Goal: Task Accomplishment & Management: Complete application form

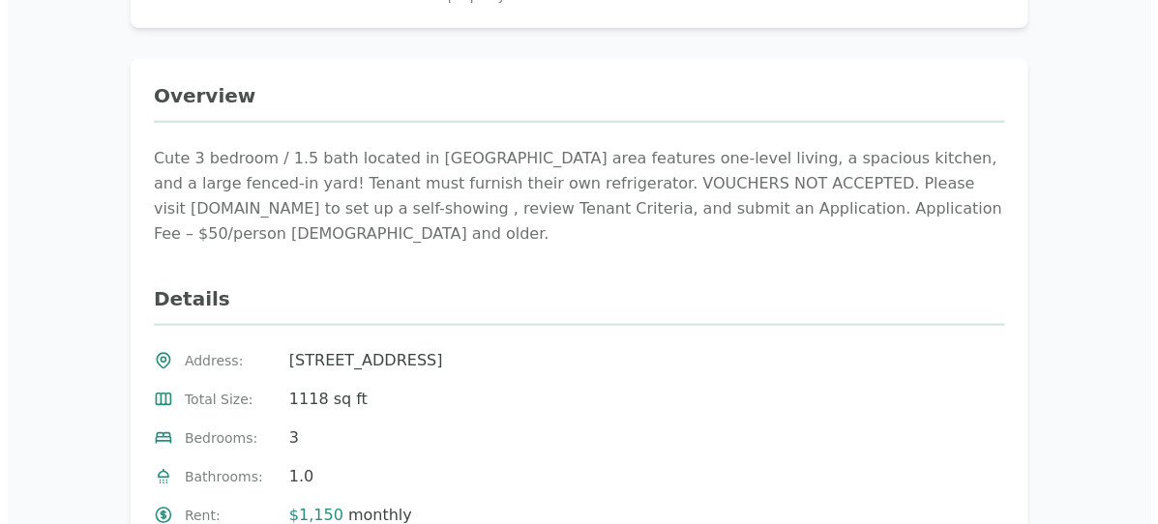
scroll to position [284, 0]
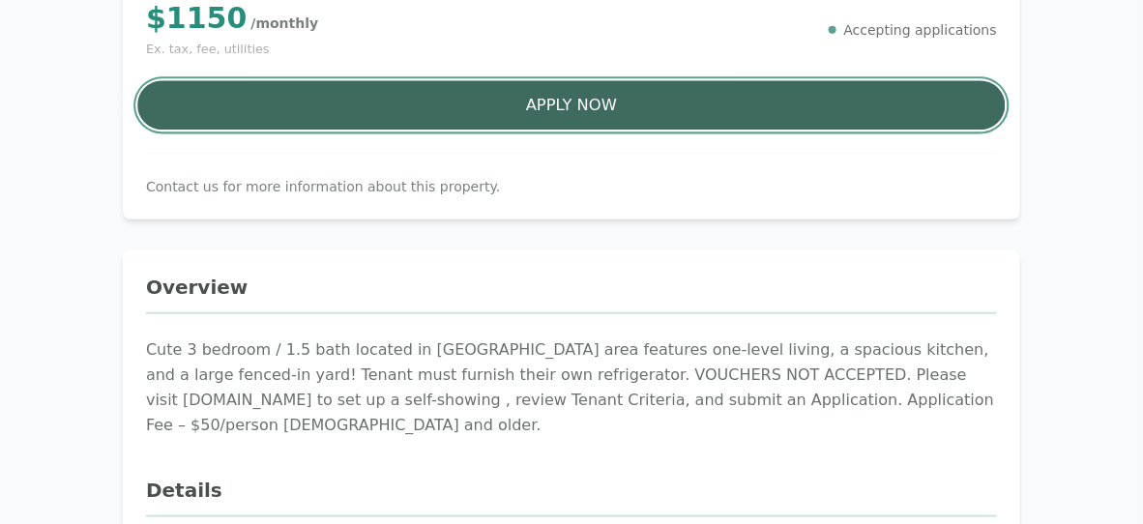
click at [787, 96] on button "Apply Now" at bounding box center [571, 105] width 869 height 49
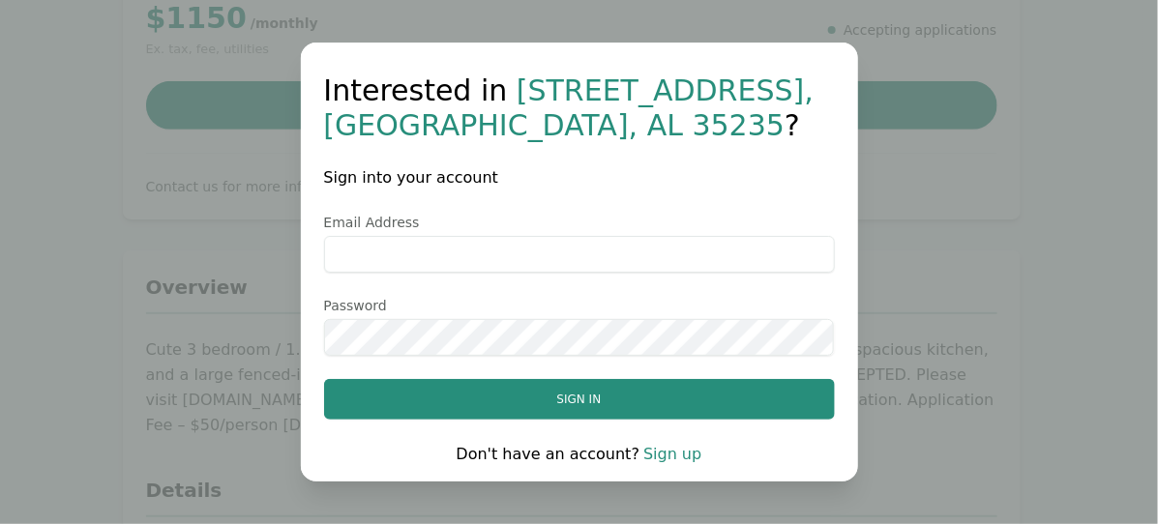
click at [640, 262] on input "Email Address" at bounding box center [579, 254] width 511 height 37
type input "**********"
click at [664, 450] on link "Sign up" at bounding box center [672, 454] width 58 height 18
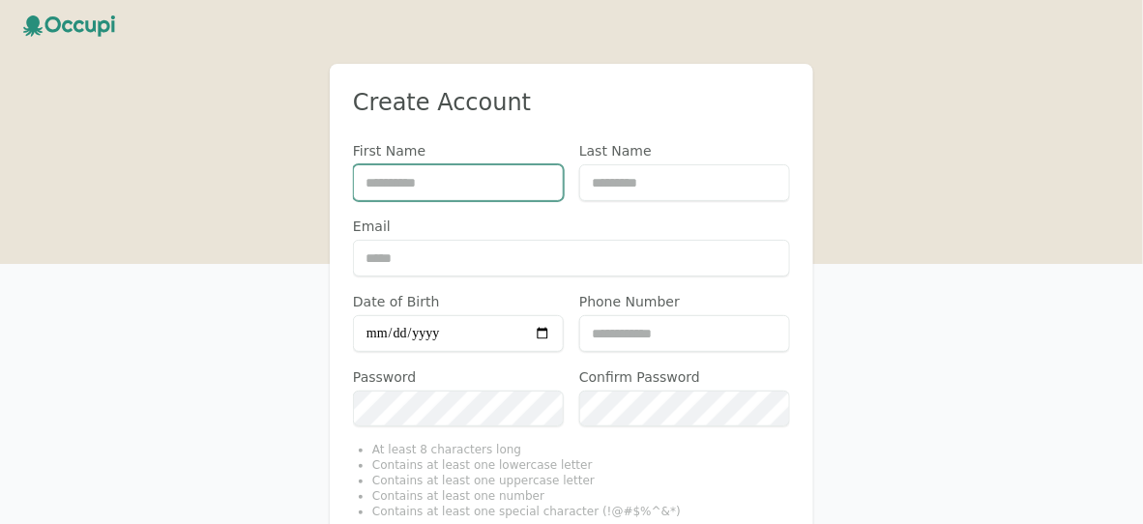
click at [388, 169] on input "First Name" at bounding box center [458, 182] width 211 height 37
type input "******"
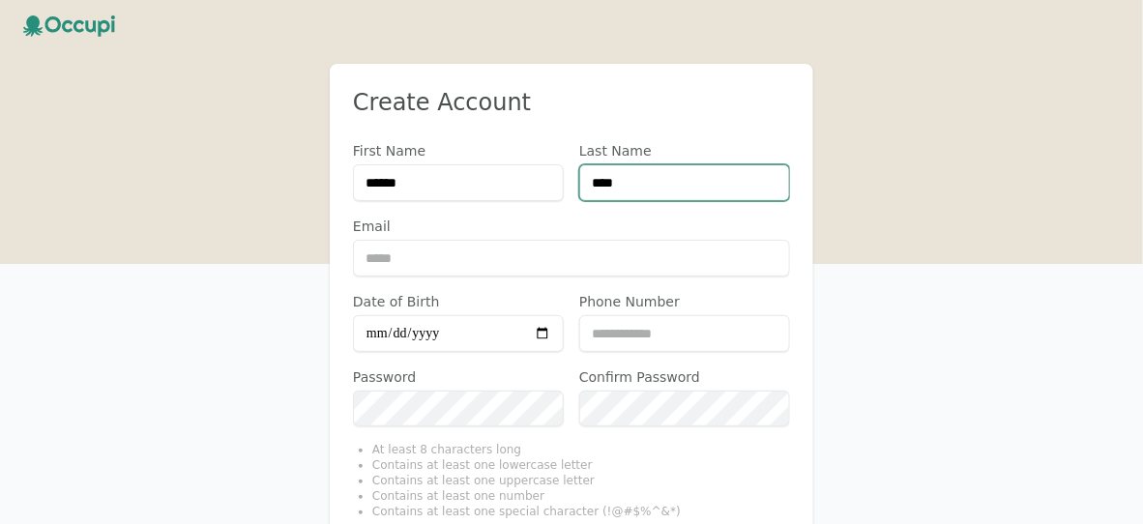
type input "****"
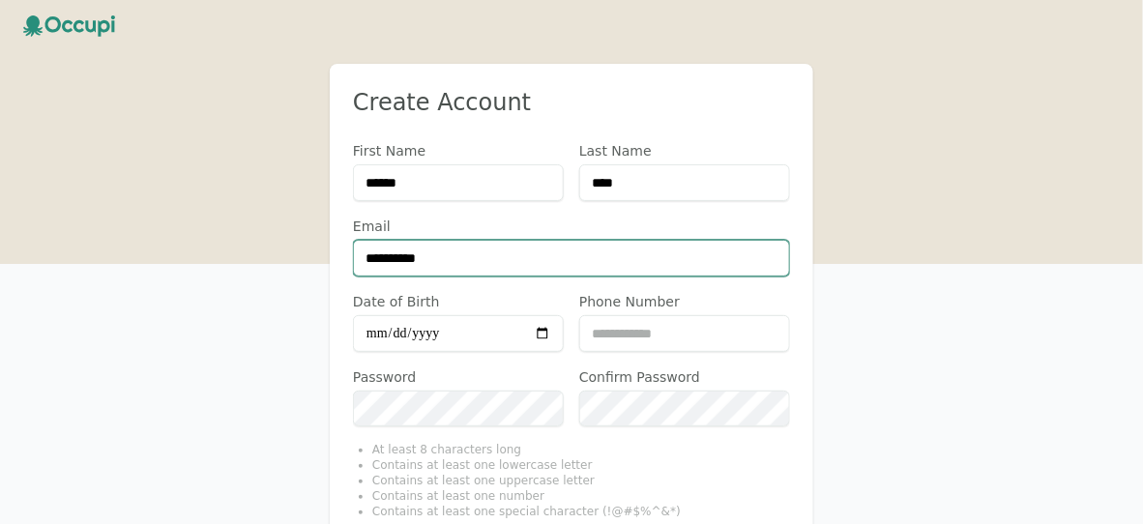
type input "**********"
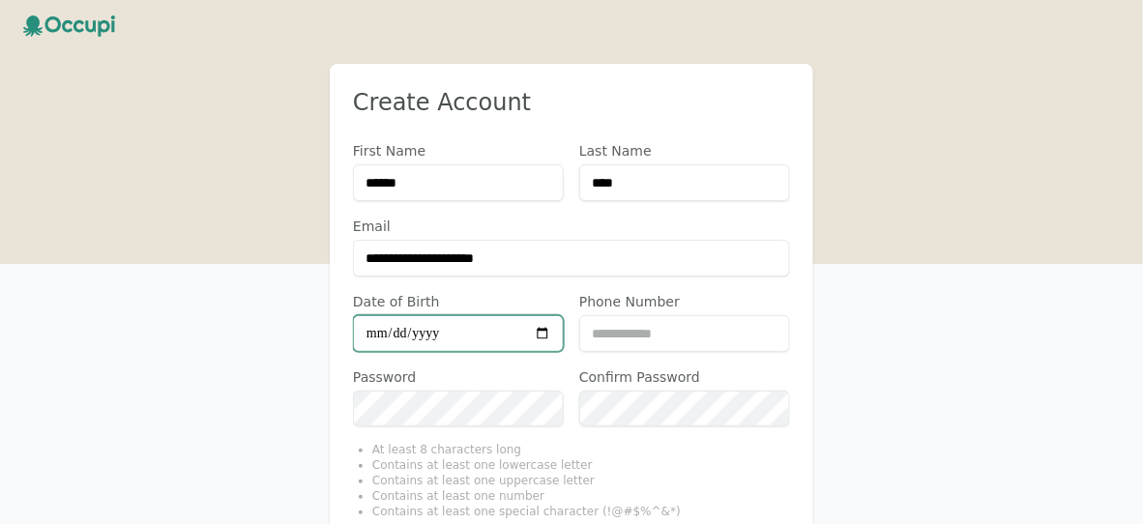
click at [417, 325] on input "Date of Birth" at bounding box center [458, 333] width 211 height 37
type input "**********"
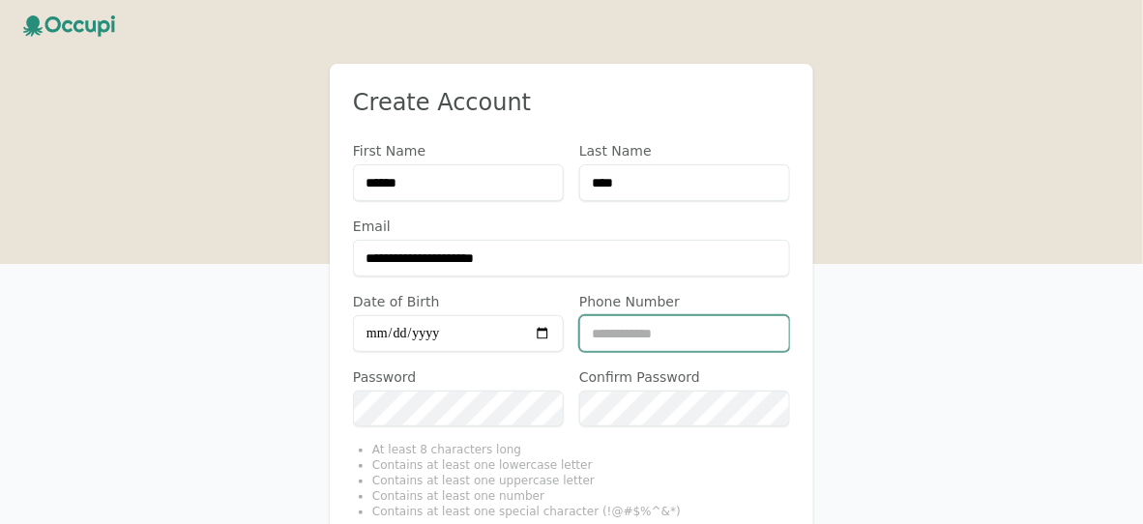
click at [664, 329] on input "Phone Number" at bounding box center [684, 333] width 211 height 37
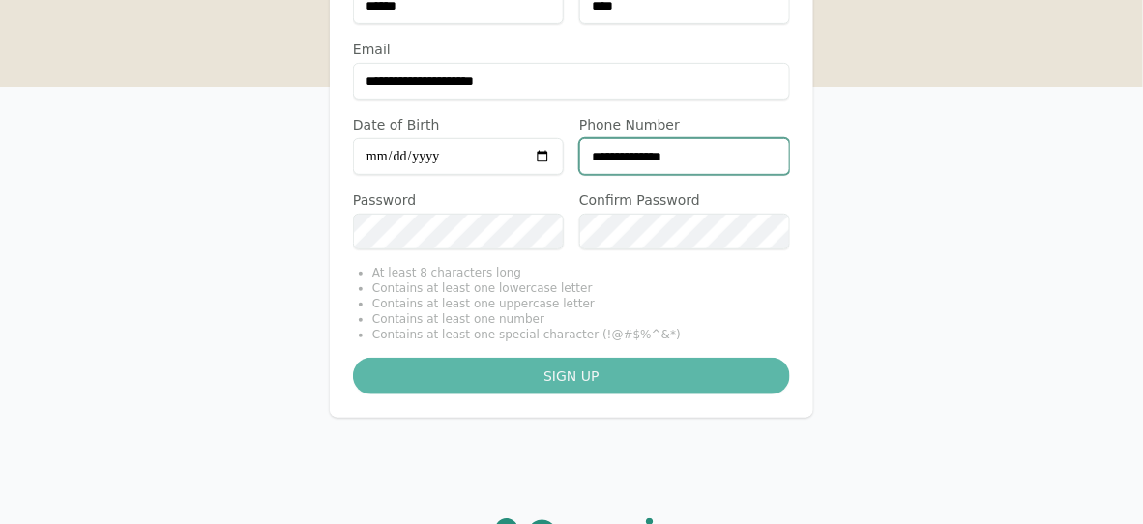
scroll to position [193, 0]
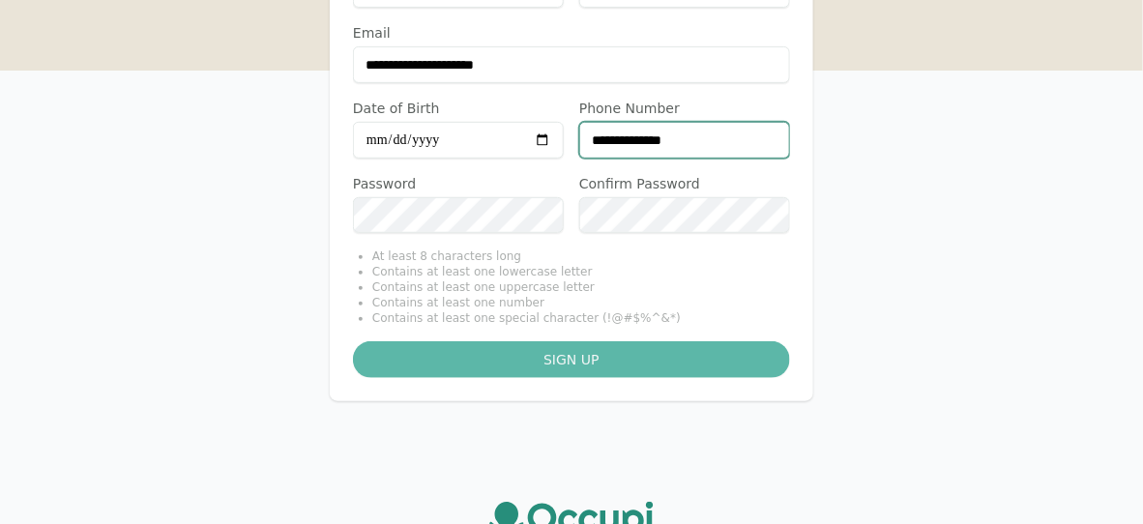
type input "**********"
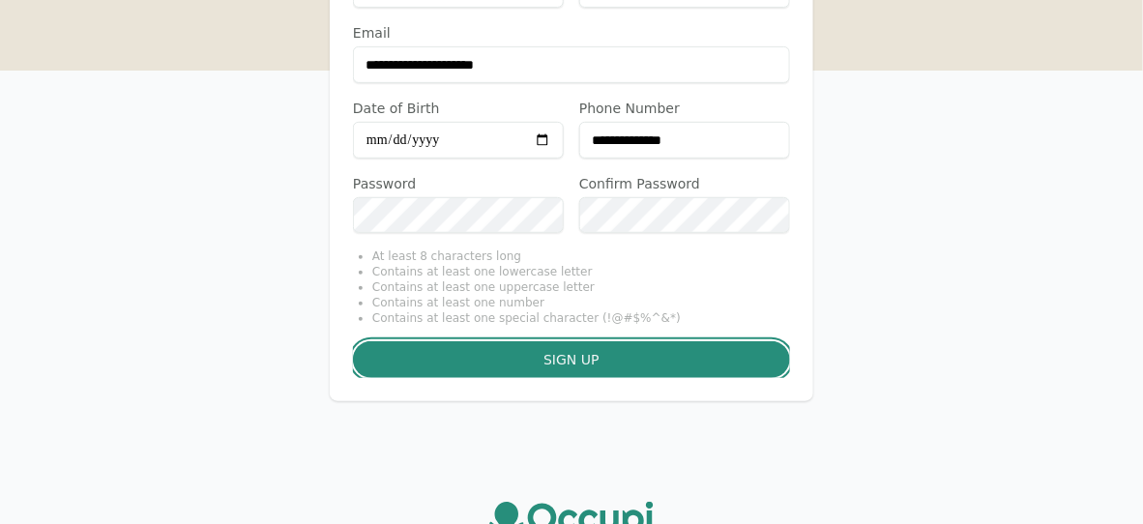
click at [497, 355] on button "Sign up" at bounding box center [571, 359] width 437 height 37
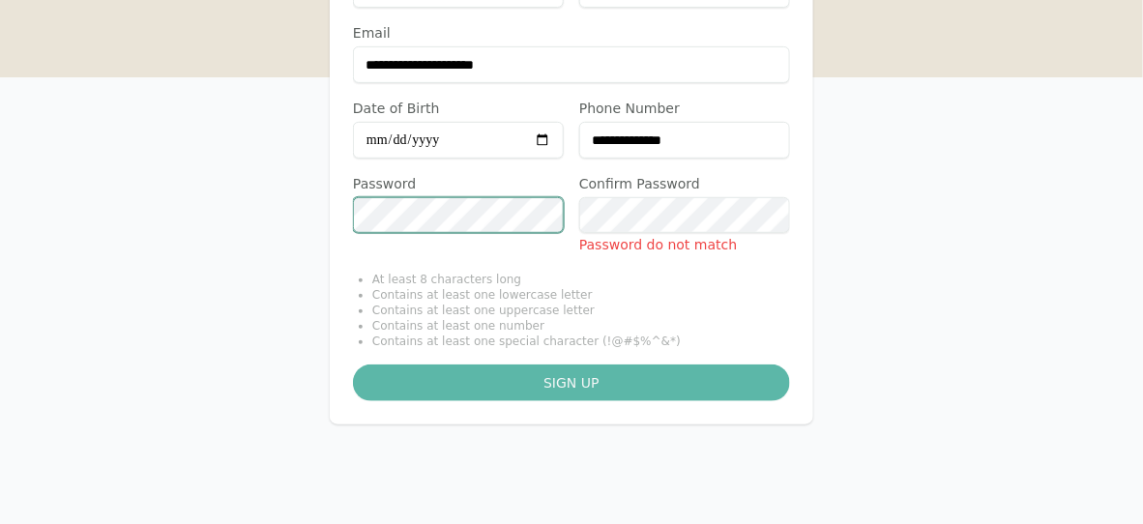
click at [351, 216] on div "**********" at bounding box center [572, 147] width 484 height 554
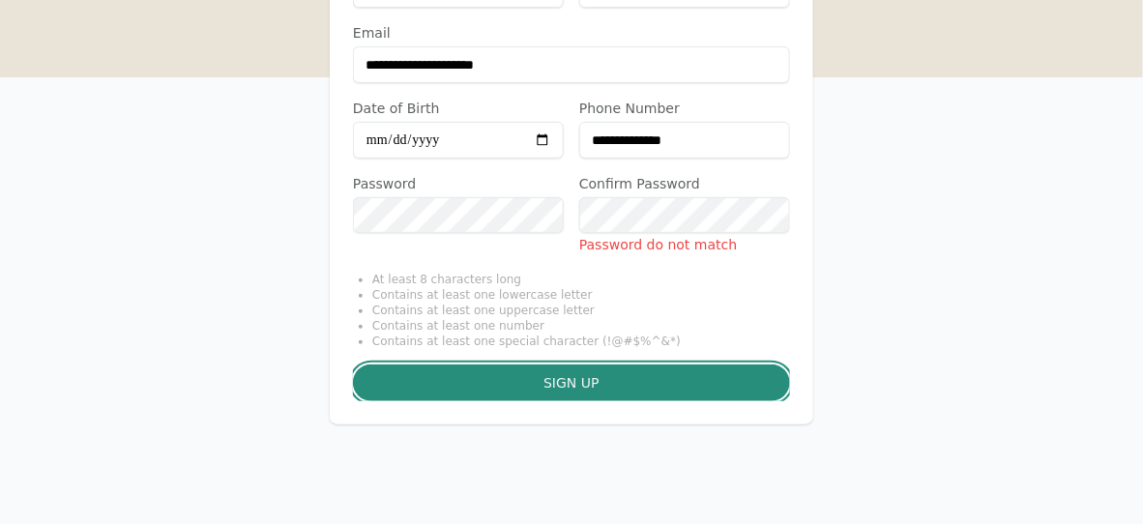
click at [553, 384] on button "Sign up" at bounding box center [571, 383] width 437 height 37
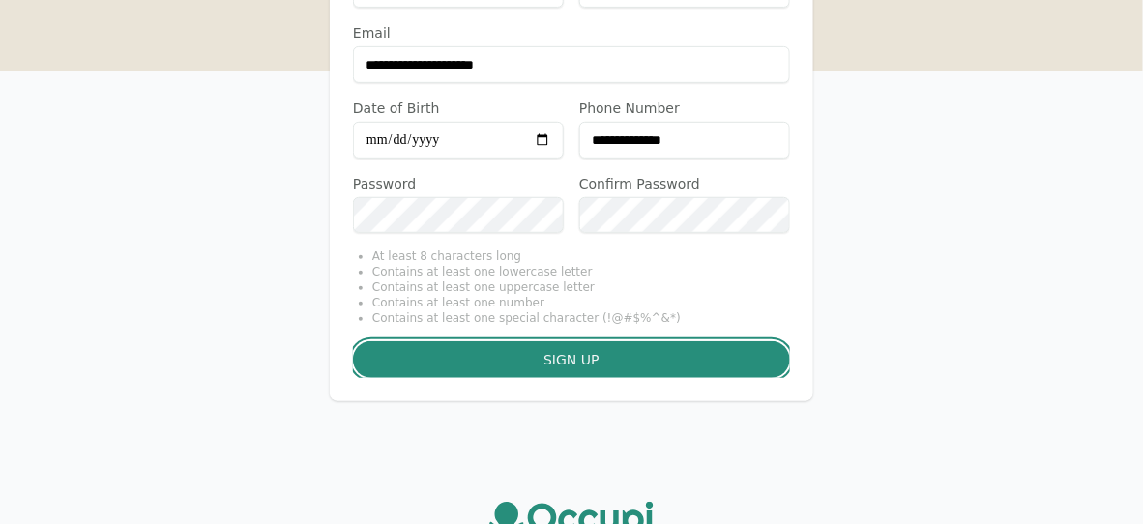
click at [567, 357] on button "Sign up" at bounding box center [571, 359] width 437 height 37
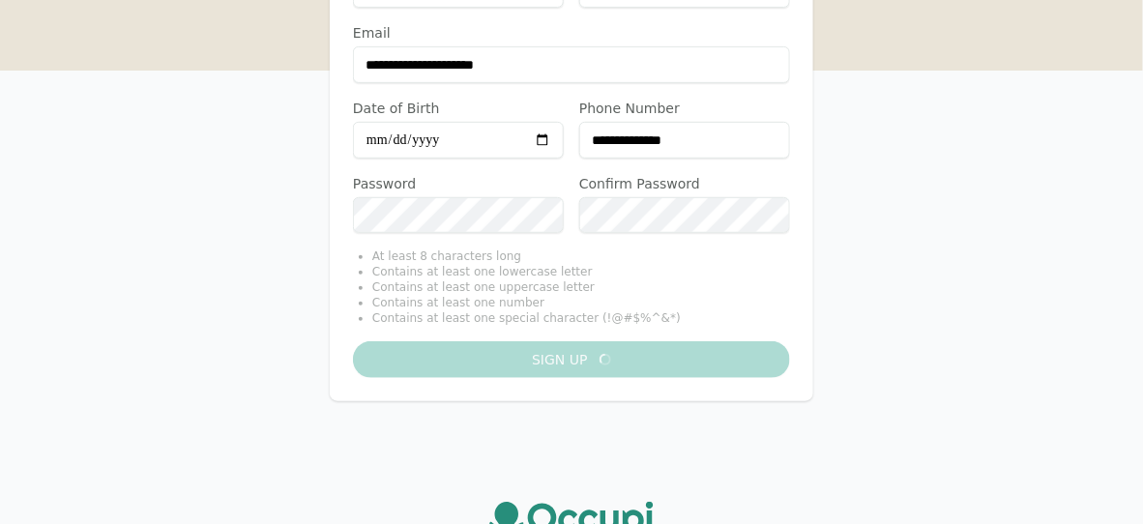
scroll to position [200, 0]
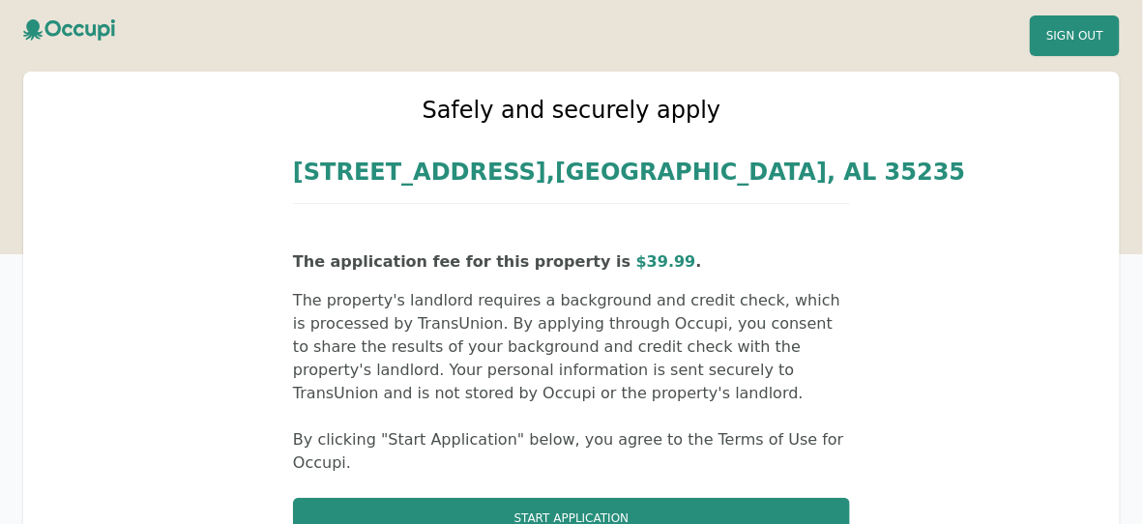
click at [421, 256] on p "The application fee for this property is $ 39.99 ." at bounding box center [571, 261] width 557 height 23
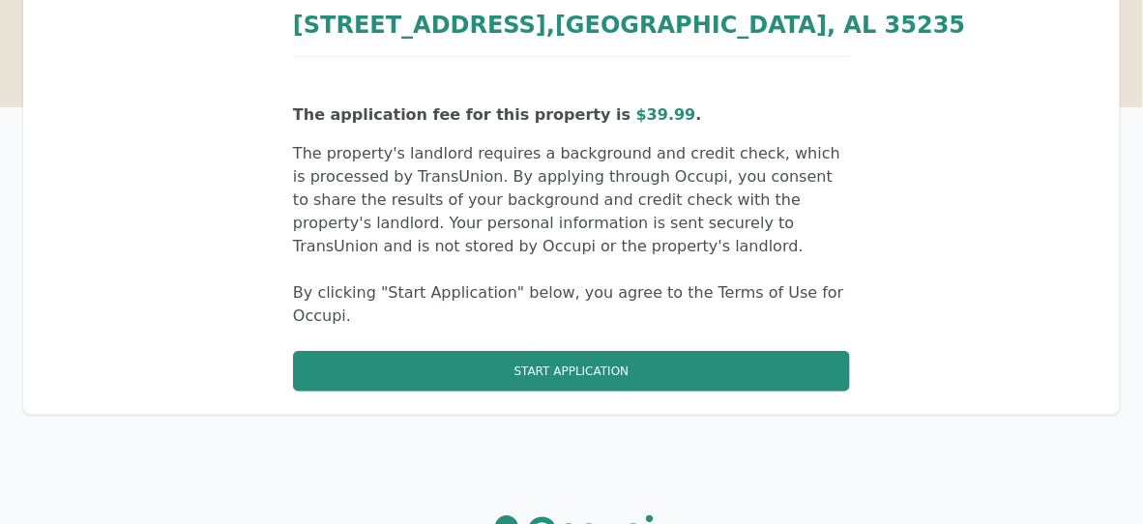
scroll to position [298, 0]
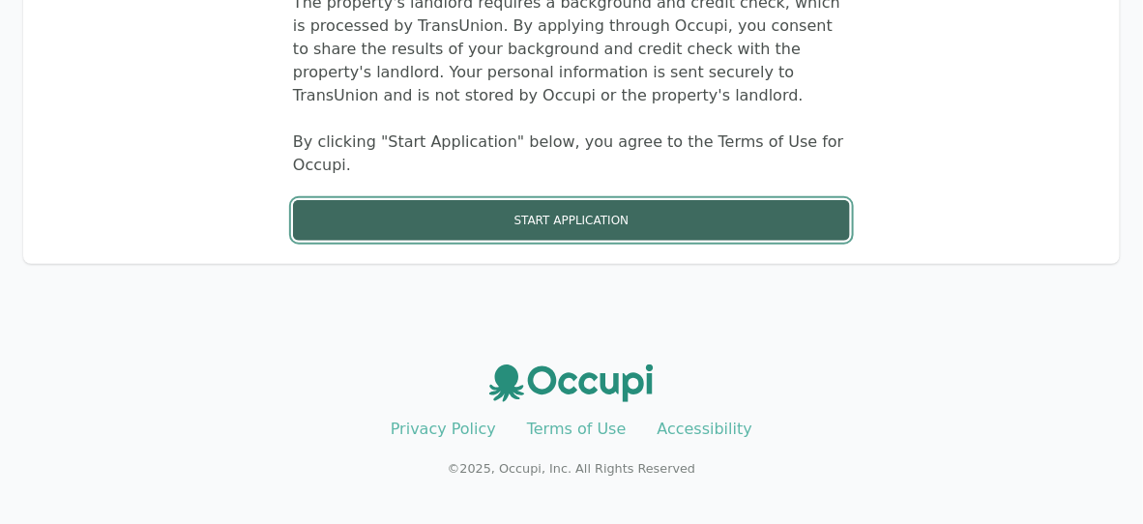
click at [478, 200] on button "Start Application" at bounding box center [571, 220] width 557 height 41
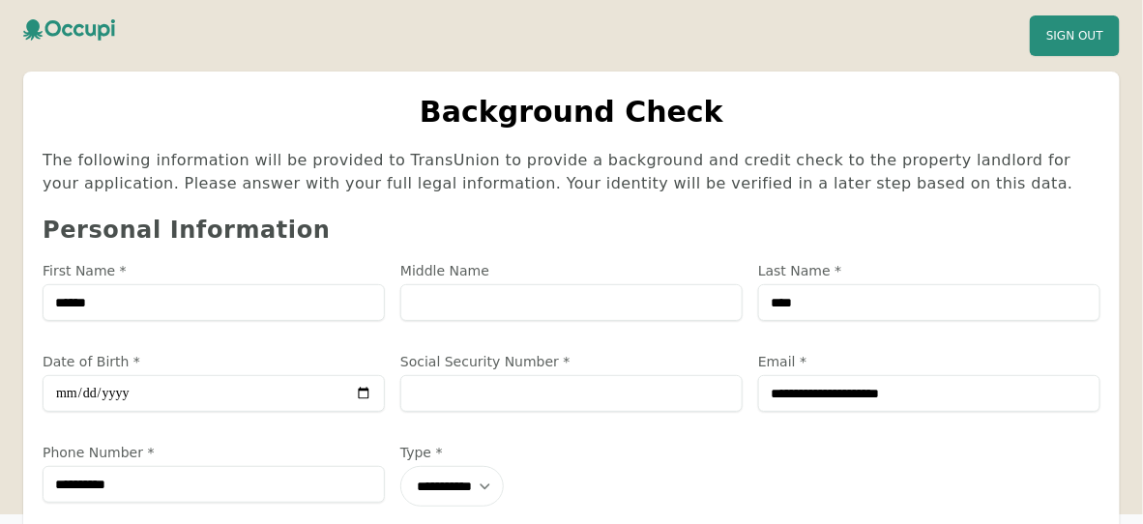
scroll to position [193, 0]
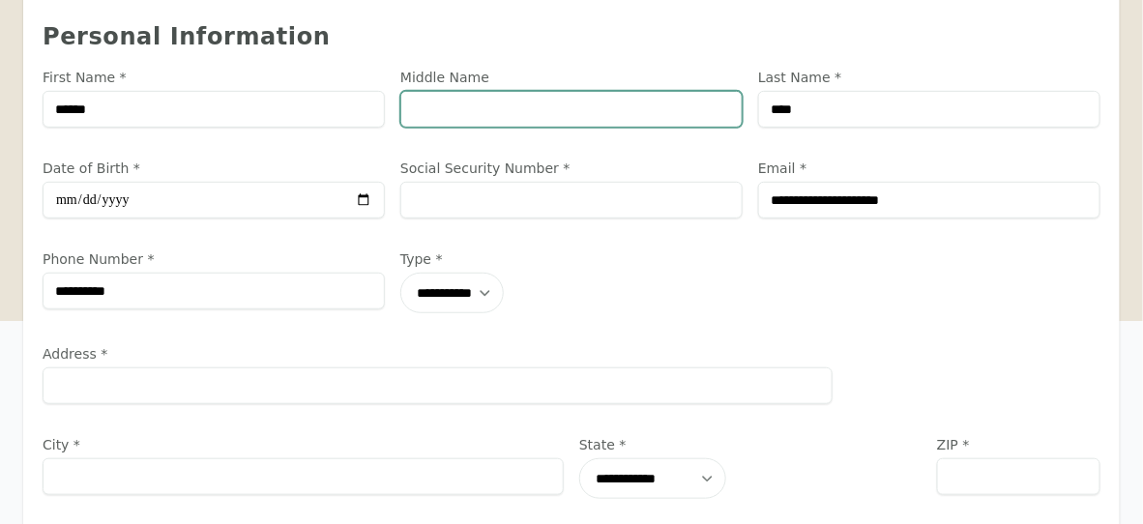
click at [571, 106] on input "Middle Name" at bounding box center [571, 109] width 342 height 37
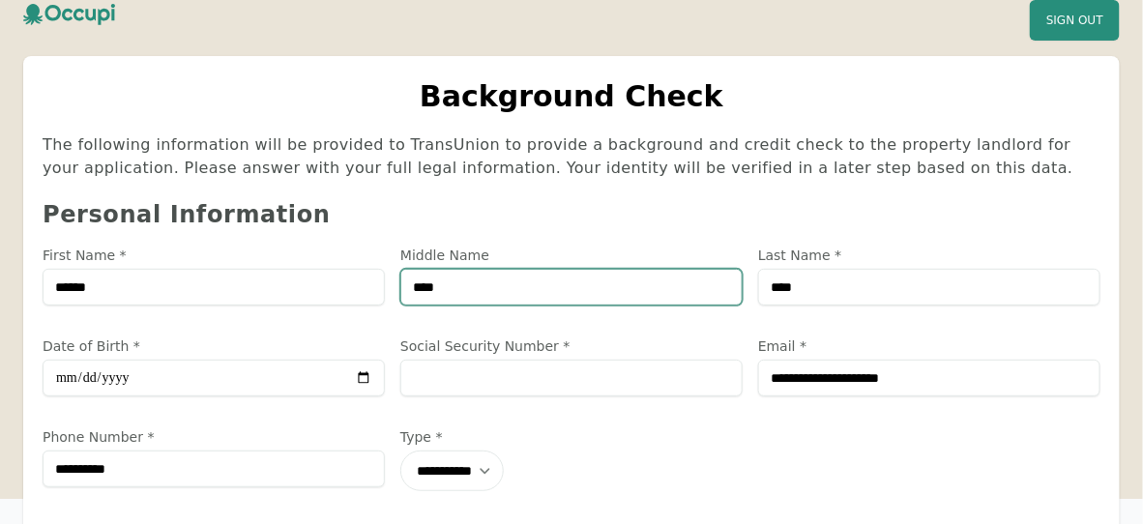
scroll to position [0, 0]
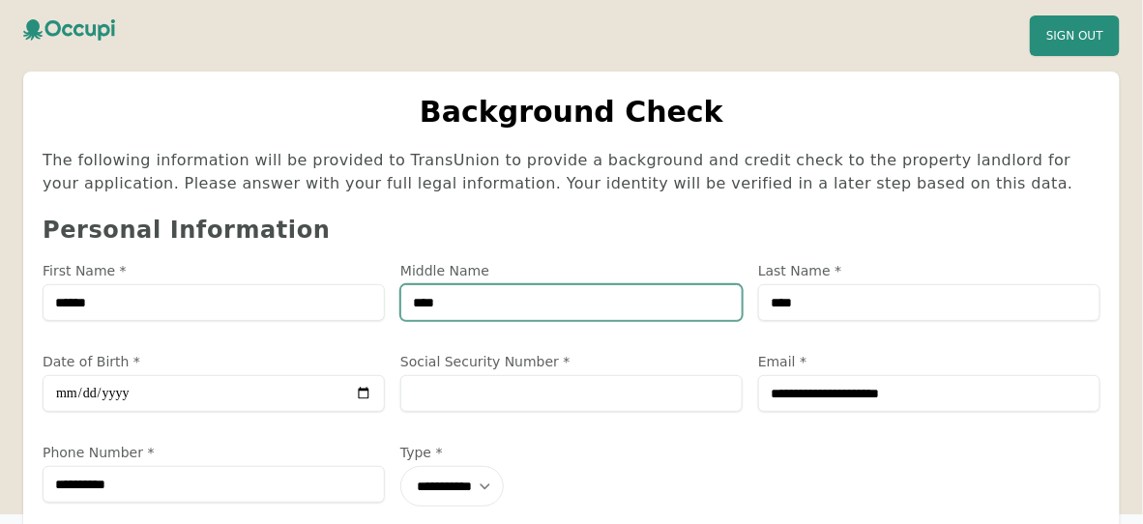
drag, startPoint x: 460, startPoint y: 307, endPoint x: 339, endPoint y: 301, distance: 122.0
type input "****"
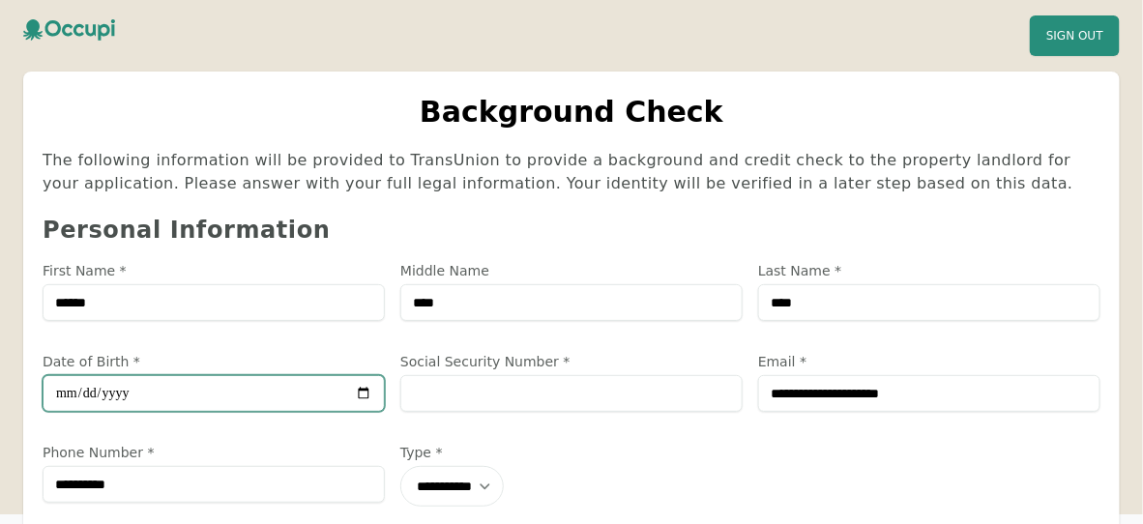
click at [263, 392] on input "Date of Birth *" at bounding box center [214, 393] width 342 height 37
click at [170, 392] on input "Date of Birth *" at bounding box center [214, 393] width 342 height 37
type input "**********"
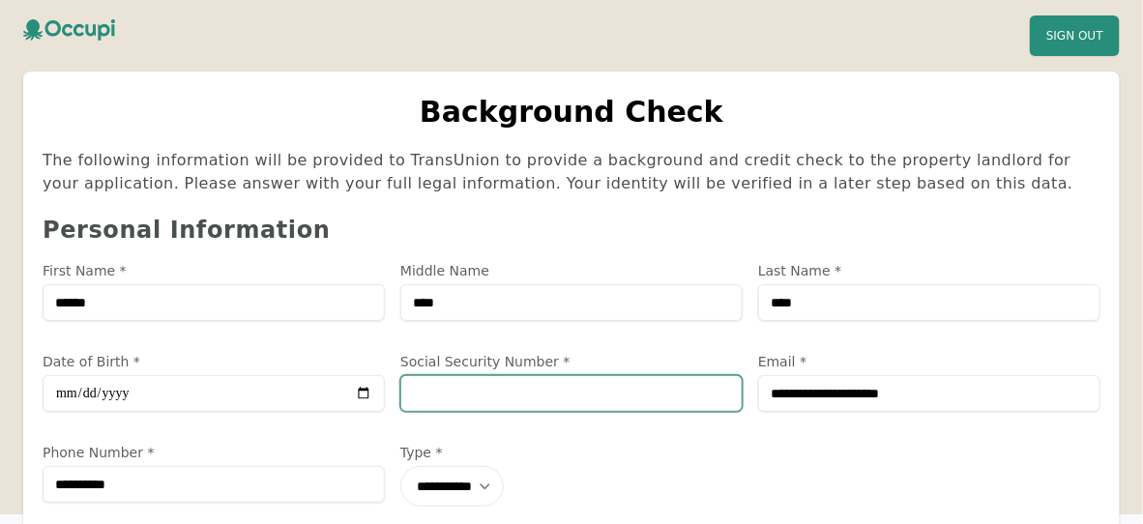
click at [445, 397] on input "Social Security Number *" at bounding box center [571, 393] width 342 height 37
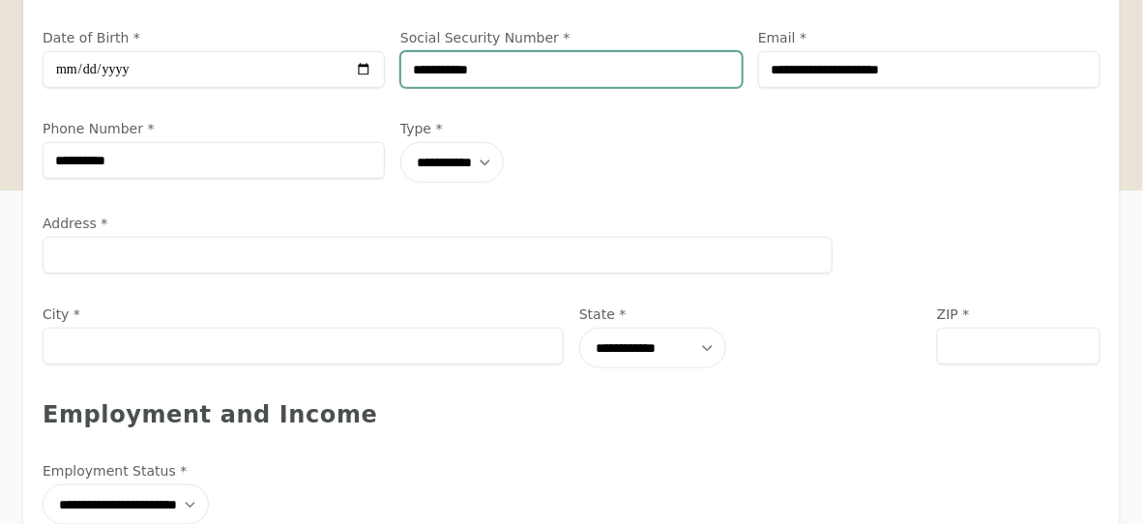
scroll to position [332, 0]
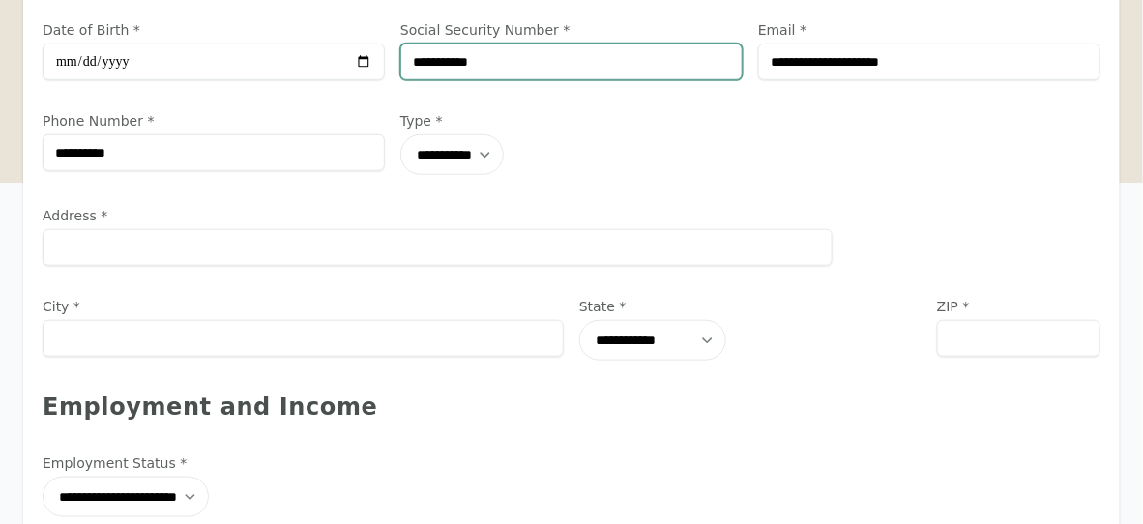
type input "**********"
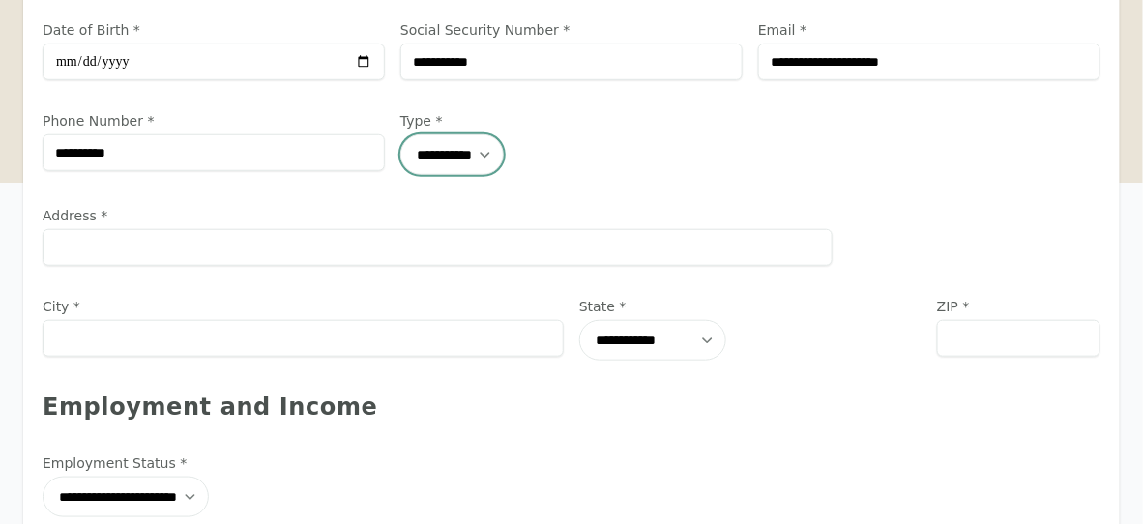
click at [494, 144] on select "**********" at bounding box center [451, 154] width 103 height 41
select select "******"
click at [400, 134] on select "**********" at bounding box center [451, 154] width 103 height 41
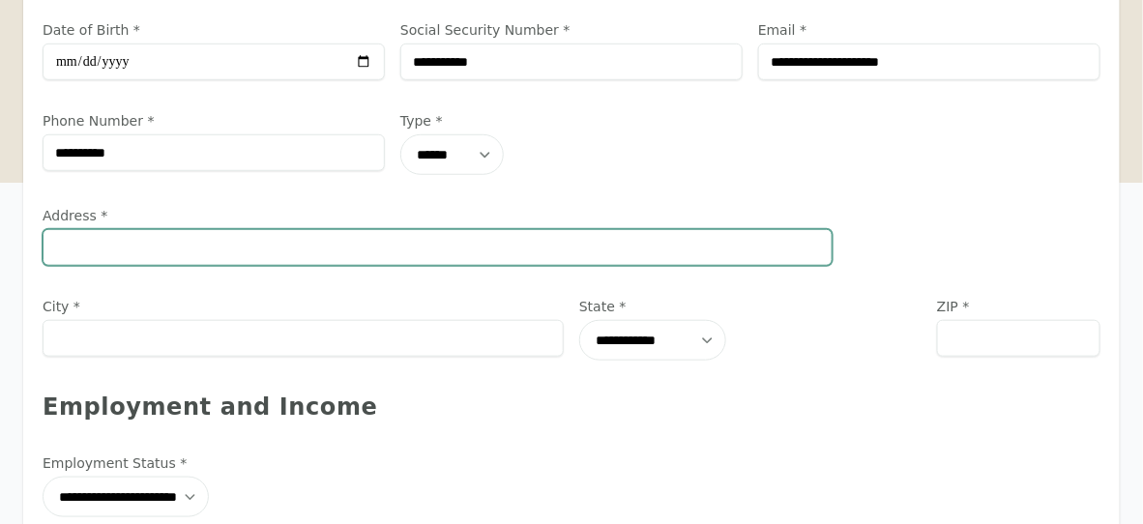
click at [74, 240] on input "Address *" at bounding box center [438, 247] width 790 height 37
type input "**********"
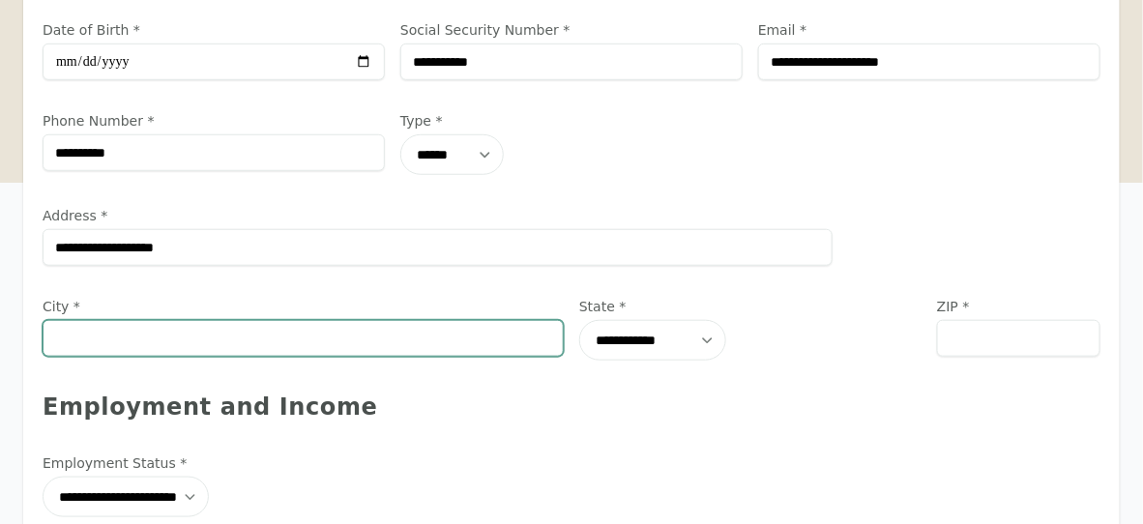
type input "**********"
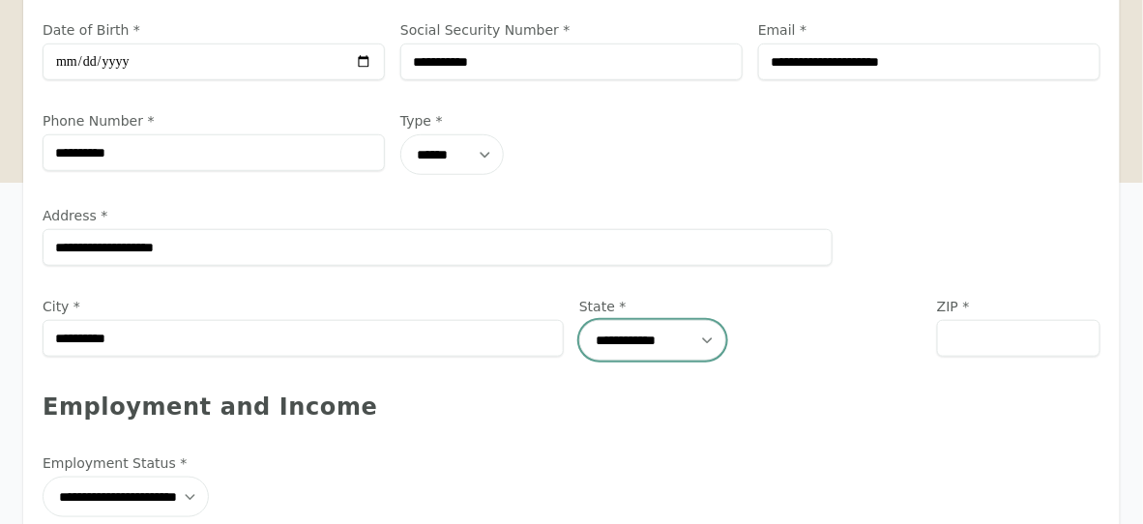
select select "**"
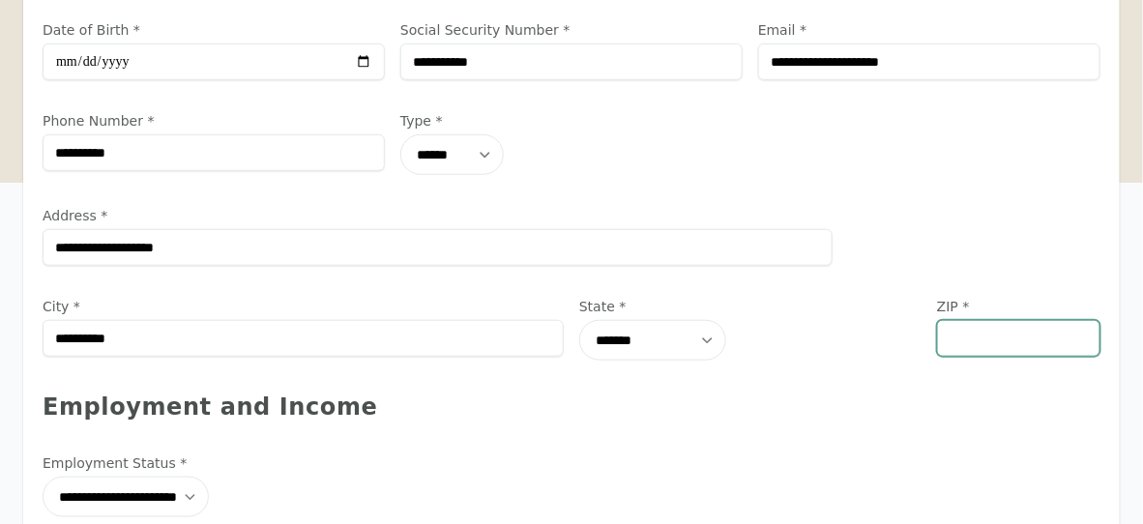
type input "*****"
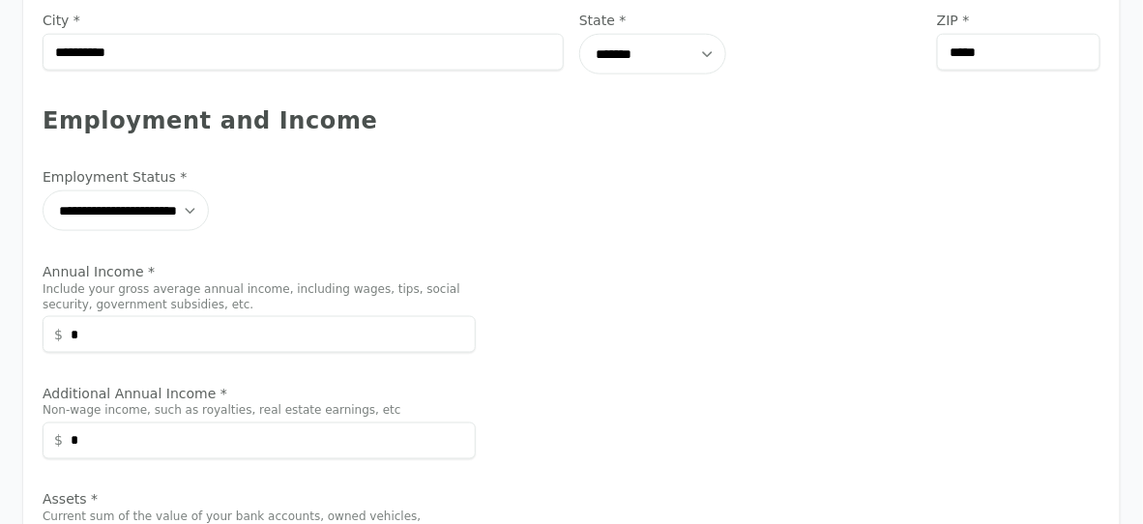
scroll to position [640, 0]
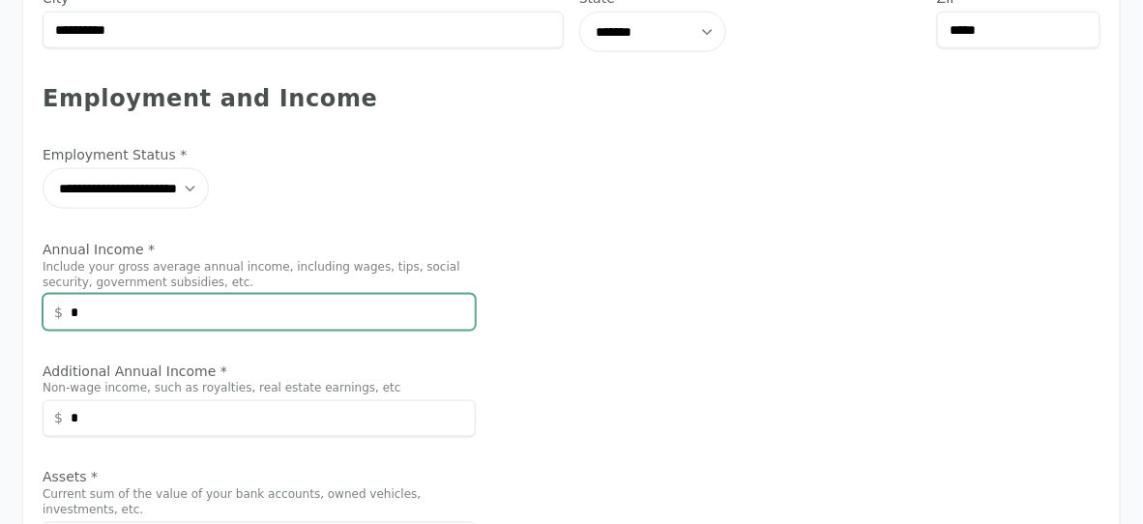
click at [84, 309] on input "*" at bounding box center [259, 312] width 433 height 37
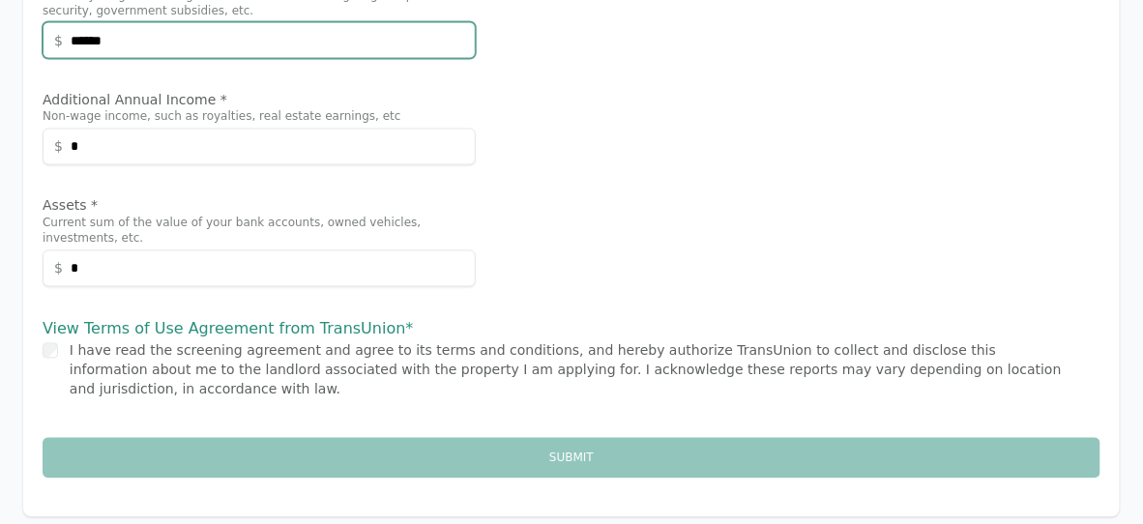
scroll to position [920, 0]
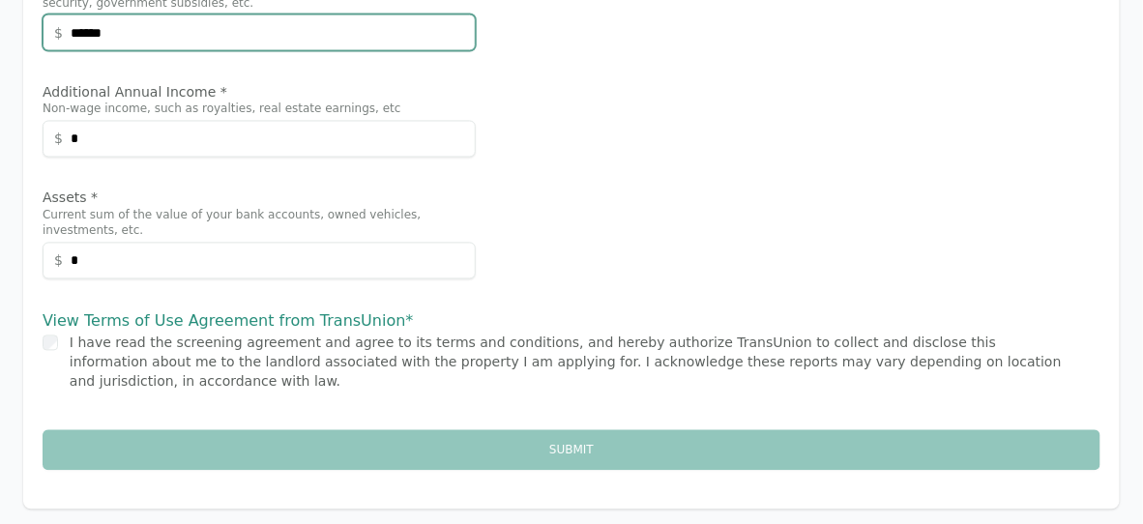
type input "******"
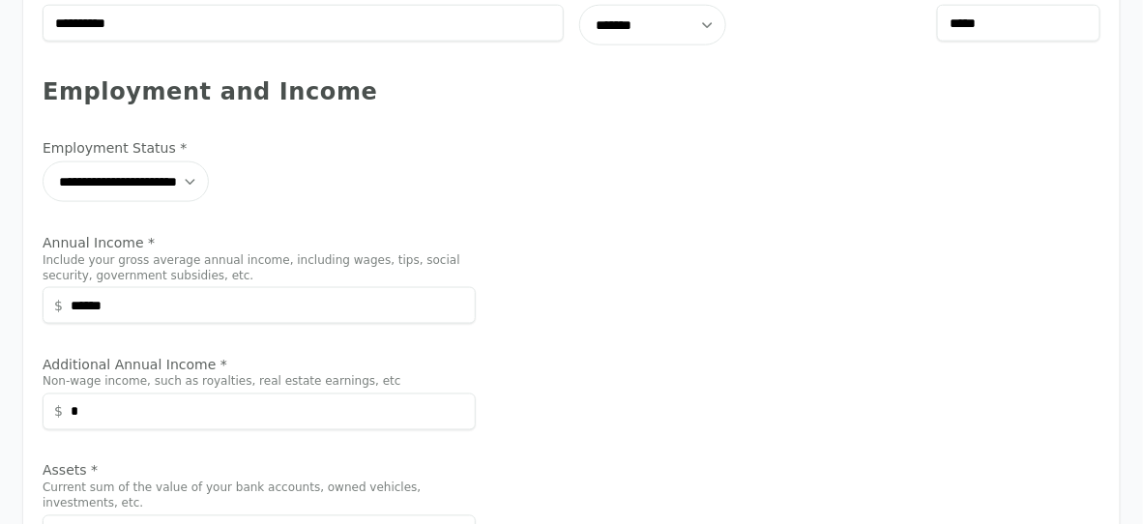
scroll to position [646, 0]
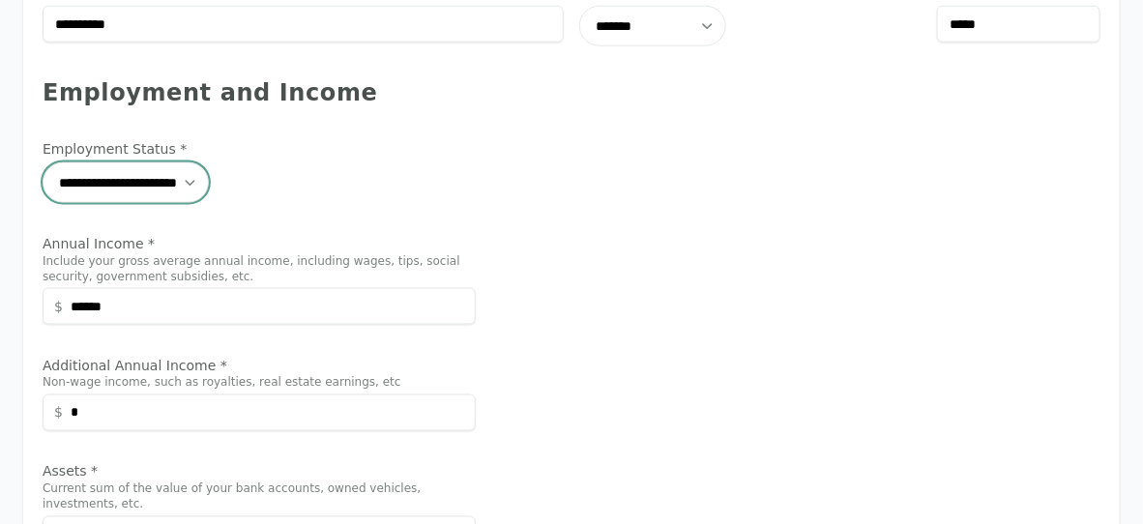
click at [209, 189] on select "**********" at bounding box center [126, 182] width 166 height 41
select select "********"
click at [43, 162] on select "**********" at bounding box center [126, 182] width 166 height 41
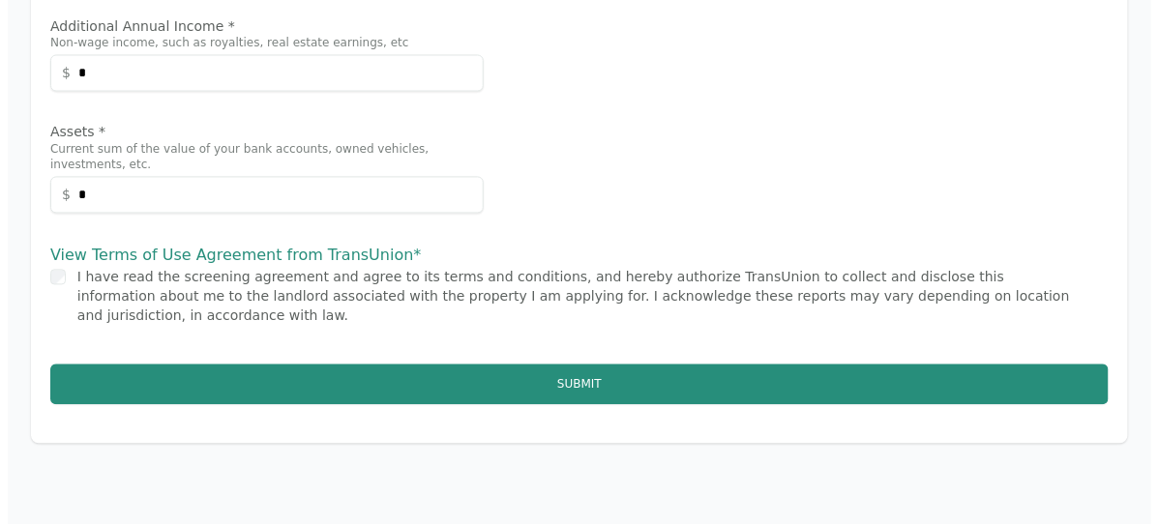
scroll to position [986, 0]
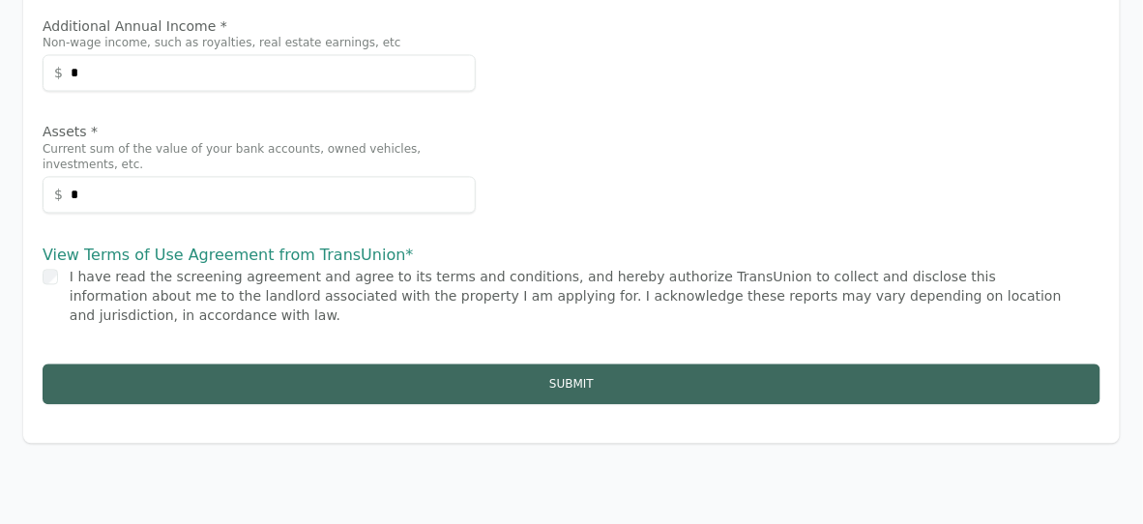
click at [536, 365] on button "Submit" at bounding box center [572, 385] width 1058 height 41
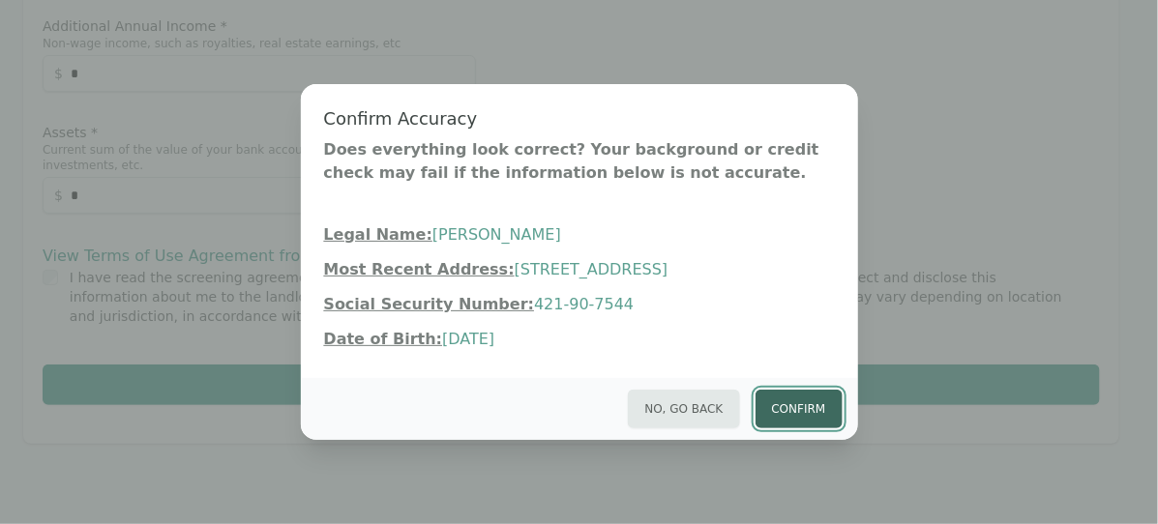
click at [782, 414] on button "Confirm" at bounding box center [798, 409] width 87 height 39
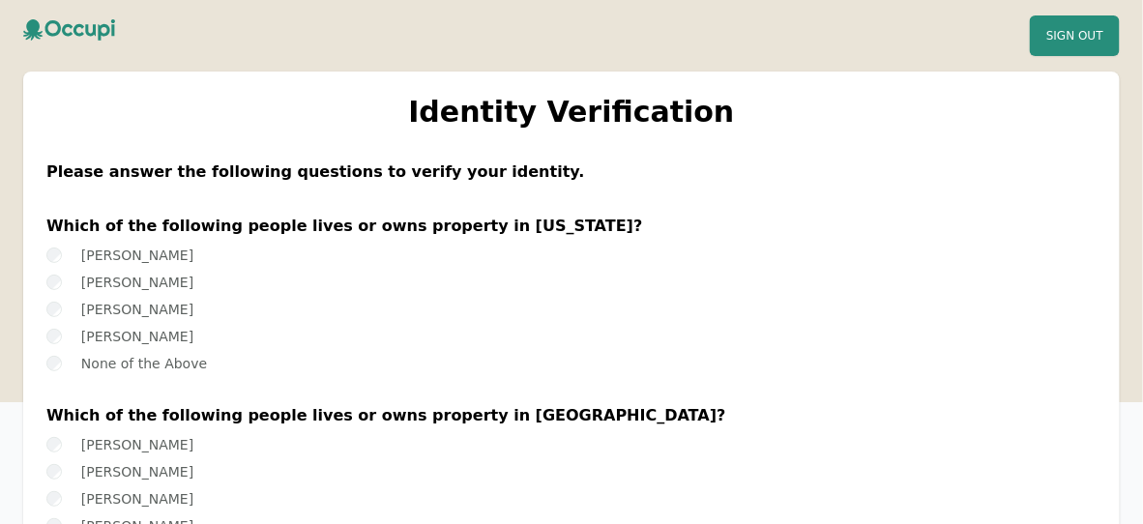
click at [110, 368] on label "None of the Above" at bounding box center [144, 363] width 126 height 15
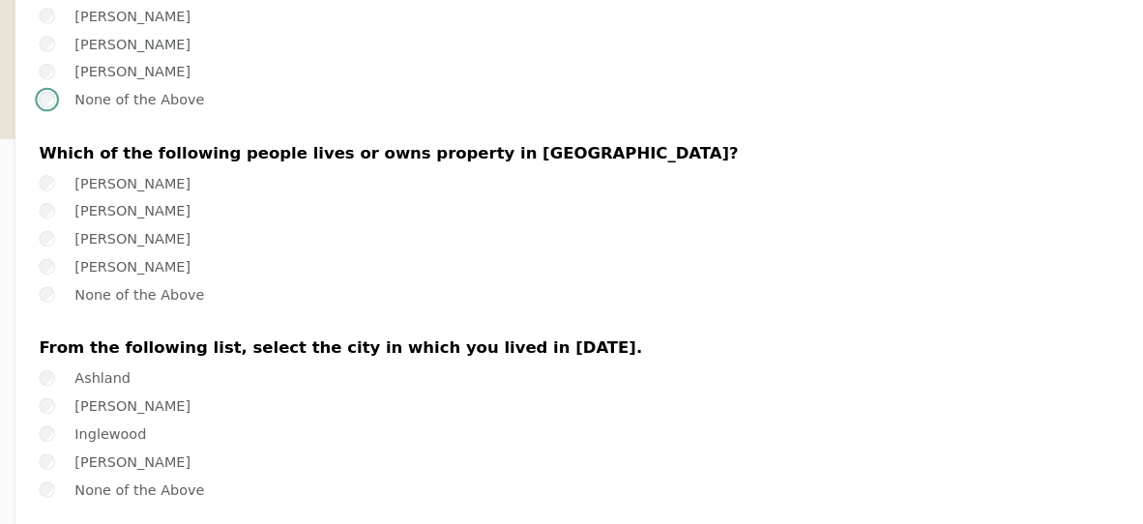
scroll to position [260, 0]
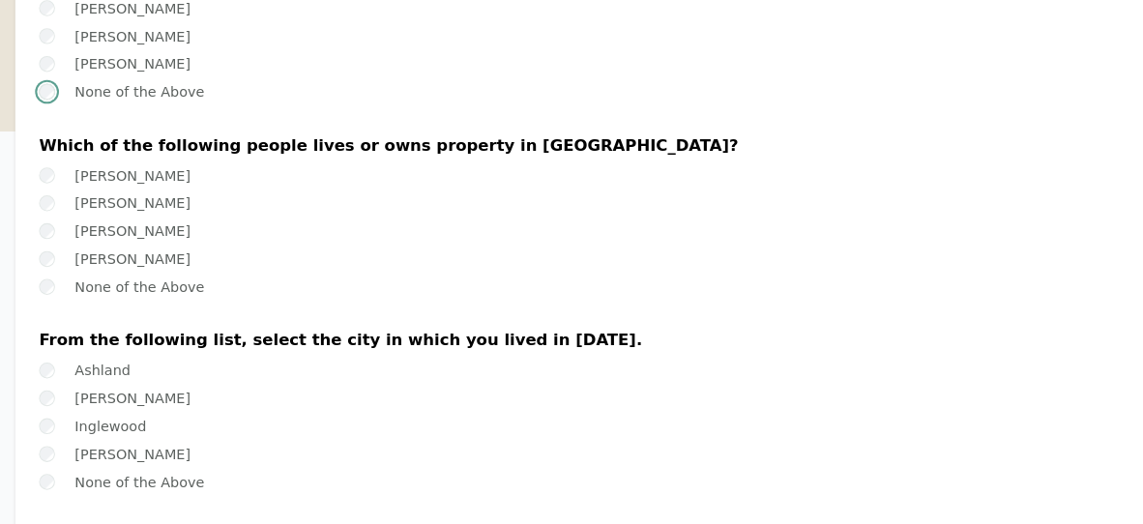
click at [124, 213] on label "Natalie Otey" at bounding box center [137, 211] width 112 height 15
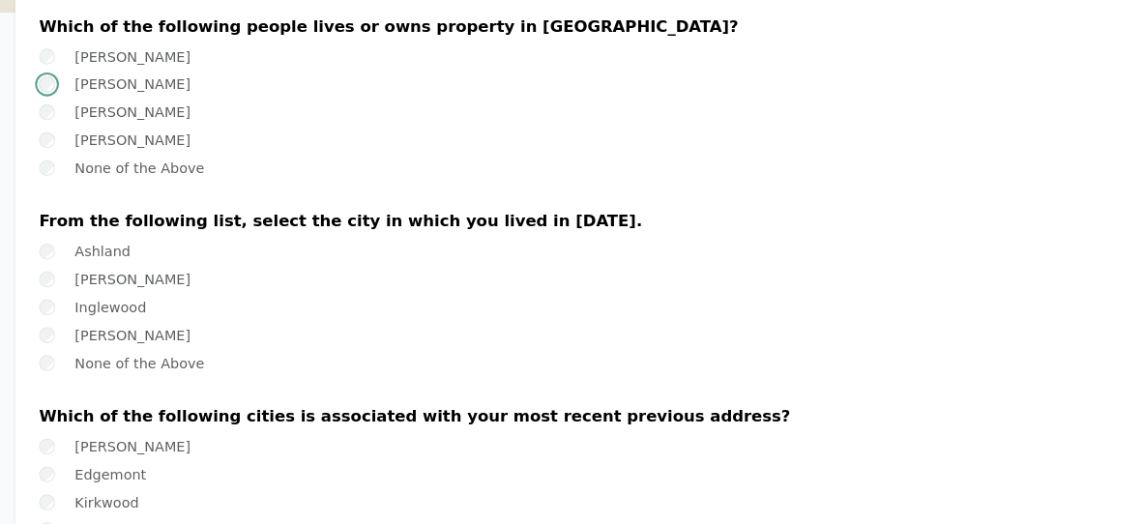
scroll to position [383, 0]
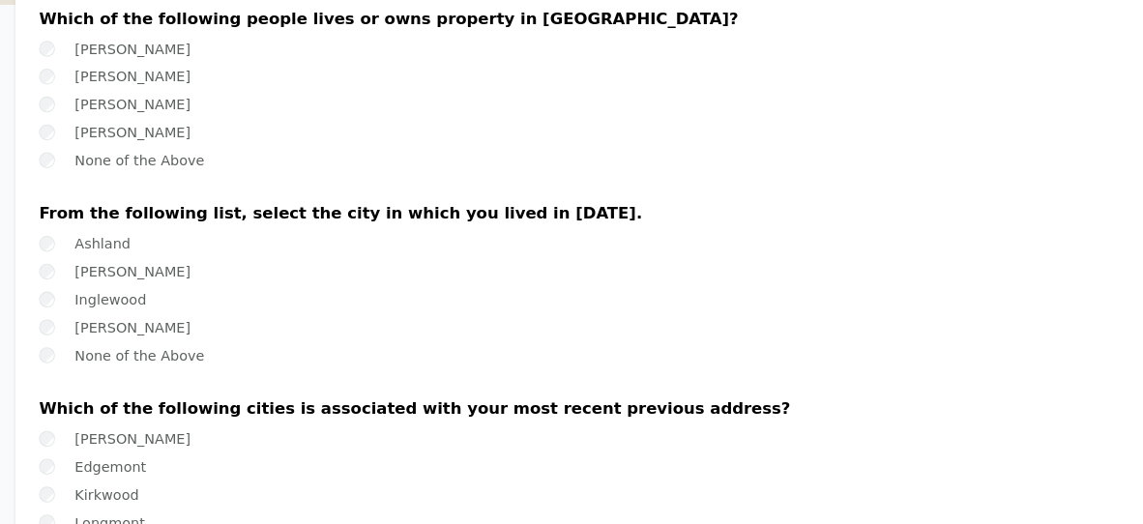
click at [155, 362] on label "None of the Above" at bounding box center [144, 359] width 126 height 15
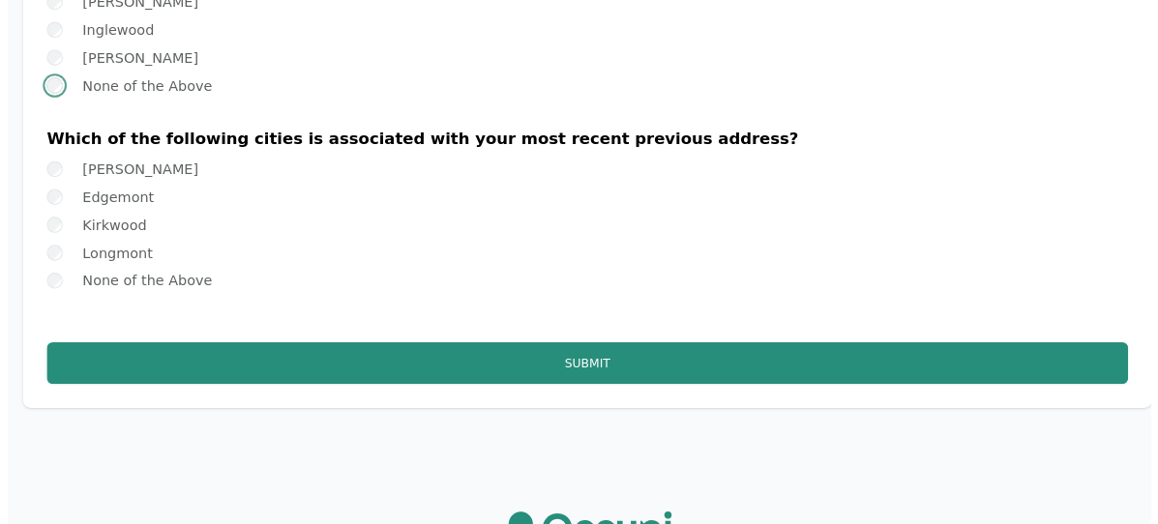
scroll to position [652, 0]
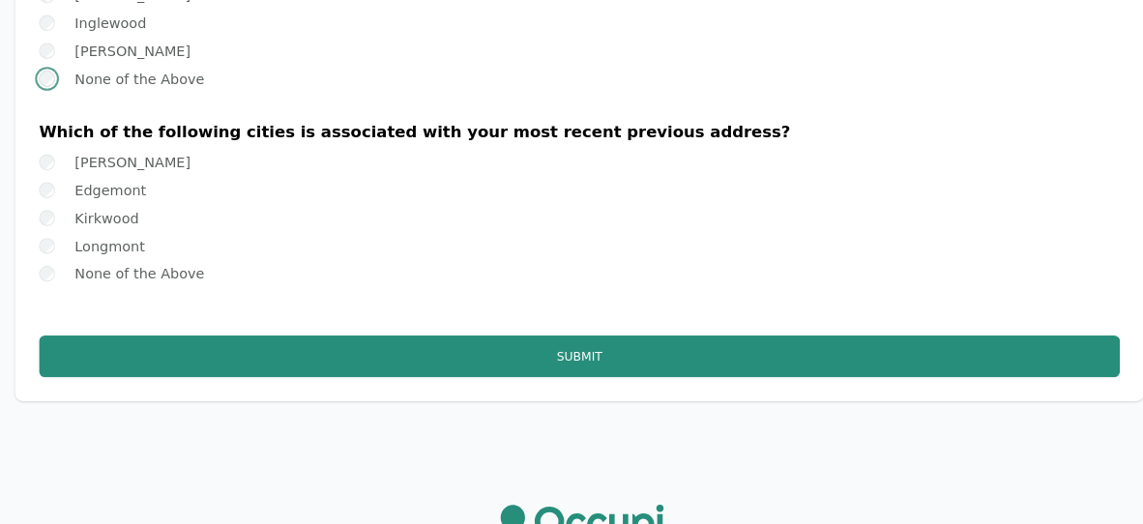
click at [116, 280] on label "None of the Above" at bounding box center [144, 280] width 126 height 15
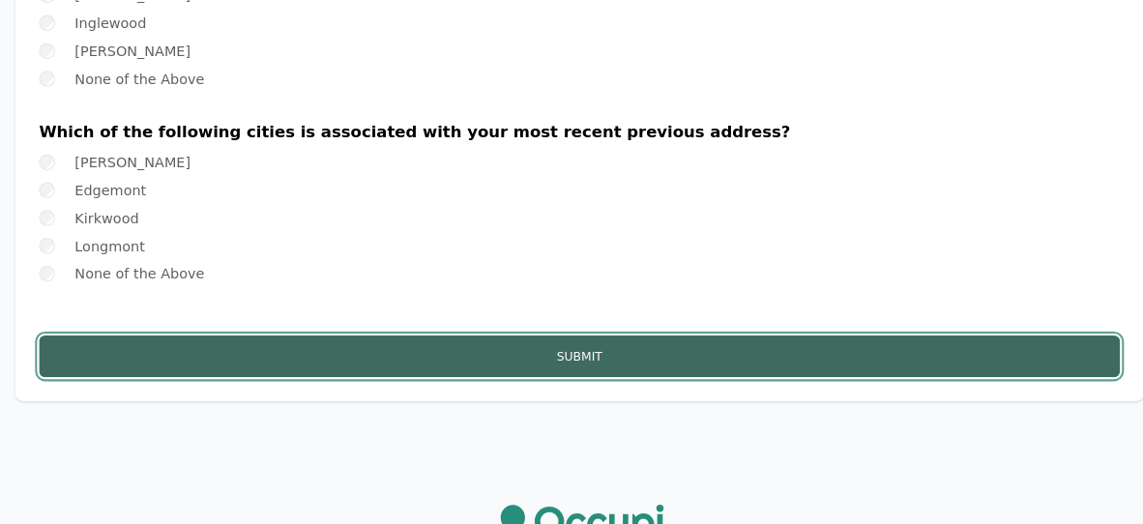
click at [183, 375] on button "Submit" at bounding box center [571, 360] width 1050 height 41
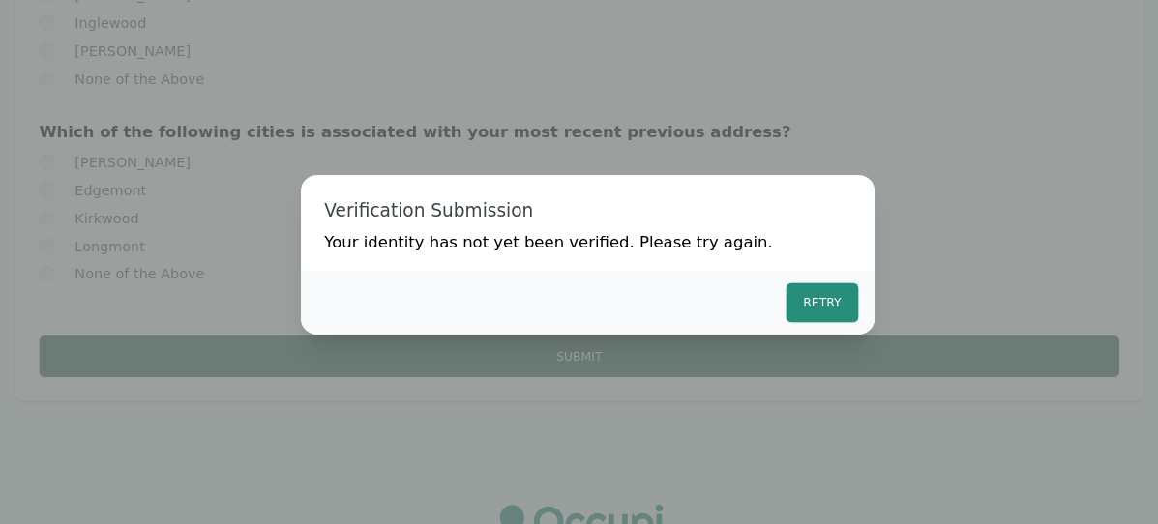
click at [828, 313] on button "Retry" at bounding box center [807, 308] width 70 height 39
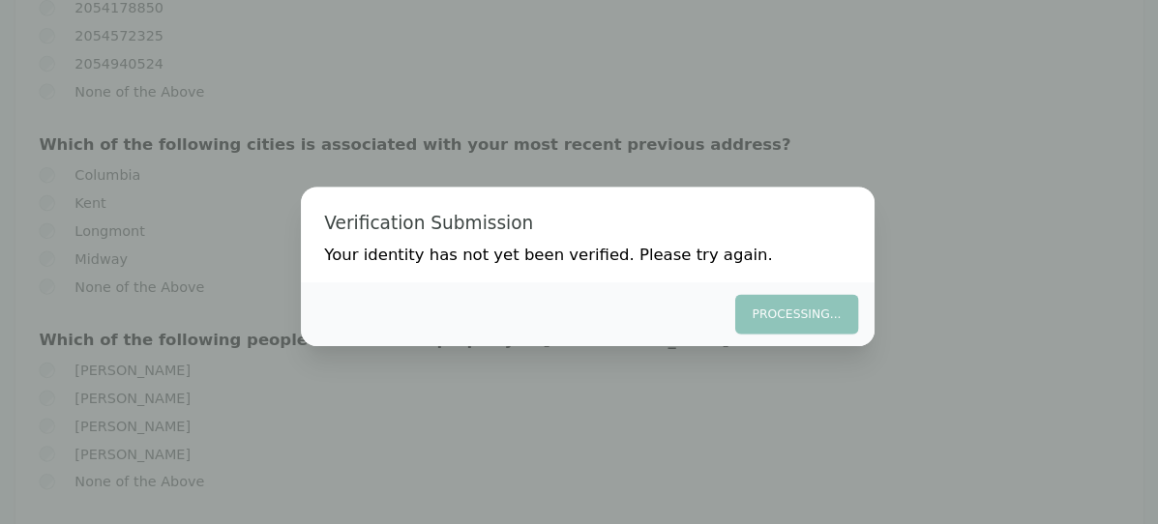
scroll to position [461, 0]
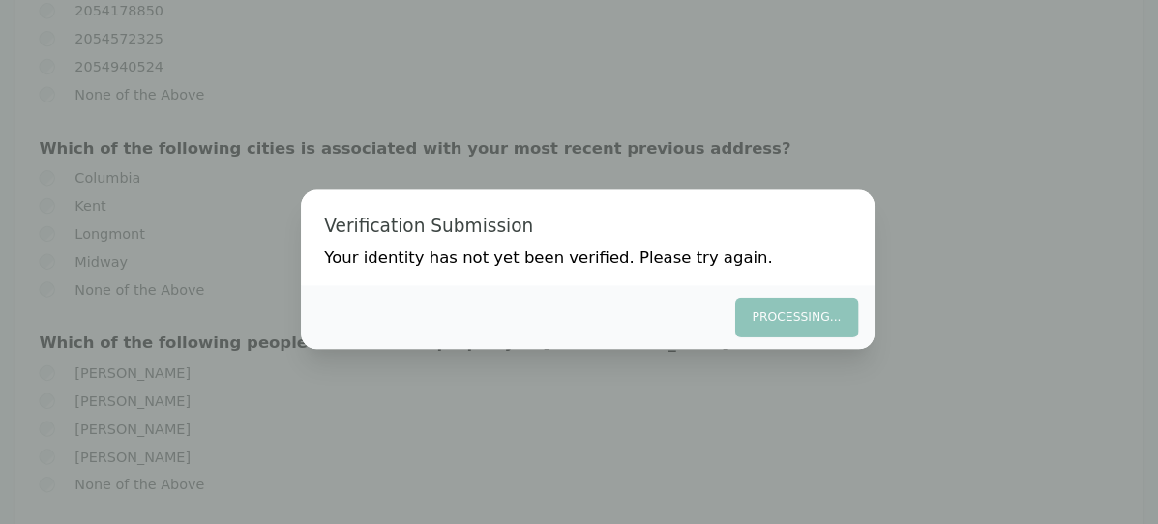
click at [760, 328] on div "Processing..." at bounding box center [579, 309] width 557 height 62
click at [784, 320] on div "Processing..." at bounding box center [579, 309] width 557 height 62
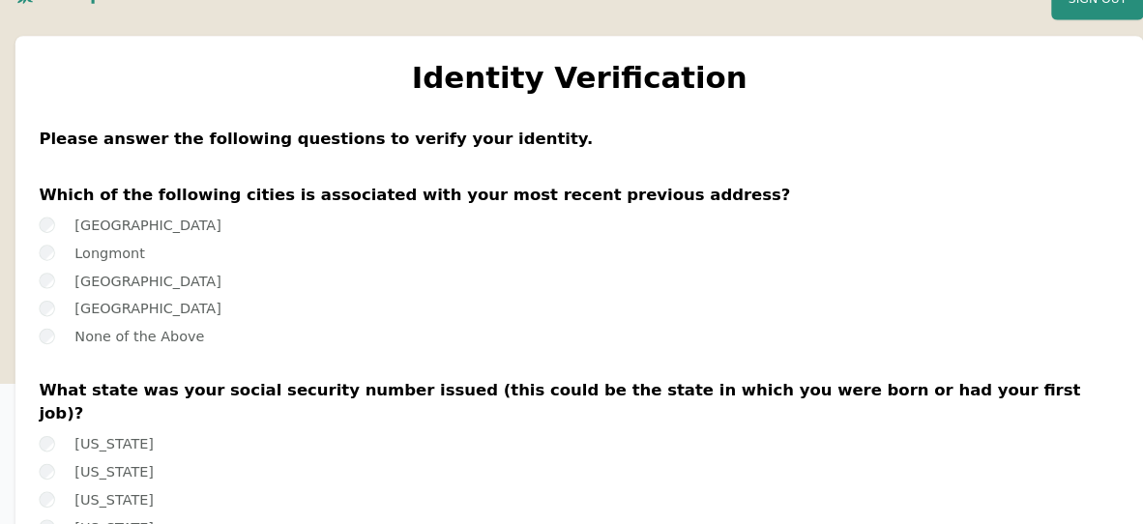
scroll to position [23, 0]
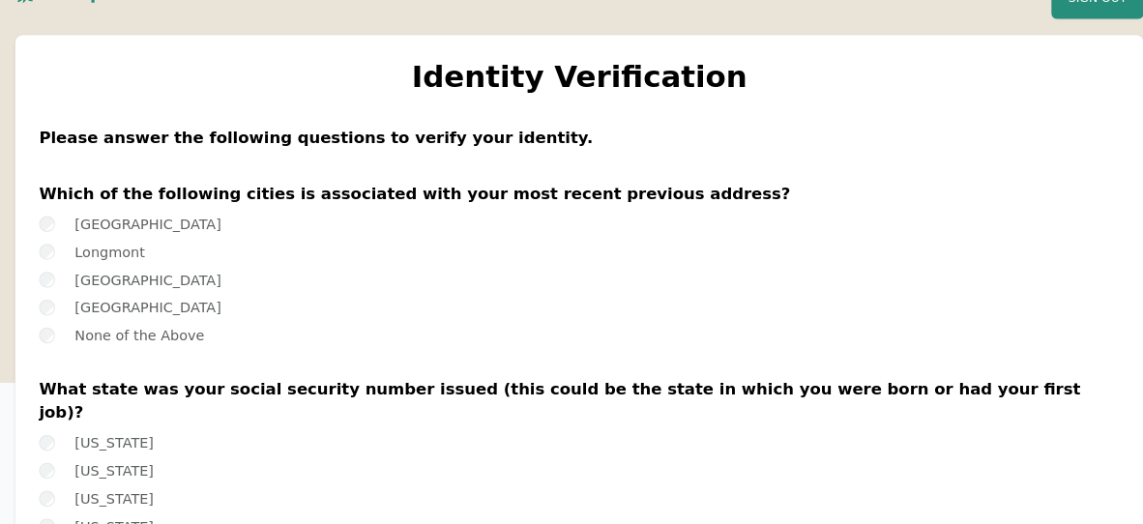
click at [138, 341] on label "None of the Above" at bounding box center [144, 340] width 126 height 15
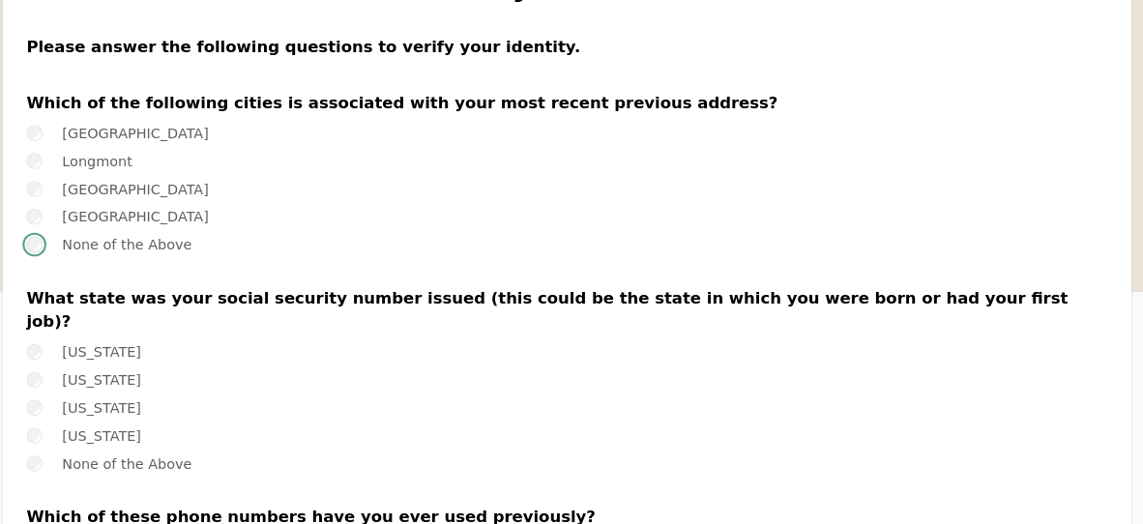
scroll to position [118, 0]
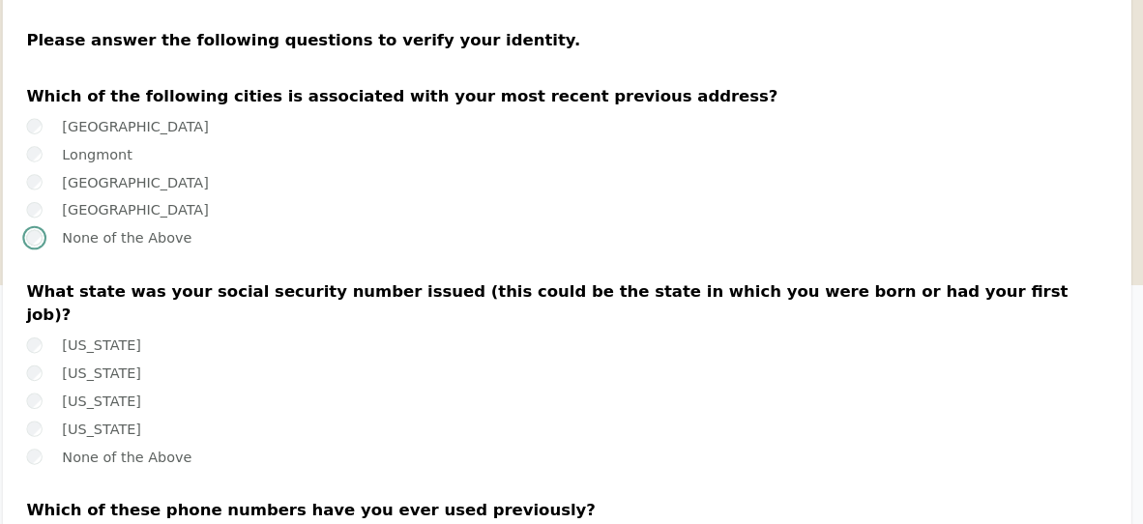
click at [91, 451] on label "None of the Above" at bounding box center [144, 458] width 126 height 15
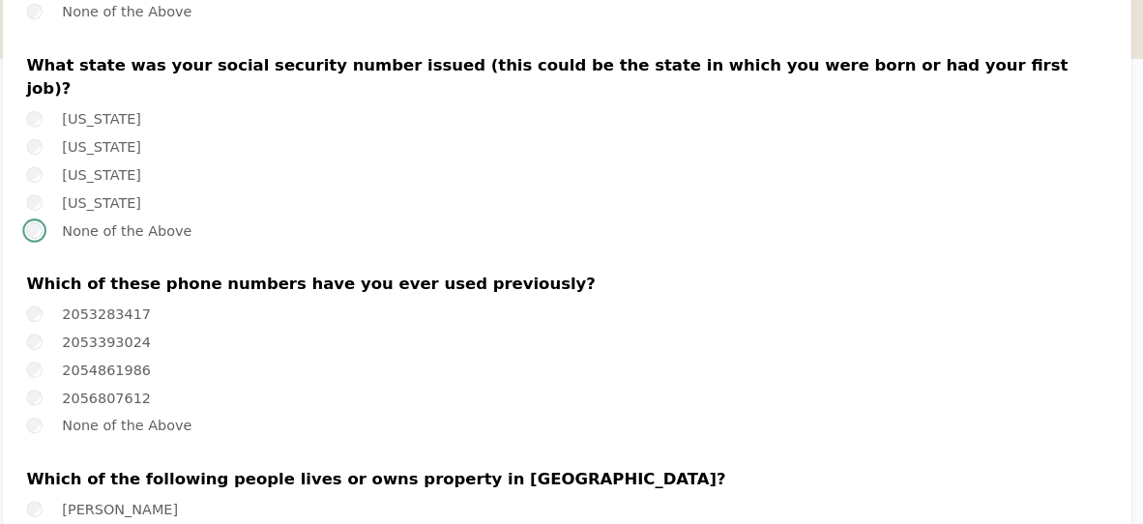
scroll to position [339, 0]
click at [104, 311] on label "2053283417" at bounding box center [124, 318] width 86 height 15
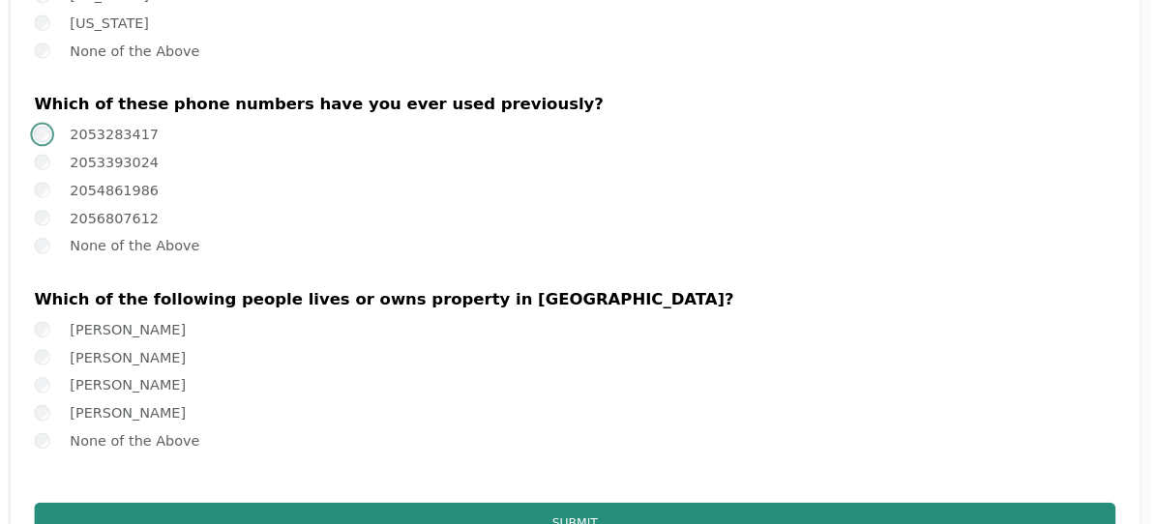
scroll to position [515, 0]
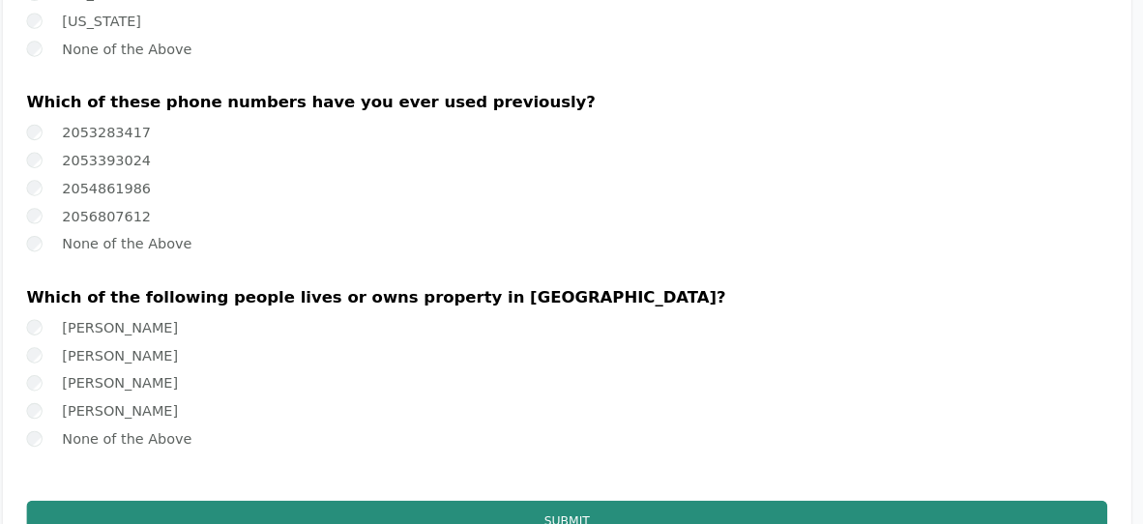
click at [120, 433] on label "None of the Above" at bounding box center [144, 440] width 126 height 15
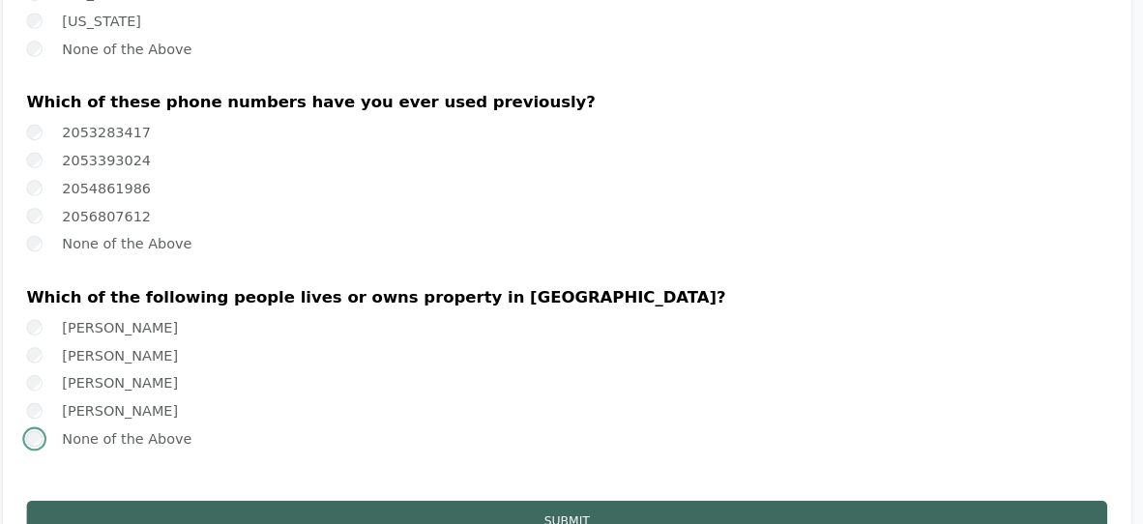
click at [156, 501] on button "Submit" at bounding box center [571, 521] width 1050 height 41
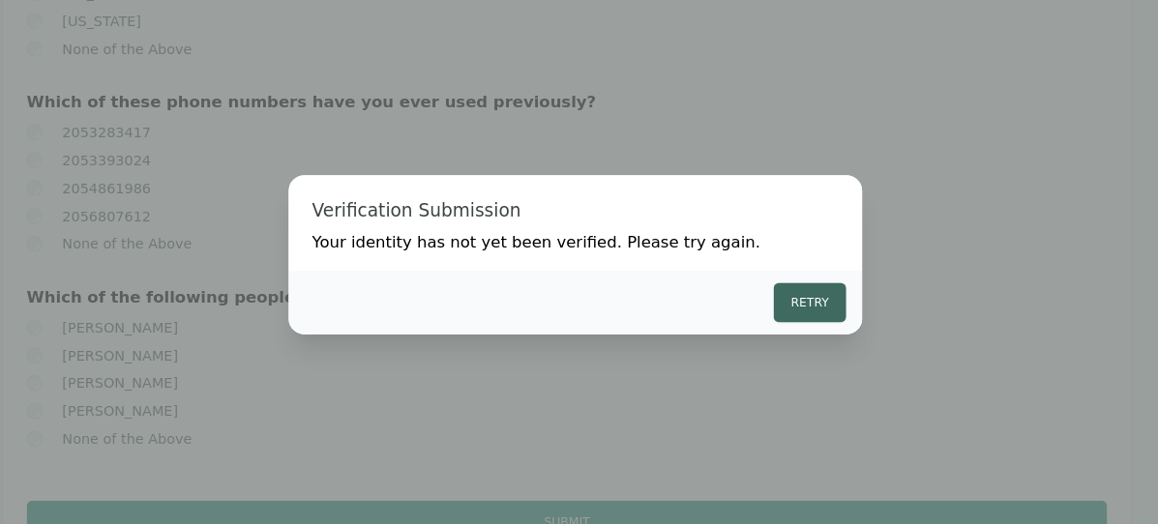
click at [821, 322] on button "Retry" at bounding box center [807, 308] width 70 height 39
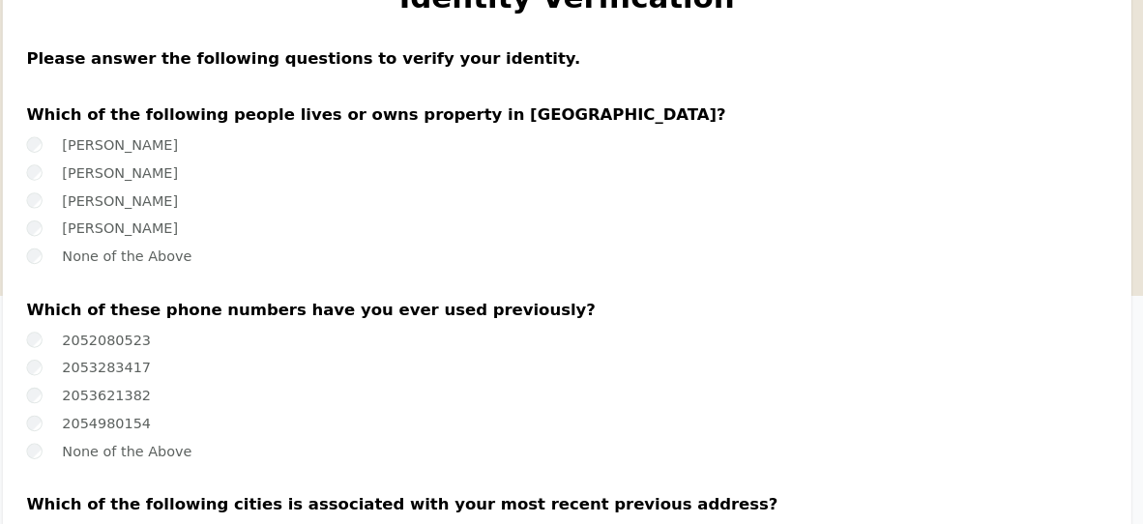
scroll to position [102, 0]
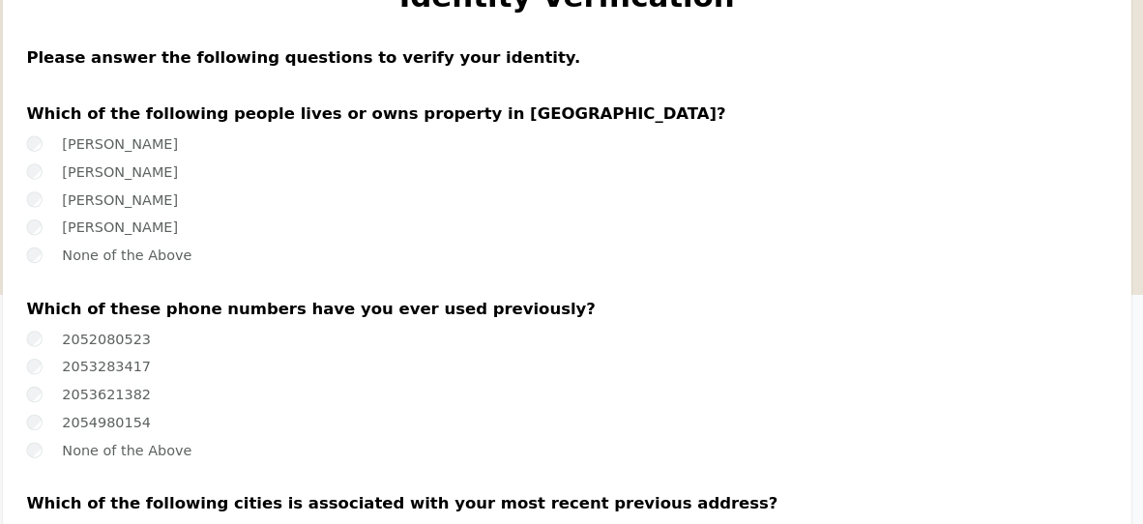
click at [143, 373] on label "2053283417" at bounding box center [124, 370] width 86 height 15
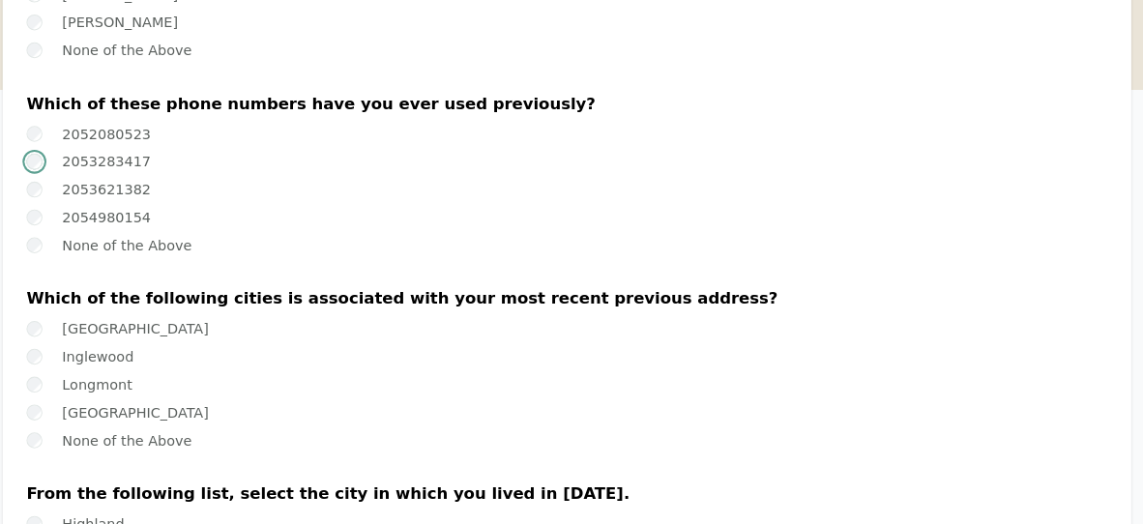
scroll to position [303, 0]
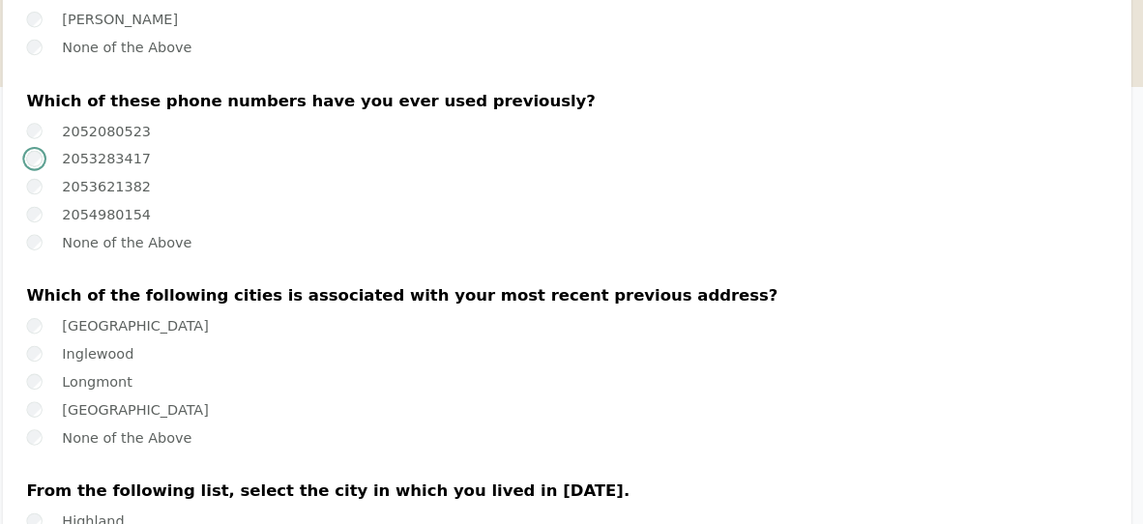
click at [94, 62] on label "None of the Above" at bounding box center [144, 60] width 126 height 15
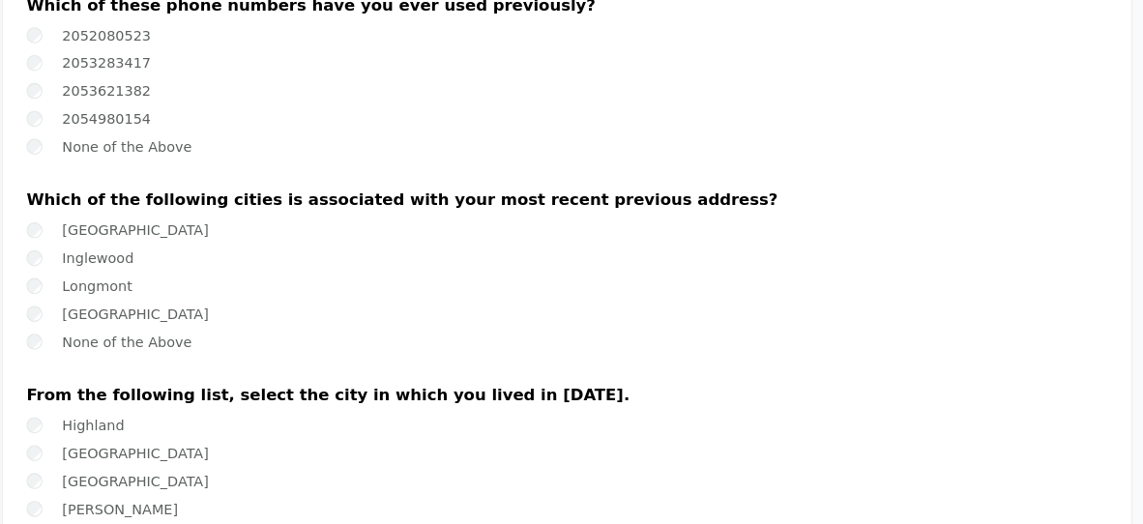
scroll to position [408, 0]
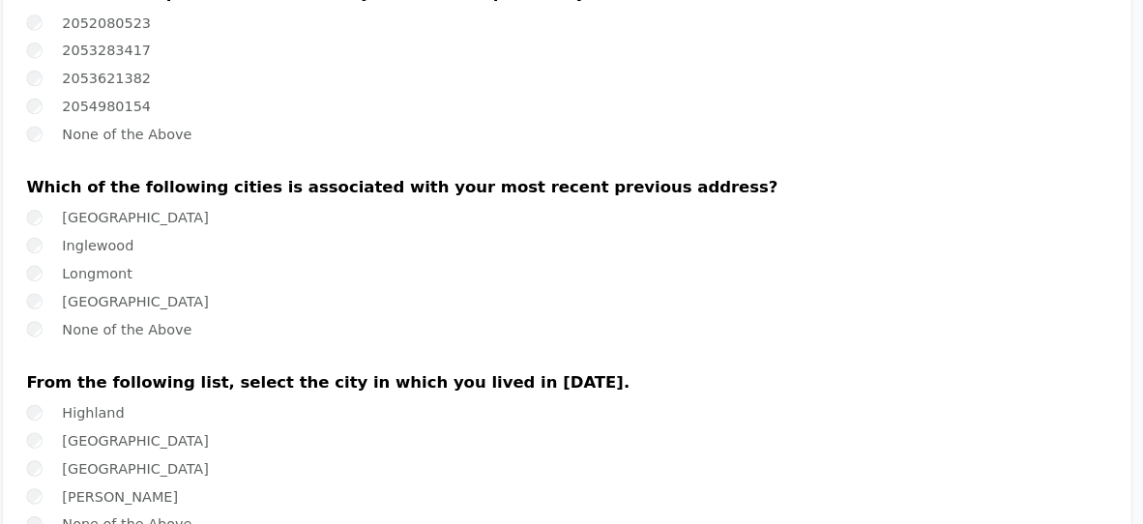
click at [184, 337] on label "None of the Above" at bounding box center [144, 334] width 126 height 15
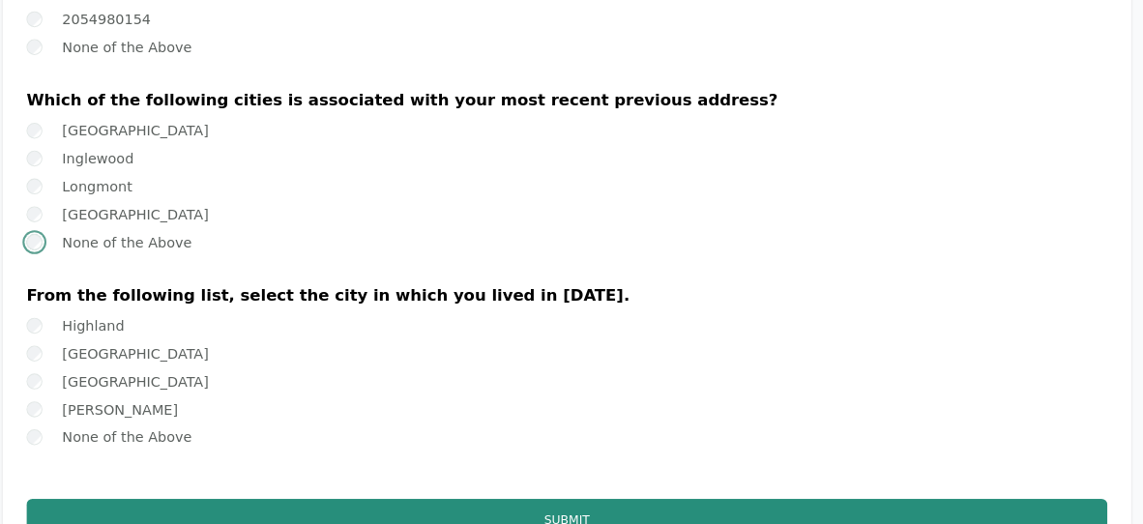
scroll to position [494, 0]
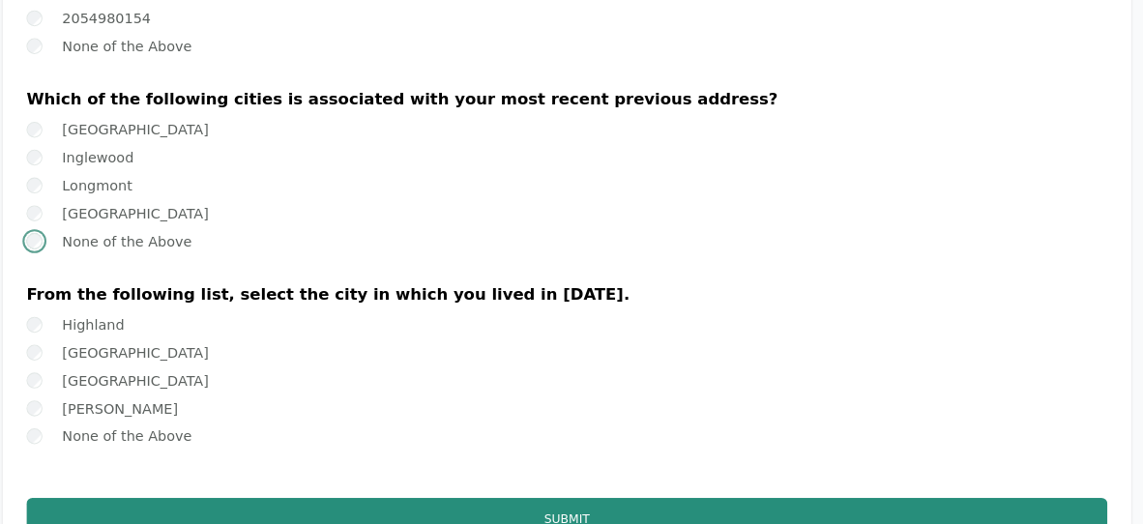
click at [182, 445] on label "None of the Above" at bounding box center [144, 437] width 126 height 15
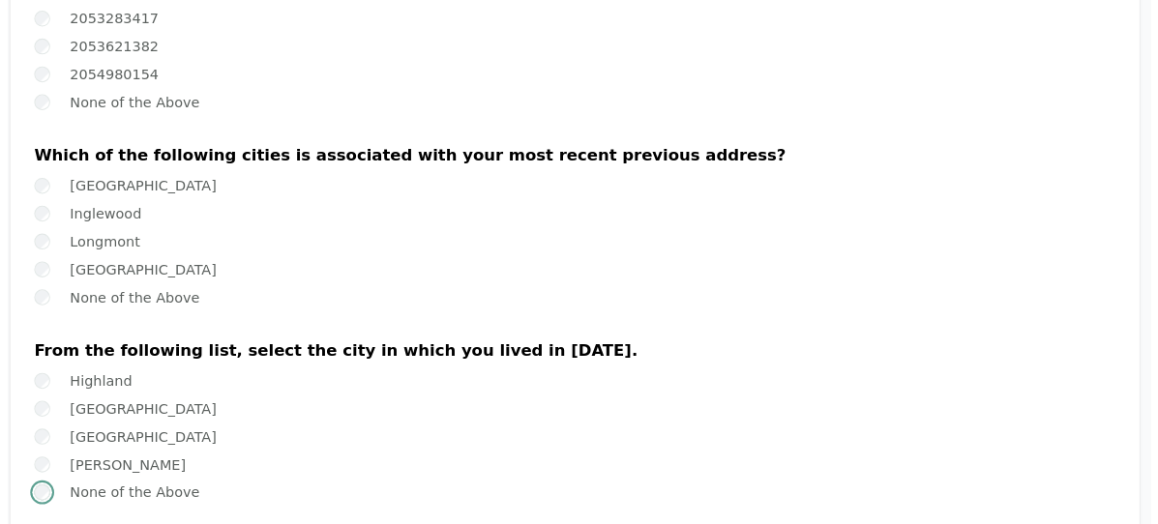
scroll to position [815, 0]
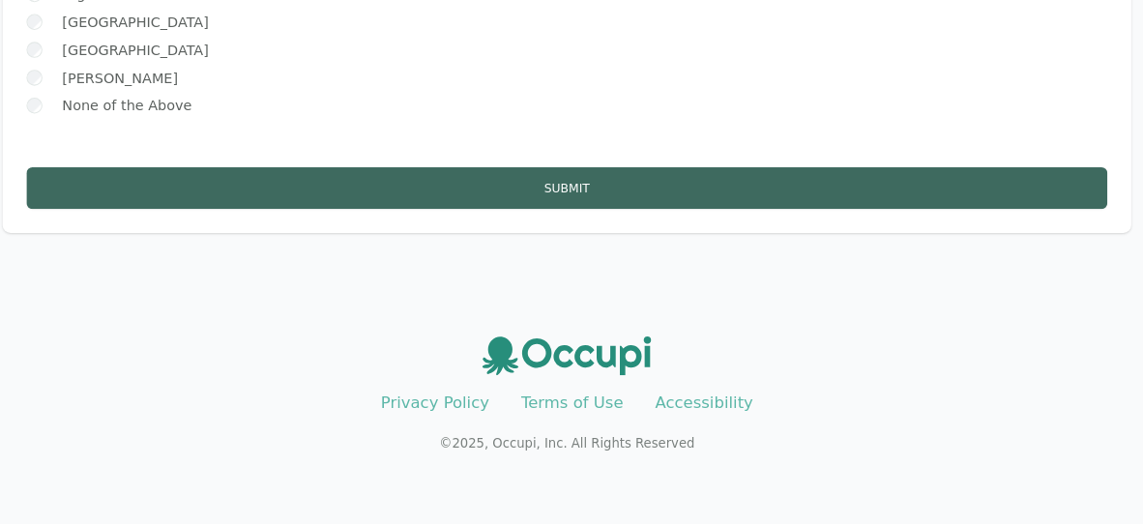
click at [869, 199] on button "Submit" at bounding box center [571, 197] width 1050 height 41
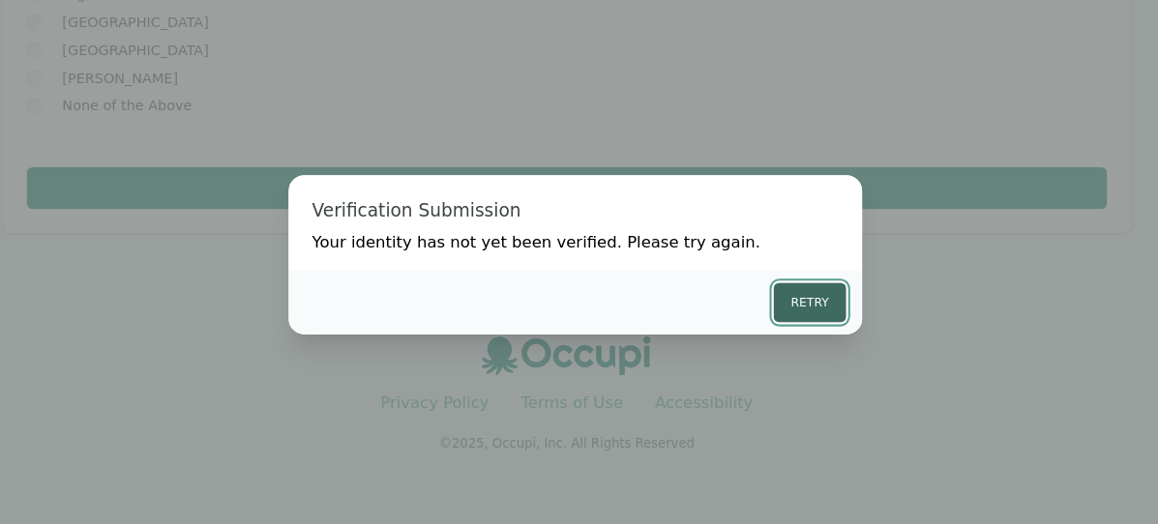
click at [818, 319] on button "Retry" at bounding box center [807, 308] width 70 height 39
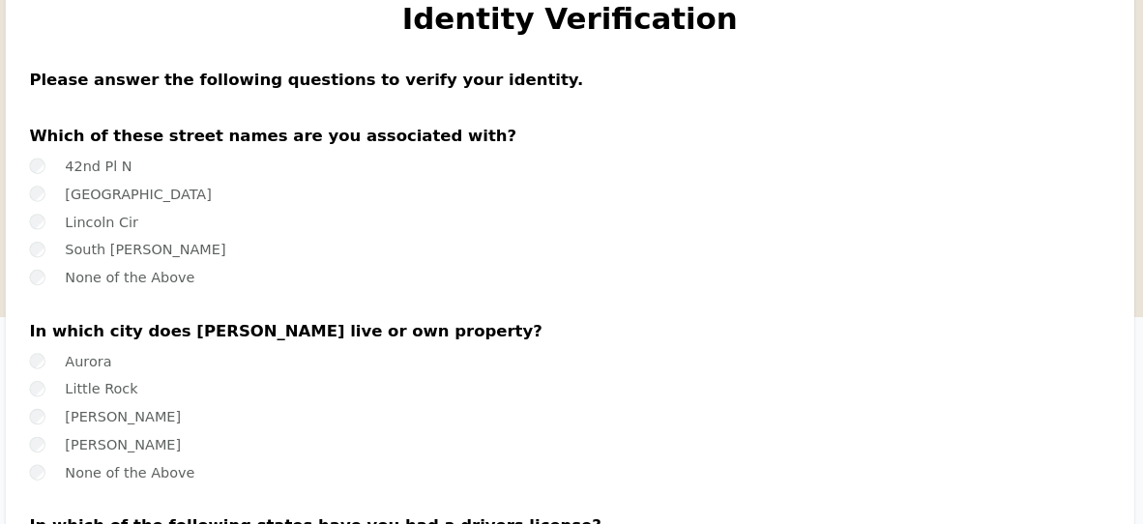
scroll to position [84, 0]
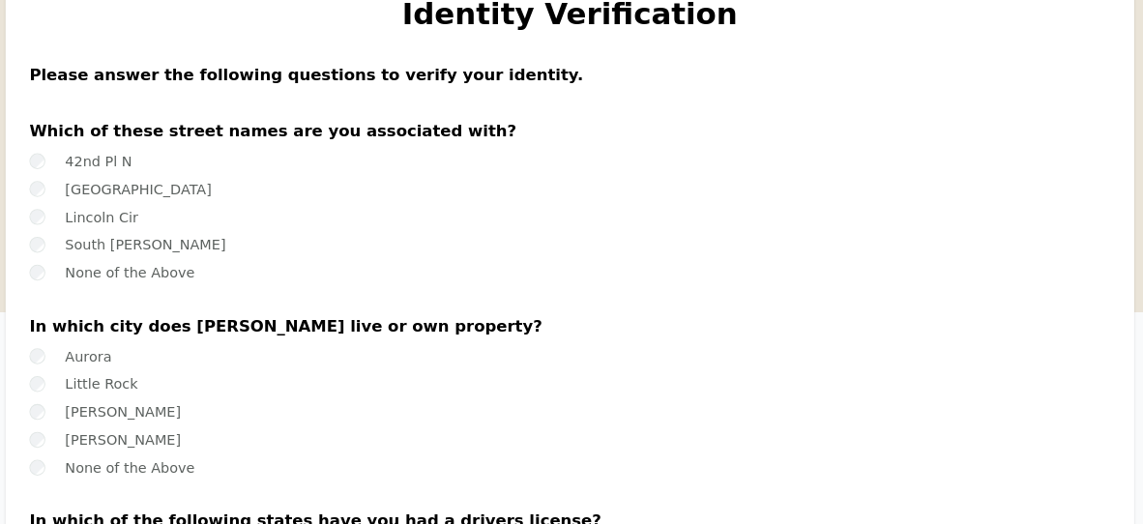
click at [174, 285] on label "None of the Above" at bounding box center [144, 279] width 126 height 15
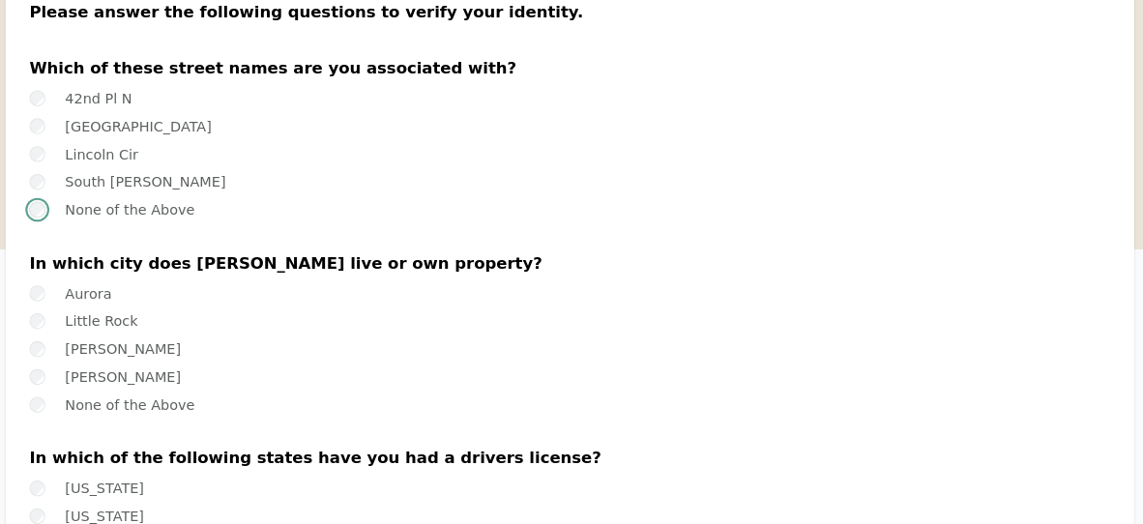
scroll to position [147, 0]
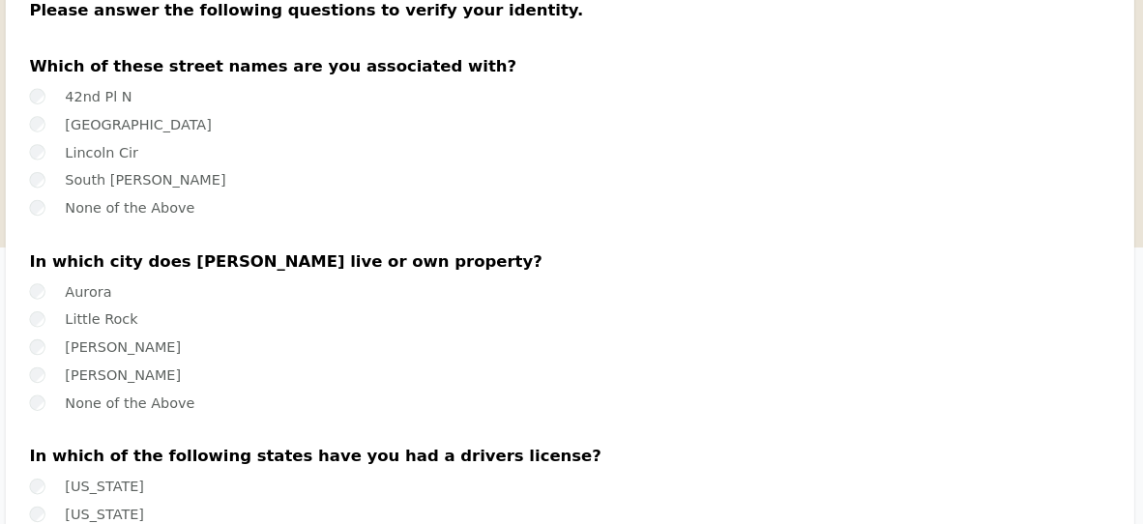
click at [136, 380] on label "[PERSON_NAME]" at bounding box center [137, 378] width 112 height 15
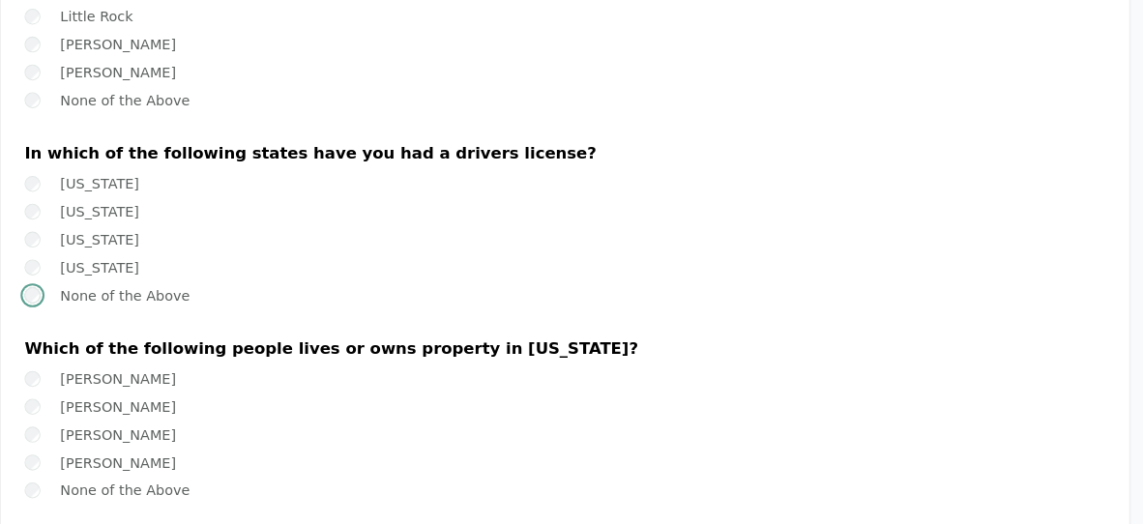
scroll to position [444, 0]
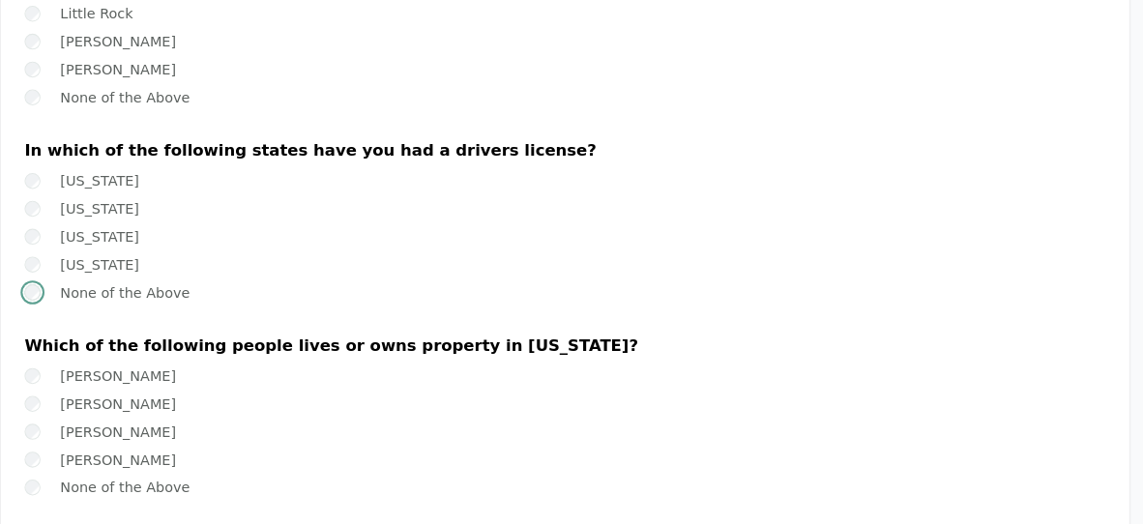
click at [84, 404] on label "Margaree Walker" at bounding box center [137, 406] width 112 height 15
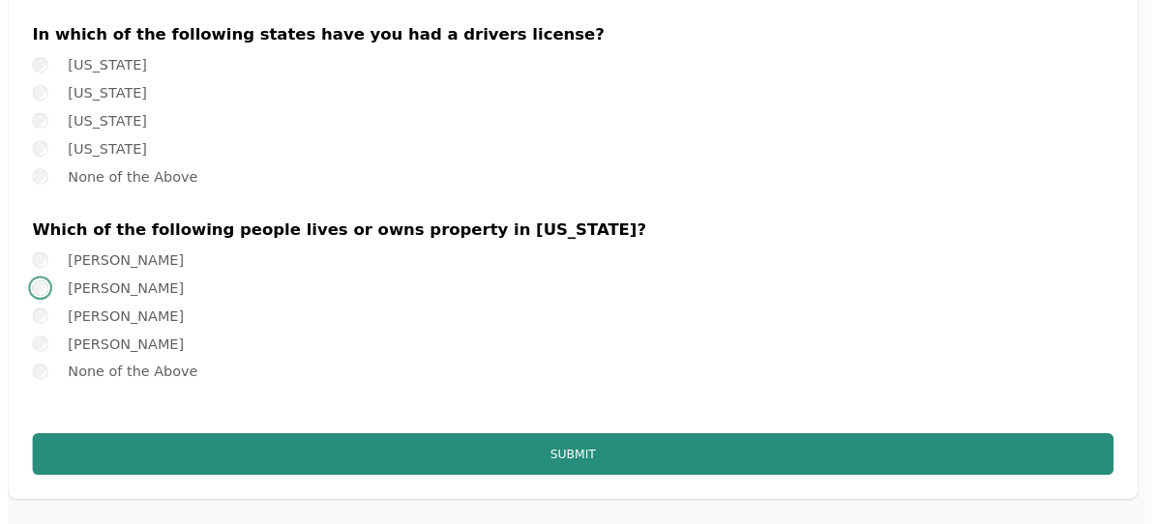
scroll to position [562, 0]
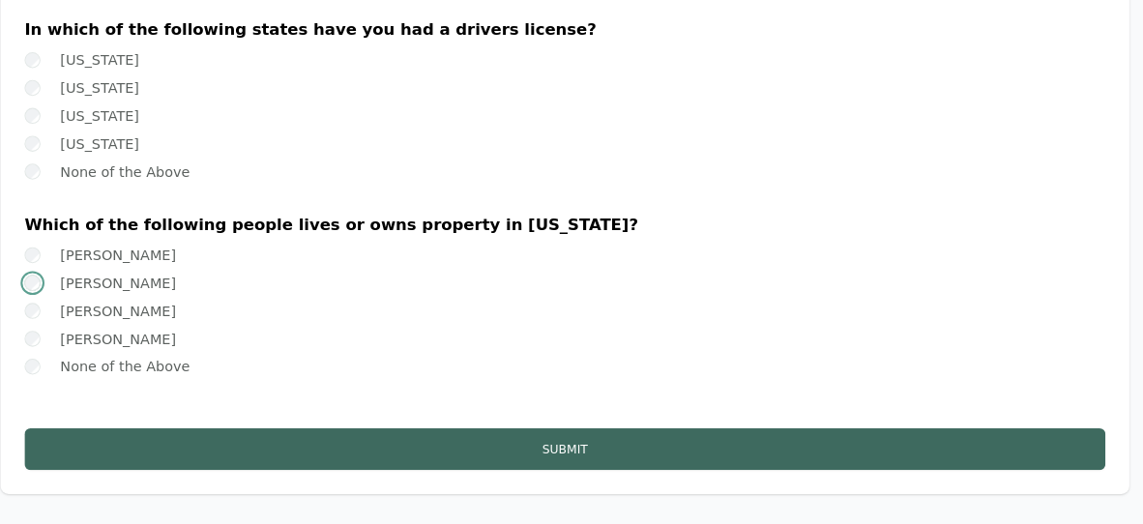
click at [241, 446] on button "Submit" at bounding box center [571, 450] width 1050 height 41
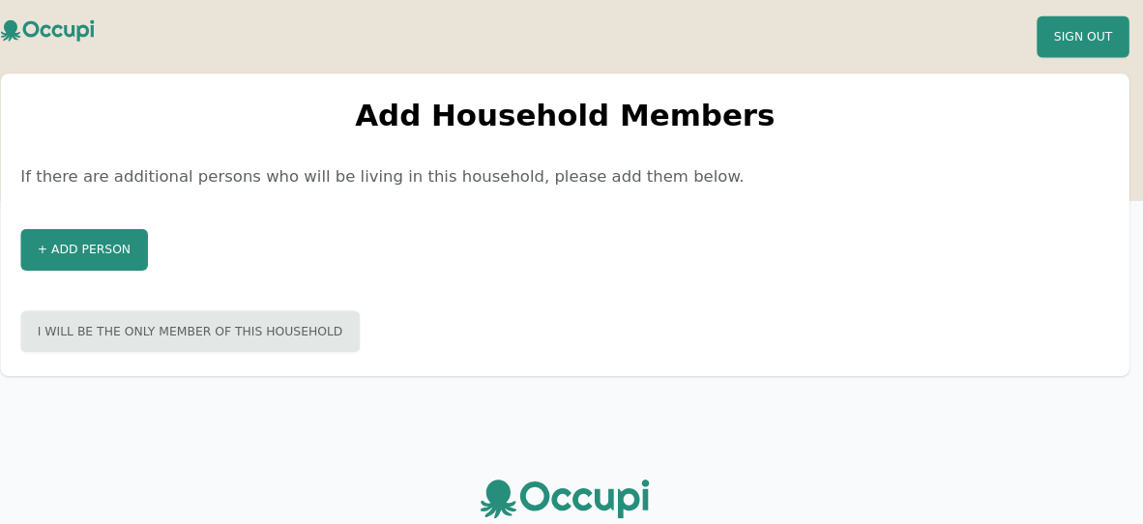
click at [128, 319] on button "I will be the only member of this household" at bounding box center [208, 322] width 330 height 41
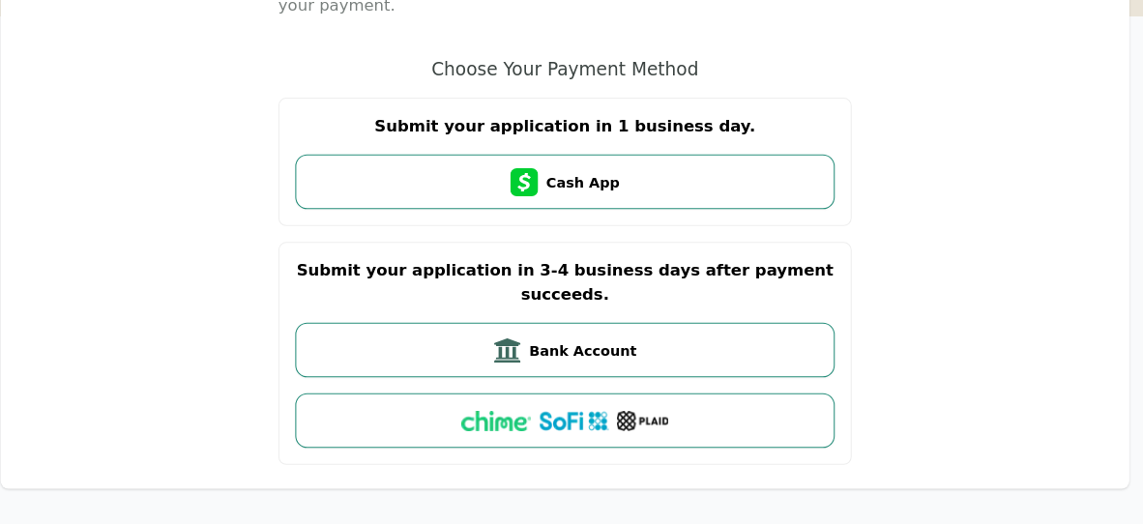
scroll to position [292, 0]
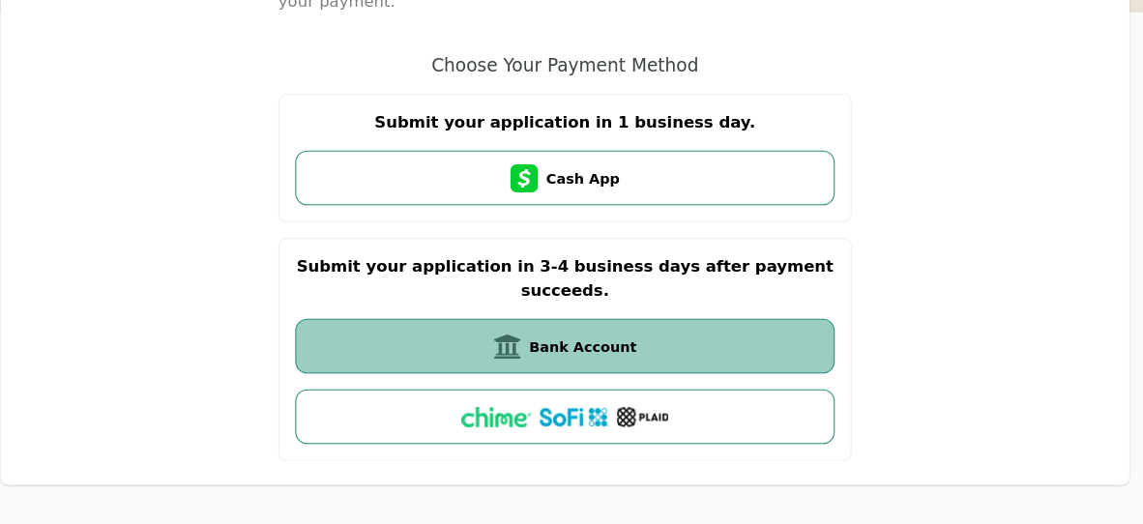
click at [371, 324] on button "Bank Account" at bounding box center [571, 350] width 524 height 53
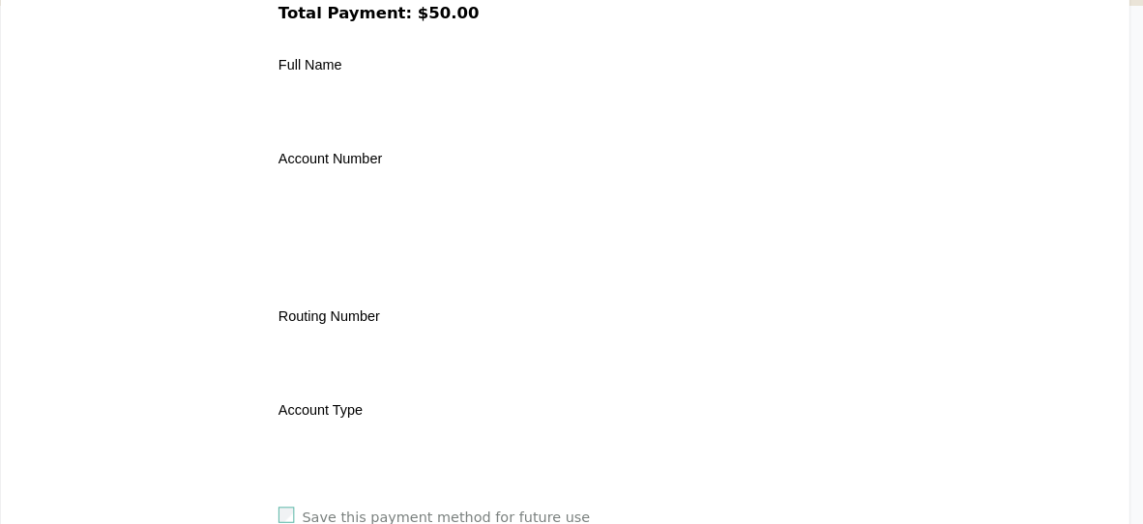
scroll to position [548, 0]
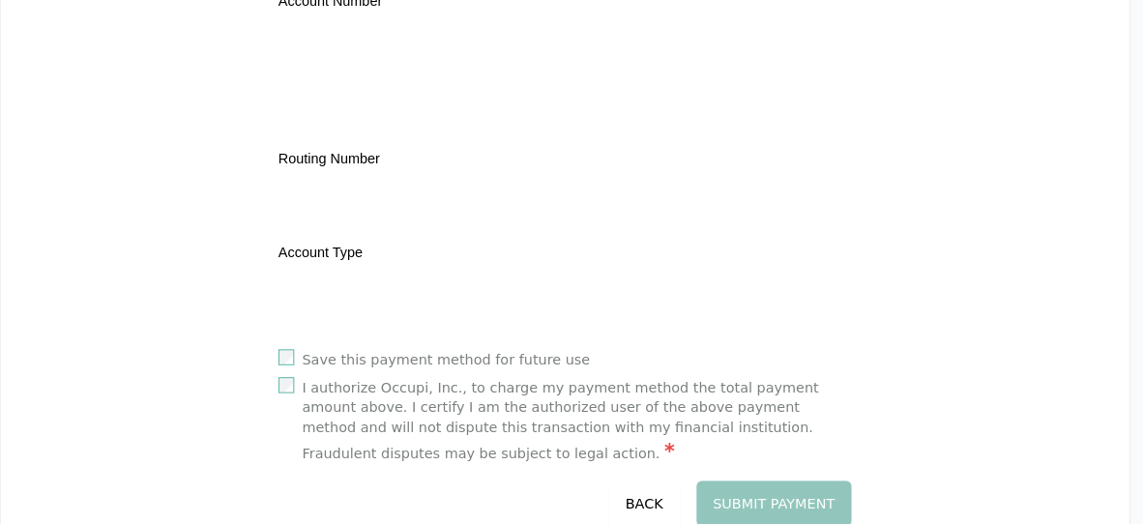
click at [795, 490] on div "Save this payment method for future use I authorize Occupi, Inc., to charge my …" at bounding box center [571, 440] width 557 height 172
click at [797, 507] on div "Submit Payment Back" at bounding box center [571, 504] width 557 height 44
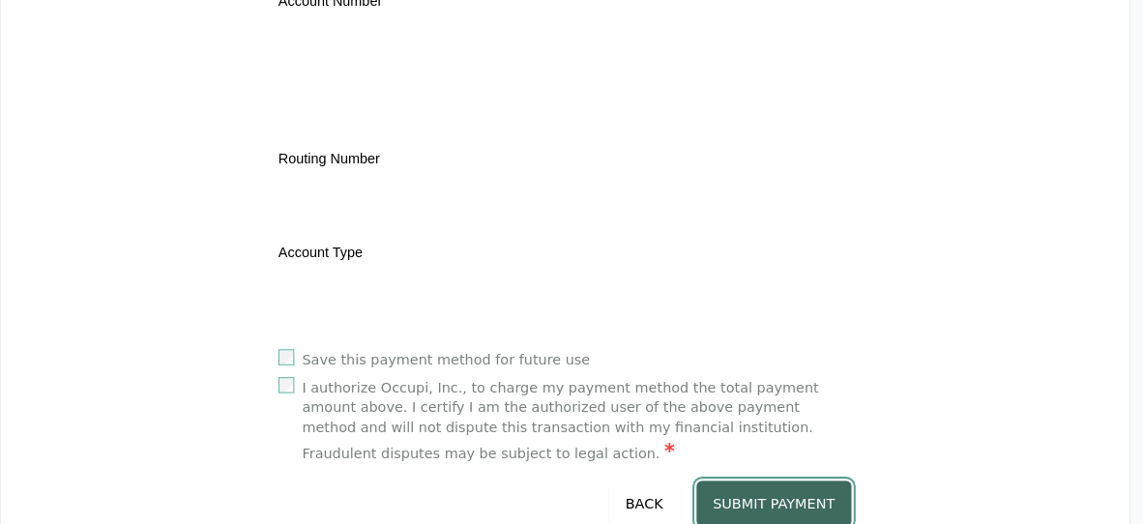
click at [792, 502] on button "Submit Payment" at bounding box center [775, 504] width 152 height 44
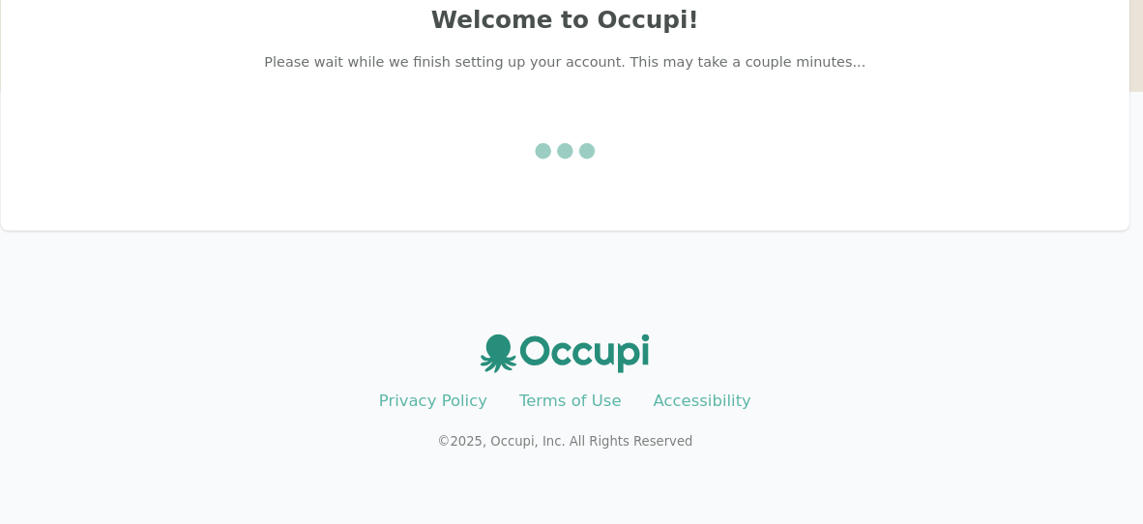
scroll to position [75, 0]
click at [866, 262] on div "Welcome to Occupi! Please wait while we finish setting up your account. This ma…" at bounding box center [571, 141] width 1097 height 290
click at [836, 180] on div at bounding box center [571, 162] width 1050 height 108
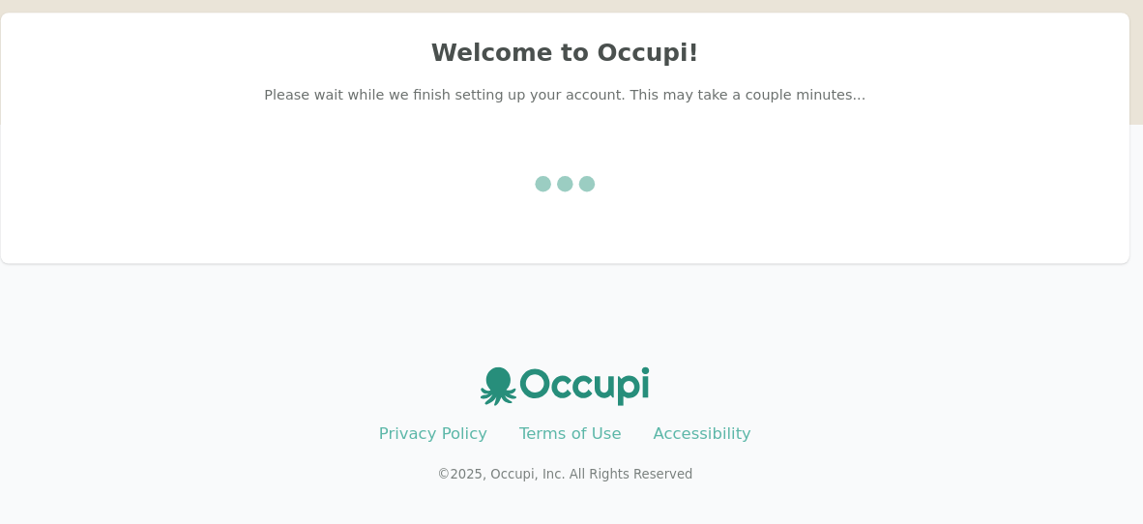
scroll to position [0, 0]
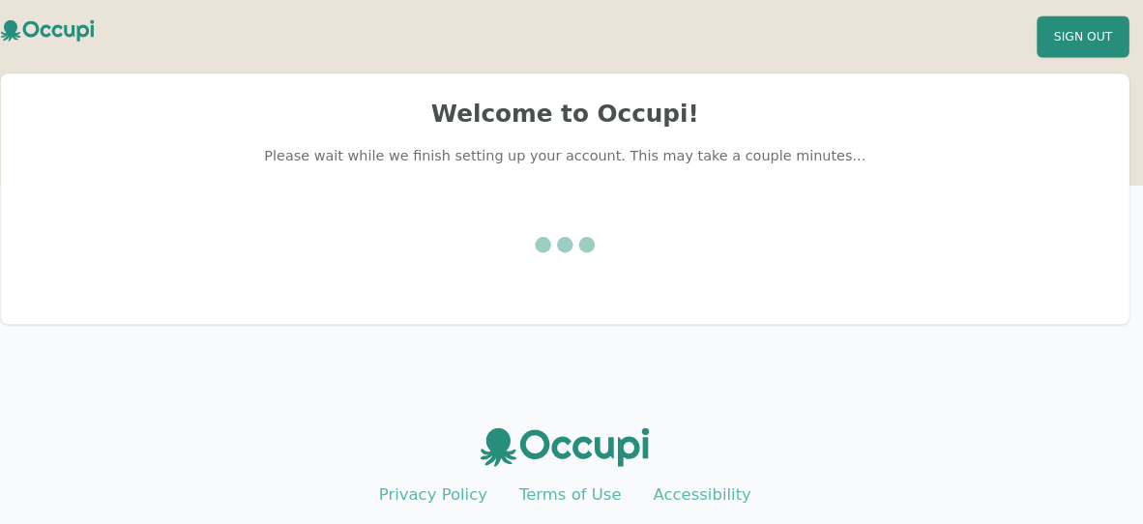
click at [781, 217] on div at bounding box center [571, 238] width 1050 height 108
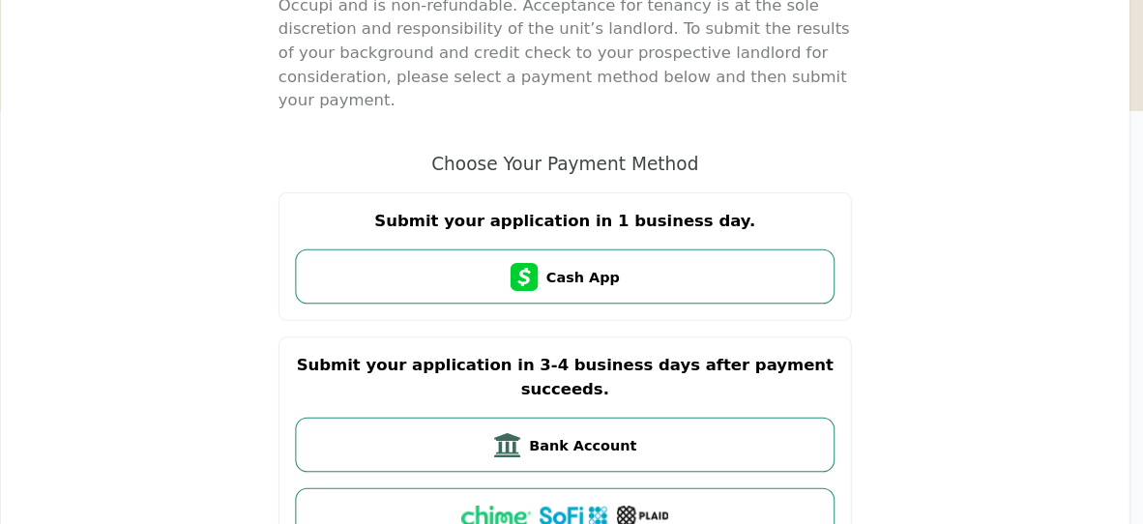
scroll to position [196, 0]
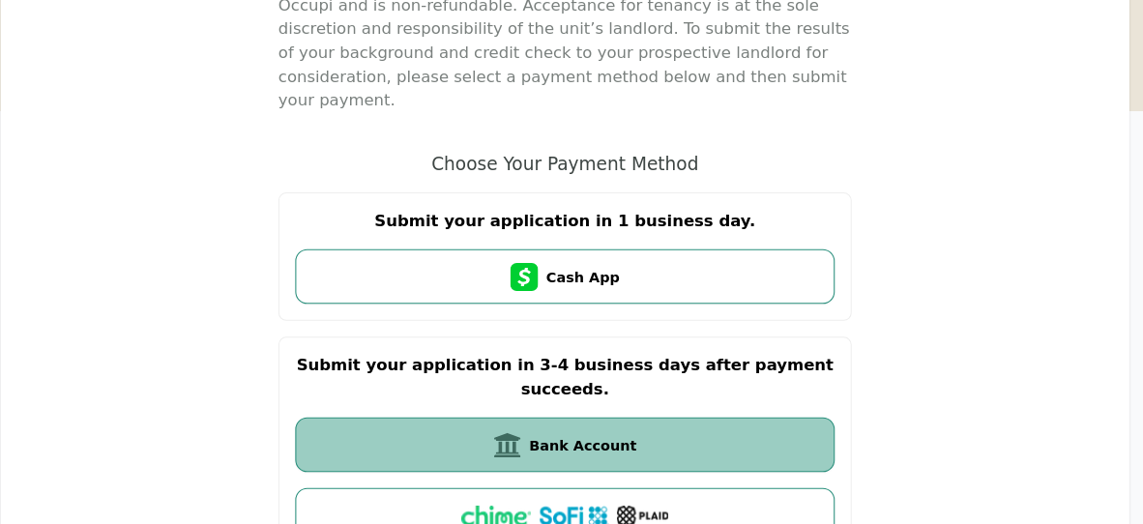
click at [723, 420] on button "Bank Account" at bounding box center [571, 446] width 524 height 53
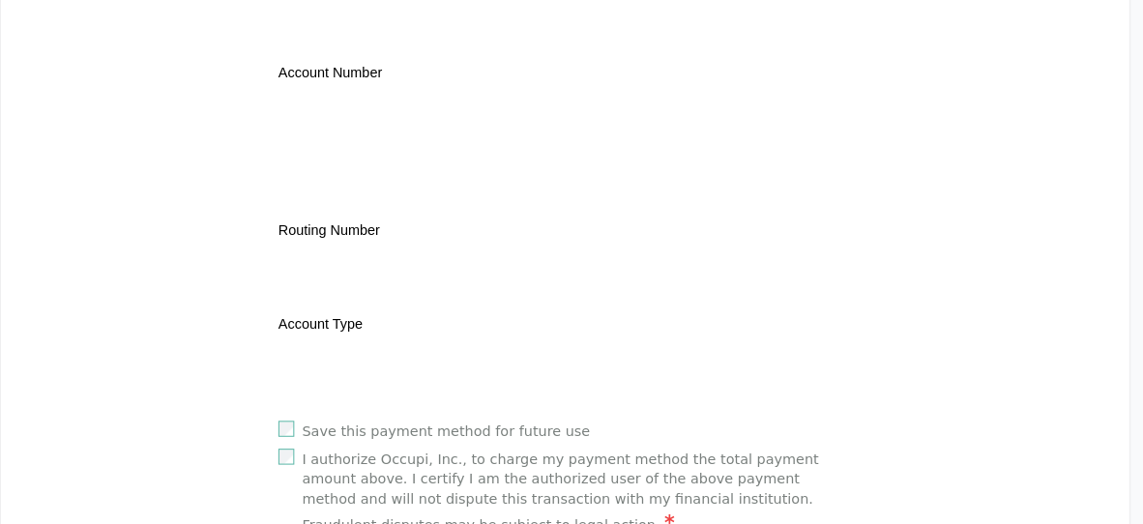
scroll to position [573, 0]
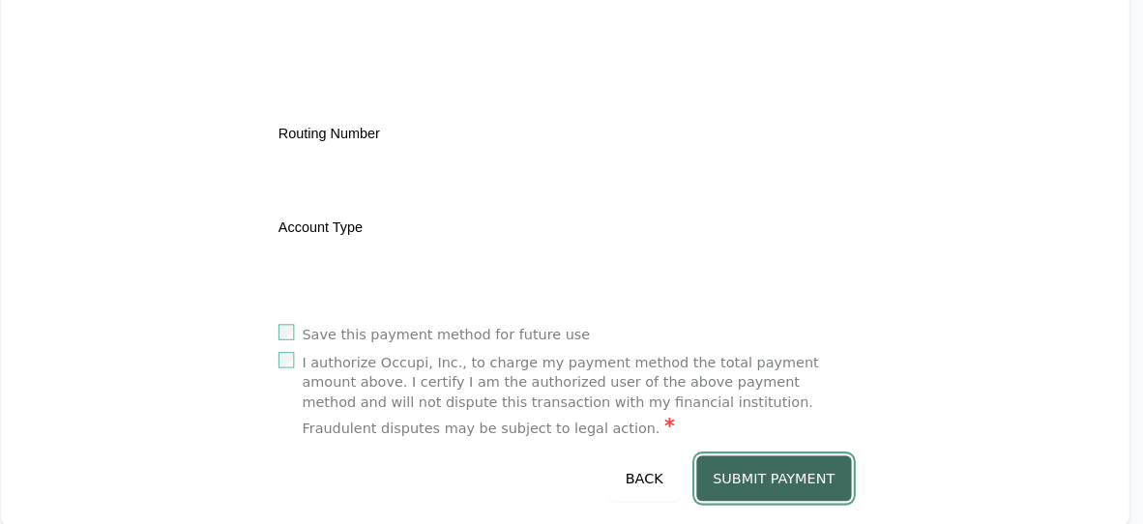
click at [796, 478] on button "Submit Payment" at bounding box center [775, 479] width 152 height 44
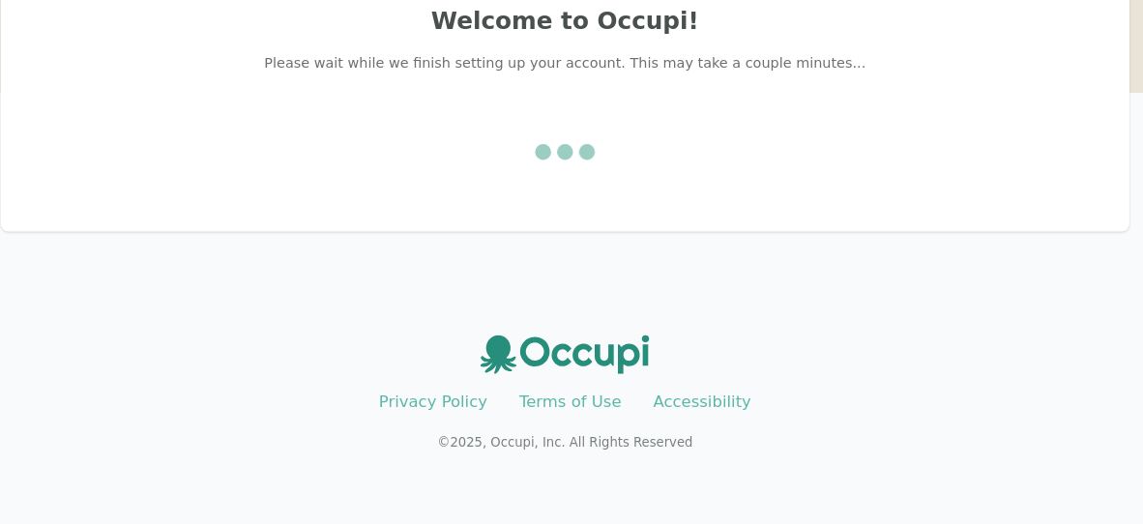
scroll to position [0, 0]
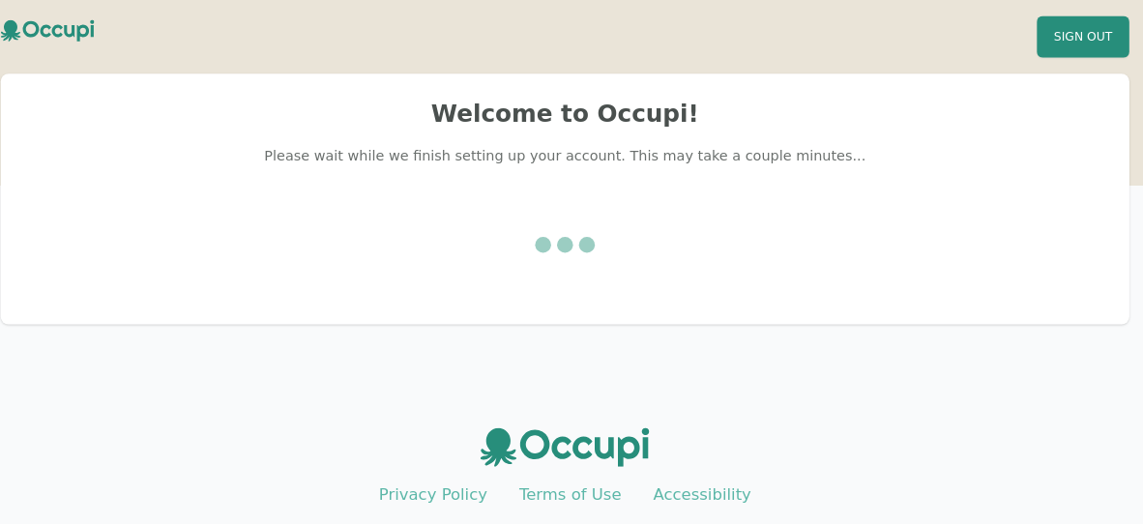
click at [676, 249] on div at bounding box center [571, 238] width 1050 height 108
click at [716, 236] on div at bounding box center [571, 238] width 1050 height 108
click at [644, 268] on div at bounding box center [571, 238] width 1050 height 108
click at [709, 226] on div at bounding box center [571, 238] width 1050 height 108
click at [502, 309] on div "Welcome to Occupi! Please wait while we finish setting up your account. This ma…" at bounding box center [571, 194] width 1097 height 244
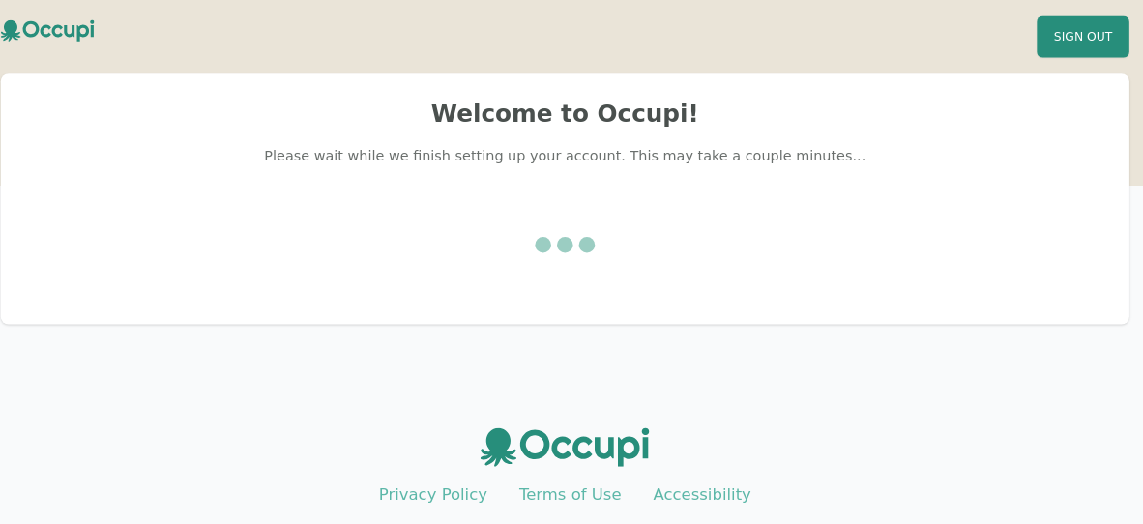
click at [964, 248] on div at bounding box center [571, 238] width 1050 height 108
click at [941, 201] on div at bounding box center [571, 238] width 1050 height 108
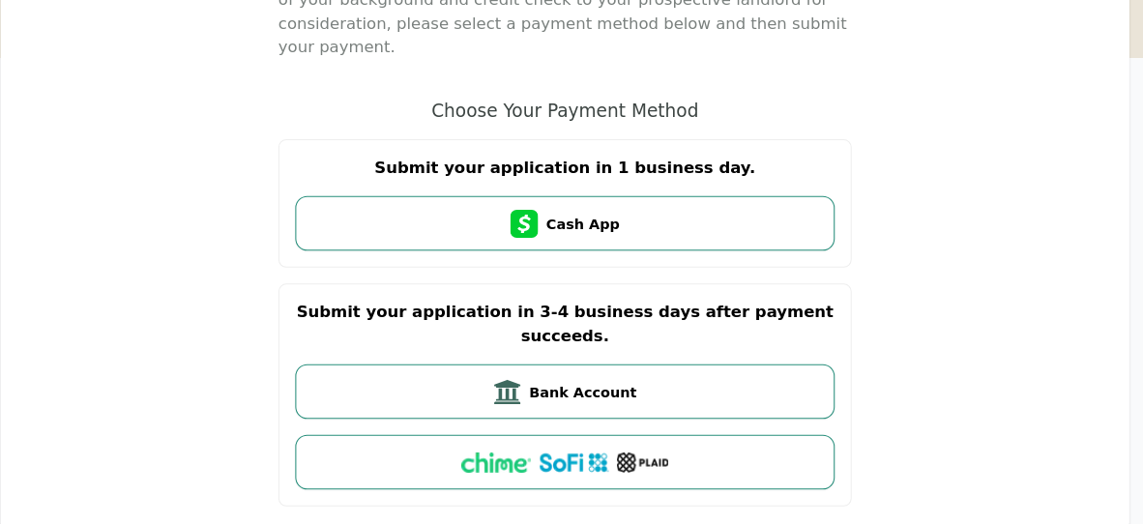
scroll to position [249, 0]
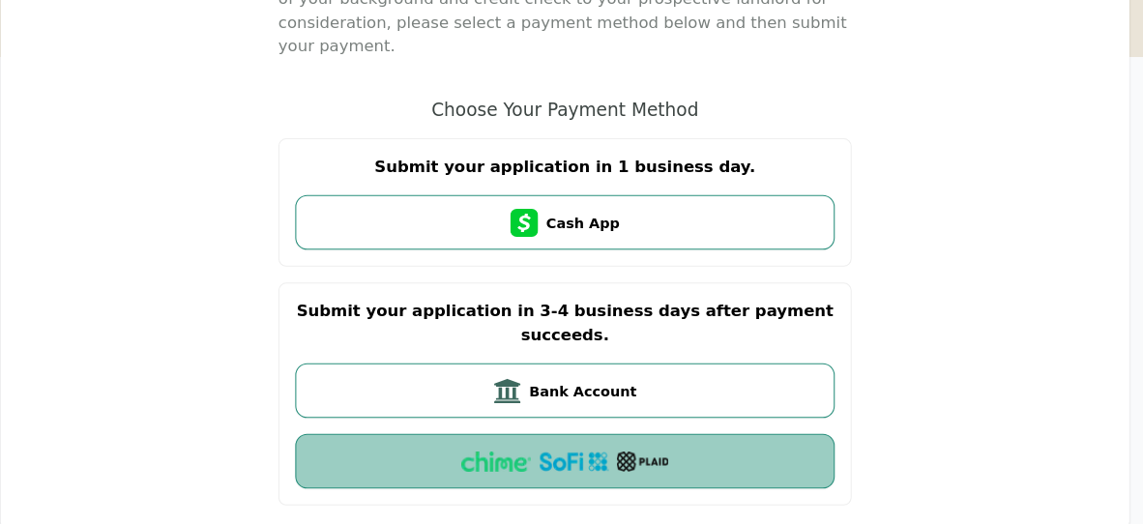
click at [782, 436] on button "Bank via Plaid" at bounding box center [571, 462] width 524 height 53
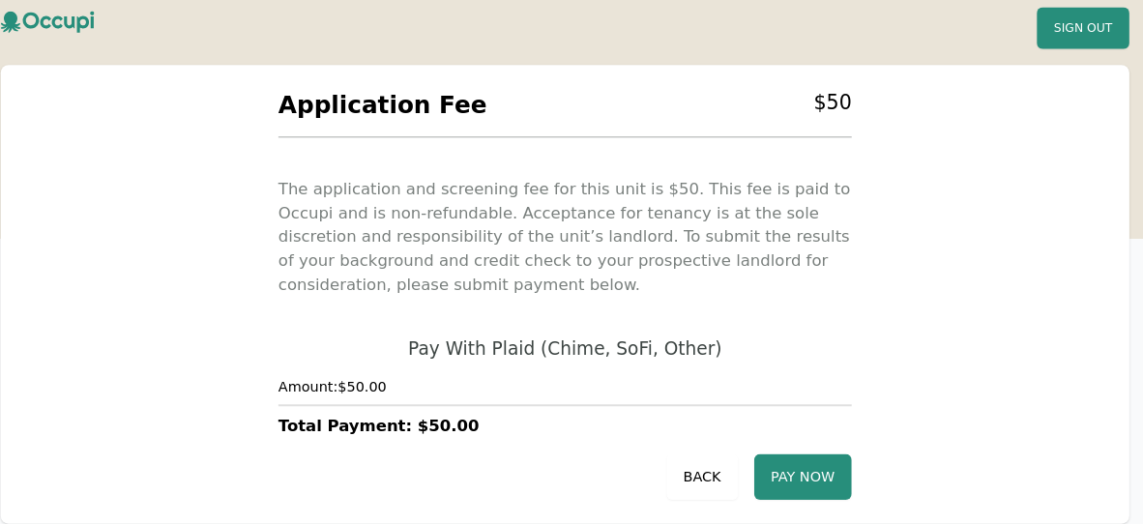
scroll to position [8, 0]
click at [875, 285] on div "Application Fee $ 50 The application and screening fee for this unit is $ 50 . …" at bounding box center [571, 287] width 1097 height 446
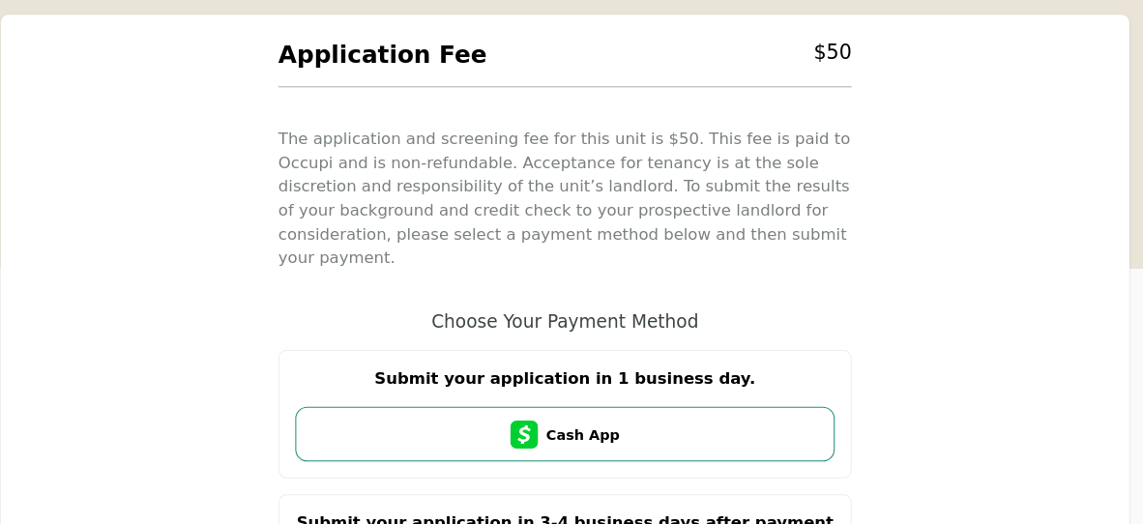
scroll to position [46, 0]
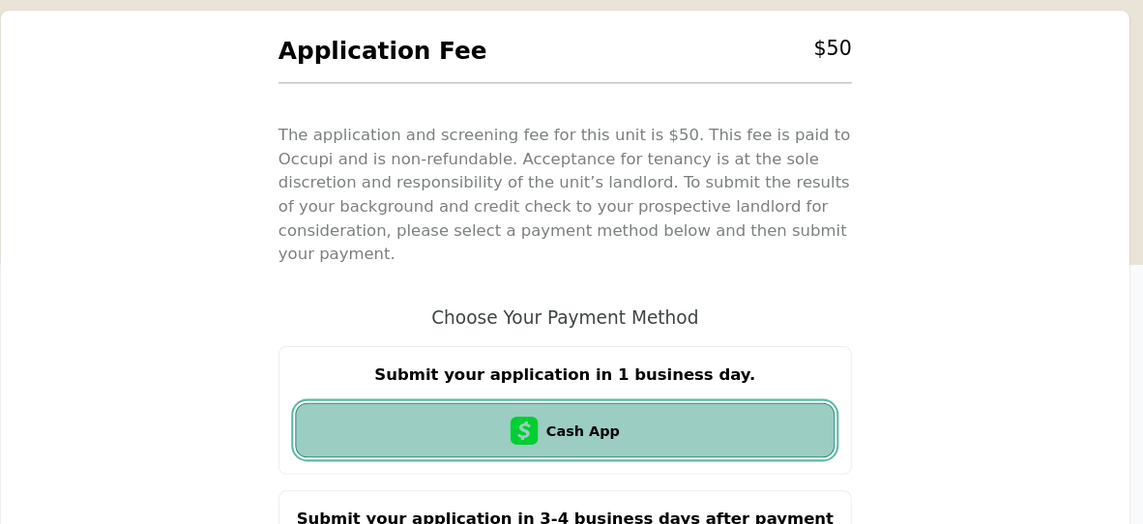
click at [741, 406] on button "Cash App" at bounding box center [571, 432] width 524 height 53
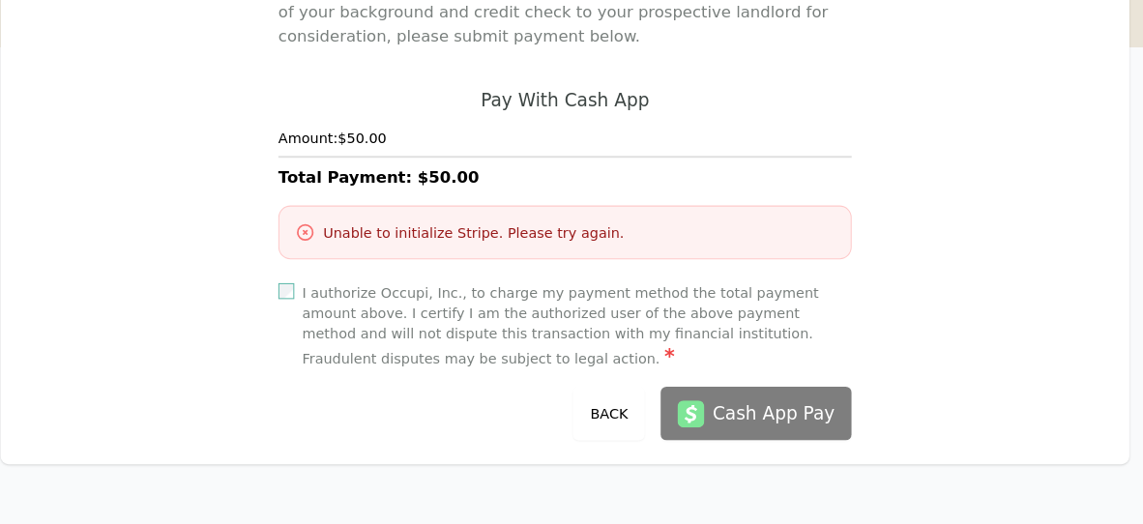
scroll to position [239, 0]
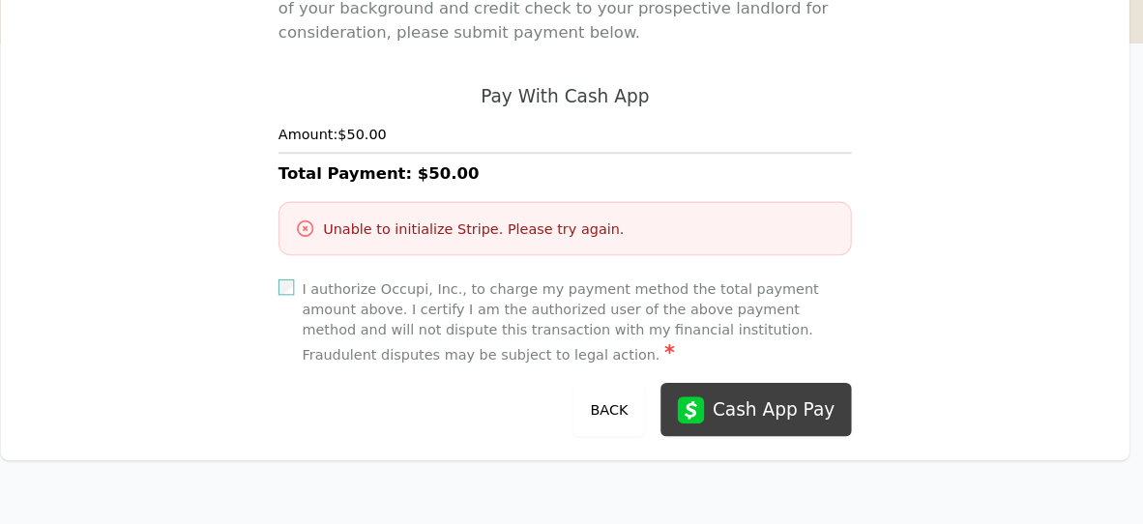
click at [839, 415] on button "Cash App Pay" at bounding box center [757, 413] width 186 height 52
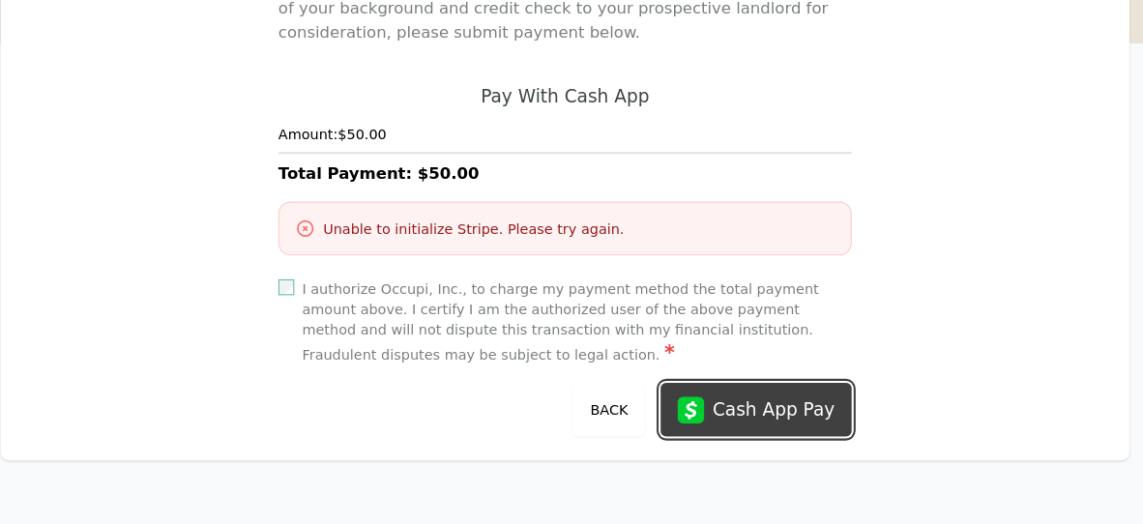
click at [828, 427] on button "Cash App Pay" at bounding box center [757, 413] width 186 height 52
click at [804, 409] on div "Cash App Pay" at bounding box center [774, 412] width 119 height 27
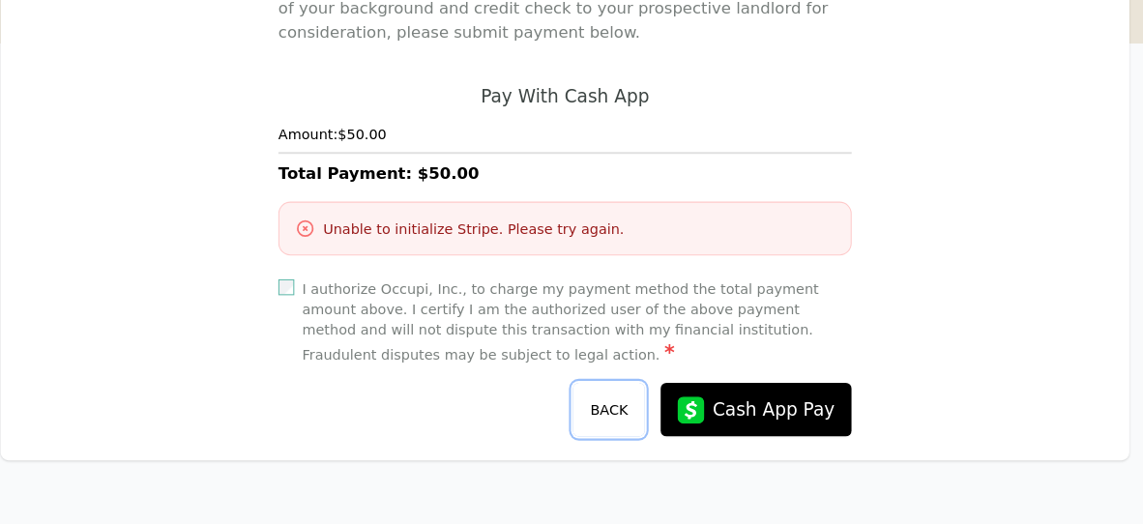
click at [634, 417] on button "Back" at bounding box center [614, 413] width 70 height 52
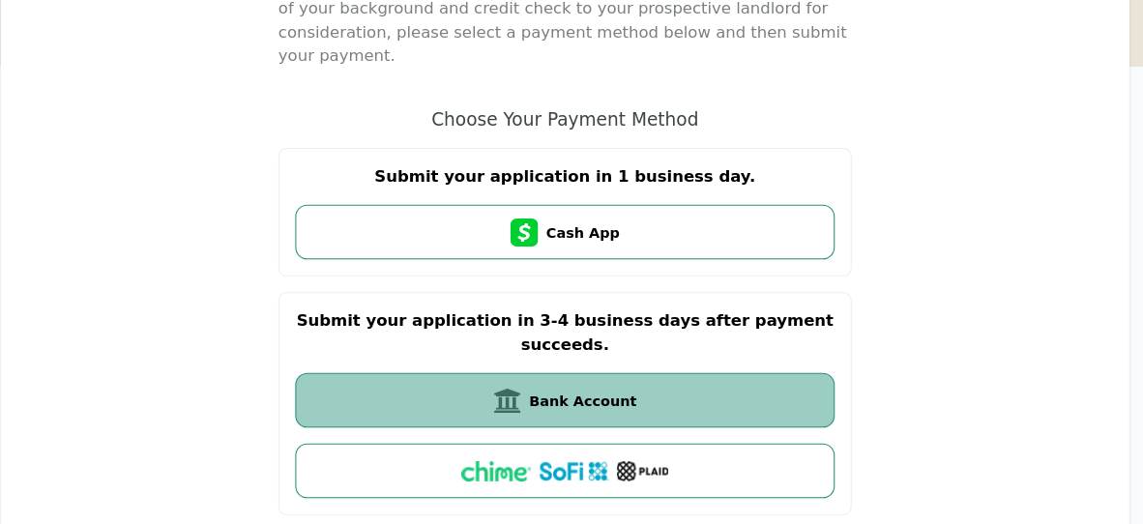
click at [795, 377] on button "Bank Account" at bounding box center [571, 403] width 524 height 53
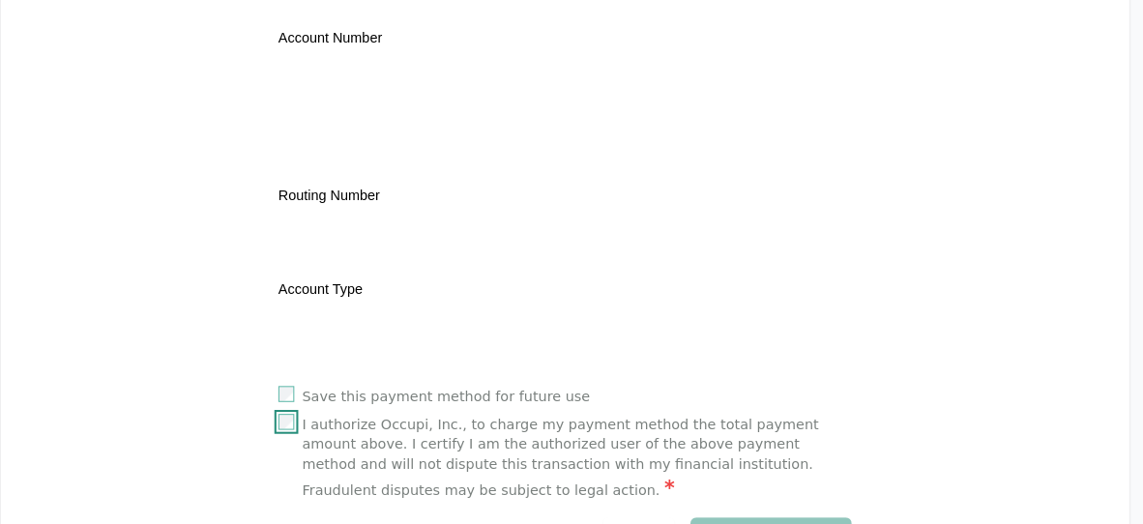
scroll to position [856, 0]
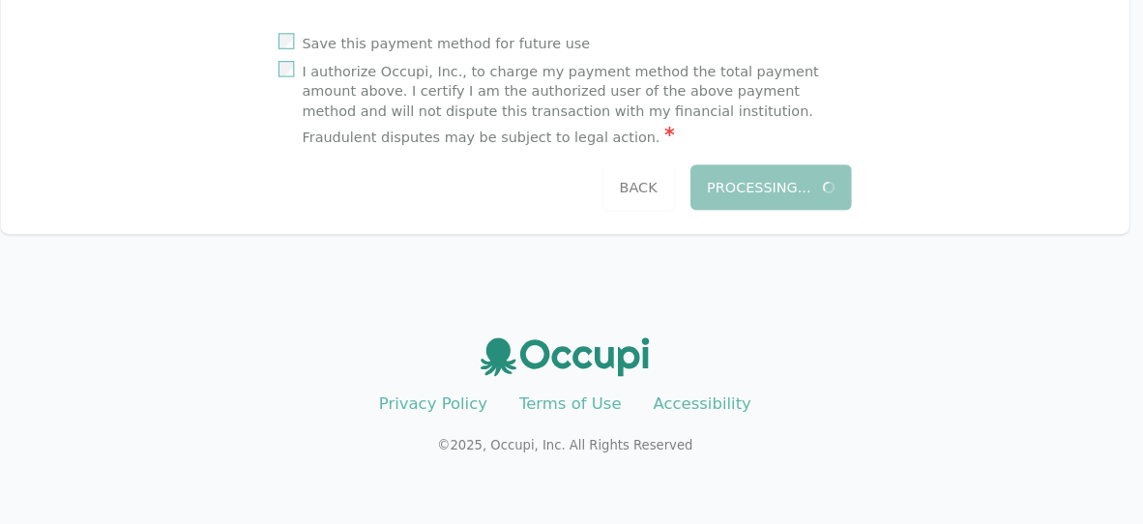
click at [801, 187] on div "Processing... Back" at bounding box center [571, 196] width 557 height 44
click at [668, 191] on div "Processing... Back" at bounding box center [571, 196] width 557 height 44
click at [782, 204] on div "Processing... Back" at bounding box center [571, 196] width 557 height 44
click at [779, 195] on div "Processing... Back" at bounding box center [571, 196] width 557 height 44
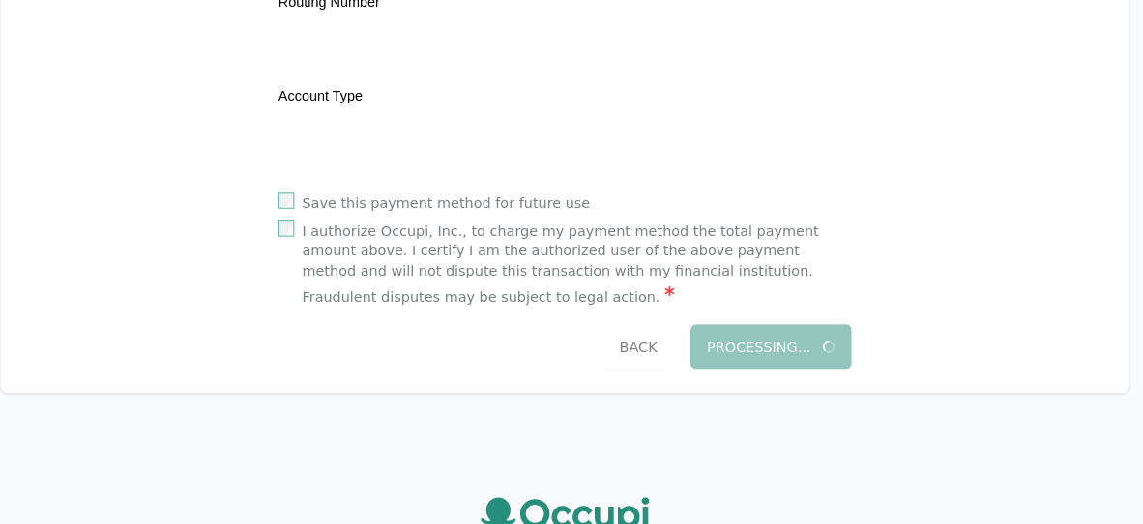
scroll to position [736, 0]
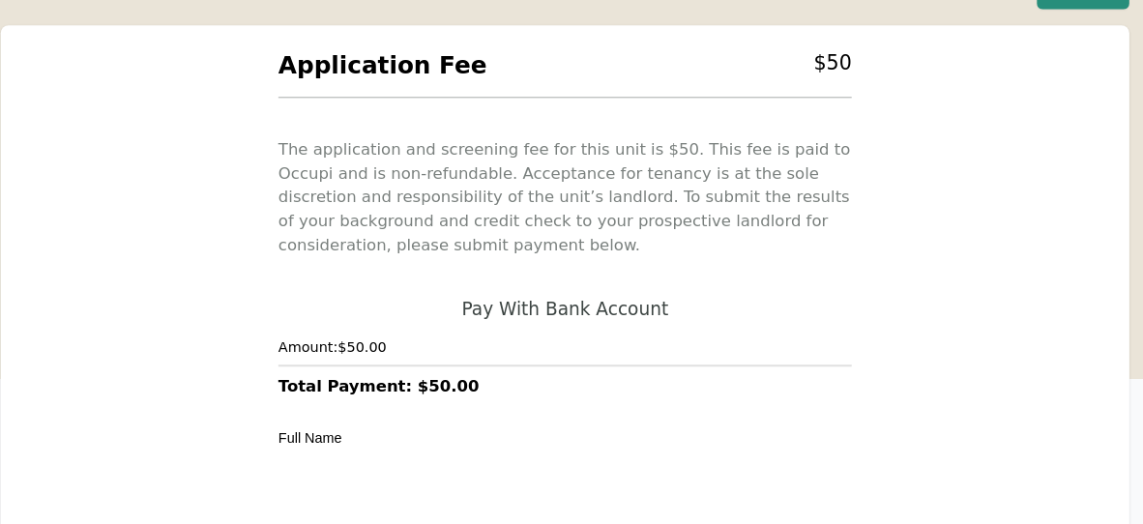
scroll to position [0, 0]
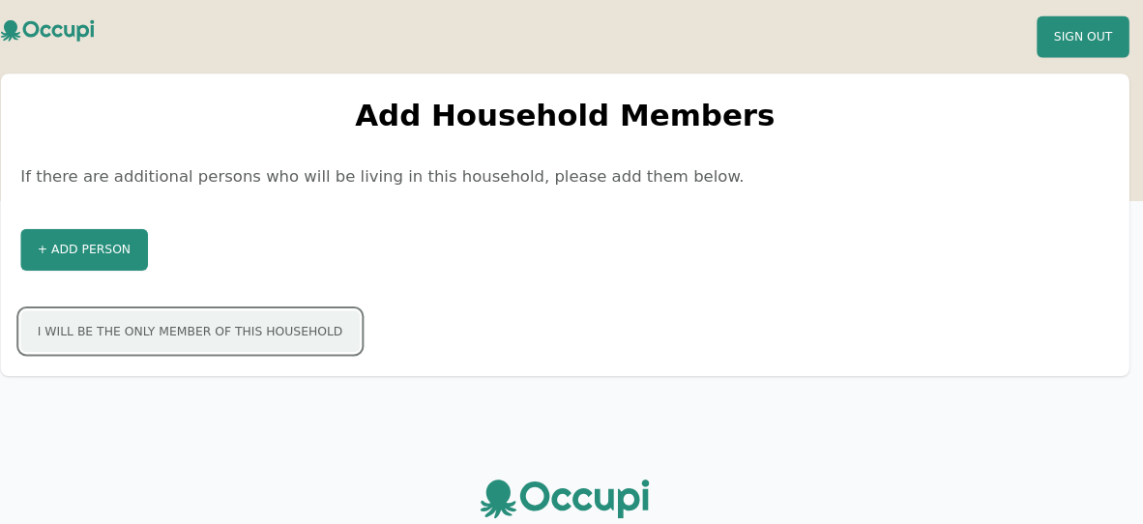
click at [230, 324] on button "I will be the only member of this household" at bounding box center [208, 322] width 330 height 41
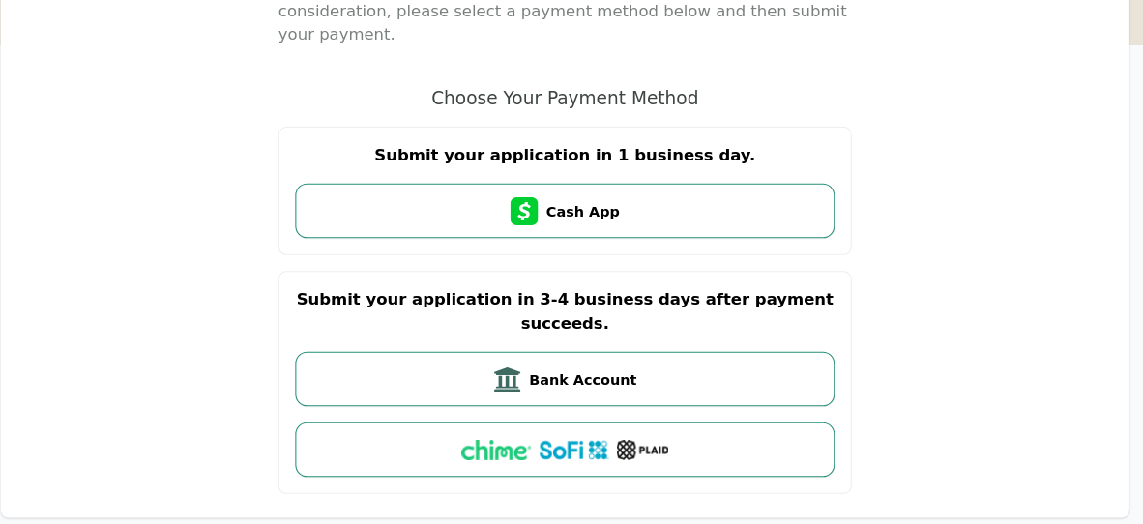
scroll to position [361, 0]
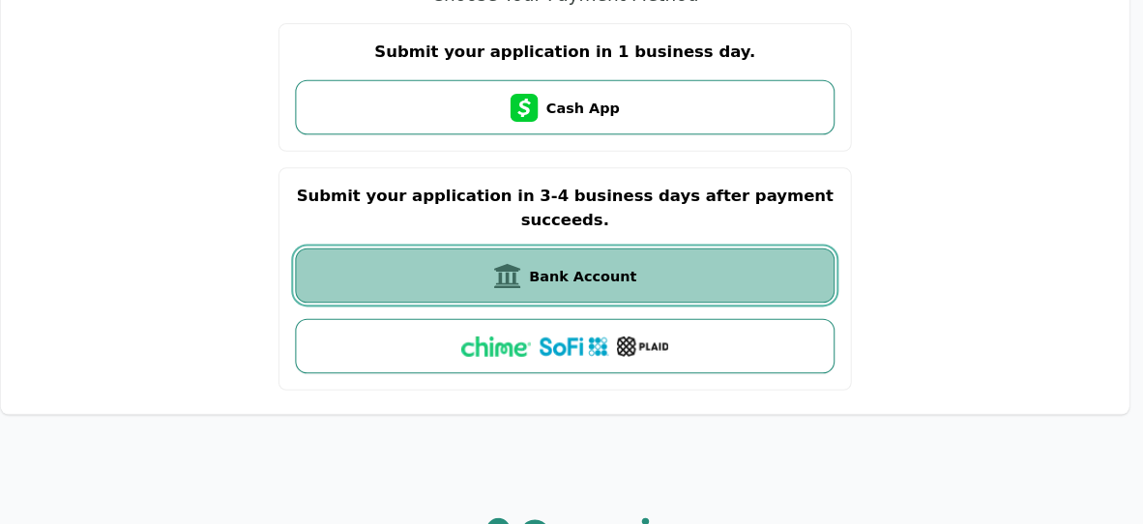
click at [644, 255] on button "Bank Account" at bounding box center [571, 281] width 524 height 53
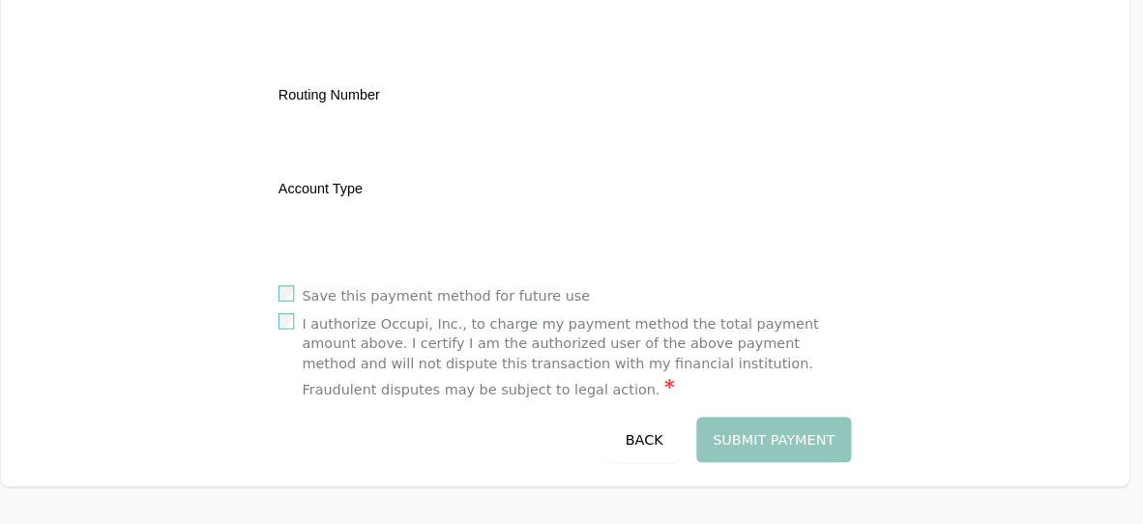
scroll to position [736, 0]
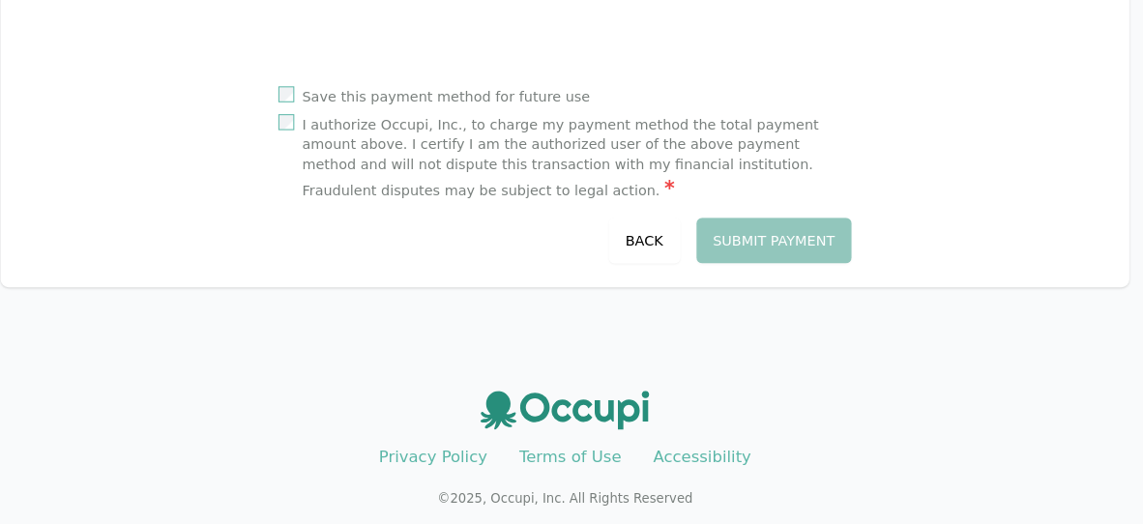
click at [301, 204] on div "Save this payment method for future use I authorize Occupi, Inc., to charge my …" at bounding box center [571, 185] width 557 height 172
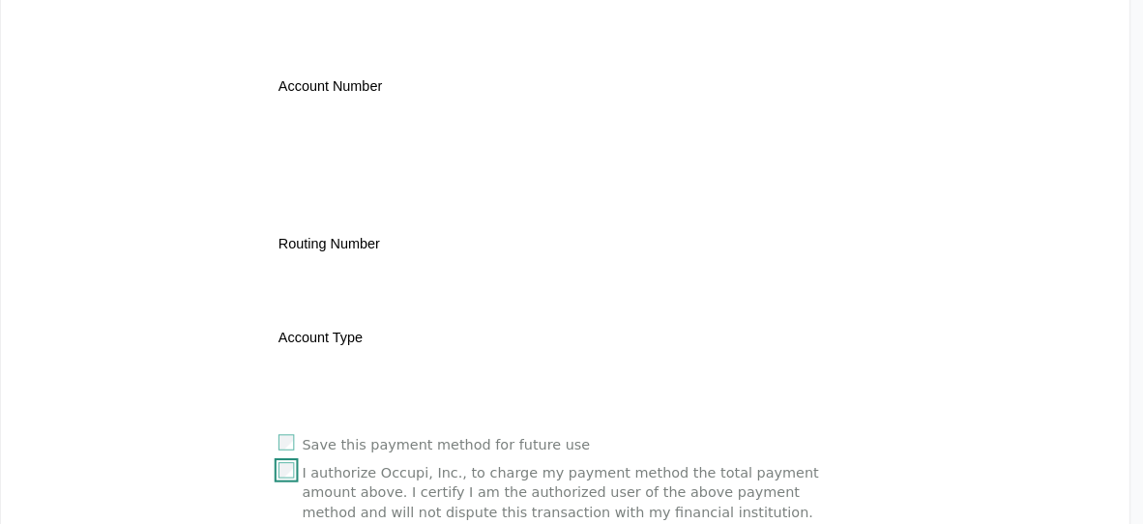
scroll to position [469, 0]
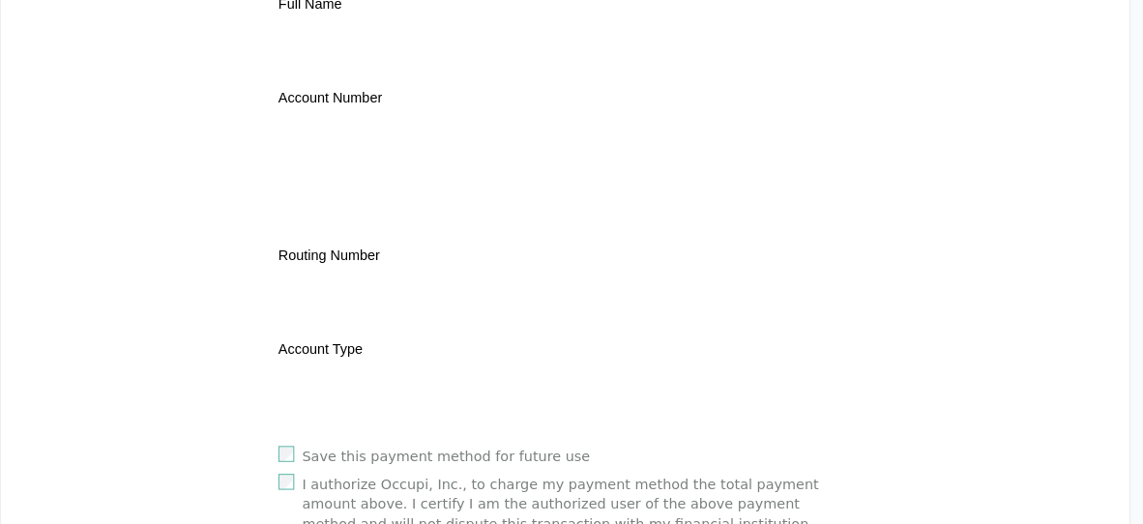
click at [241, 384] on div "Application Fee $ 50 The application and screening fee for this unit is $ 50 . …" at bounding box center [571, 115] width 1097 height 1026
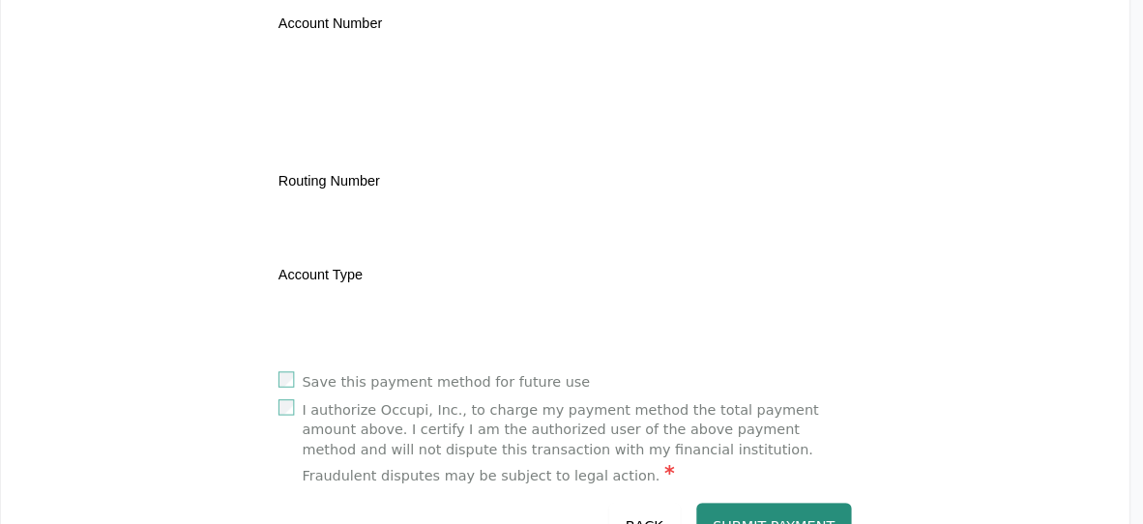
scroll to position [642, 0]
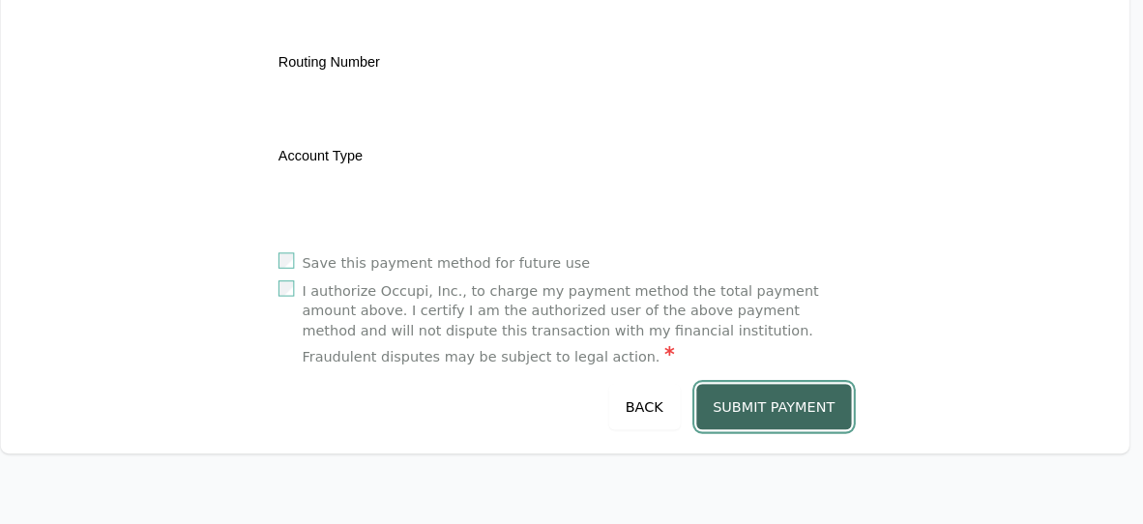
click at [798, 408] on button "Submit Payment" at bounding box center [775, 410] width 152 height 44
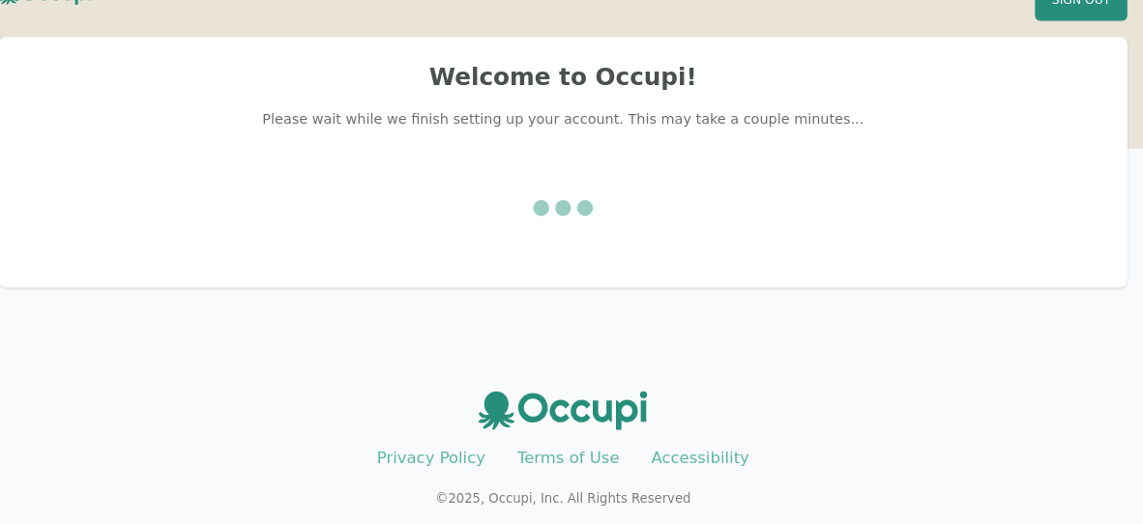
scroll to position [0, 0]
